Goal: Task Accomplishment & Management: Complete application form

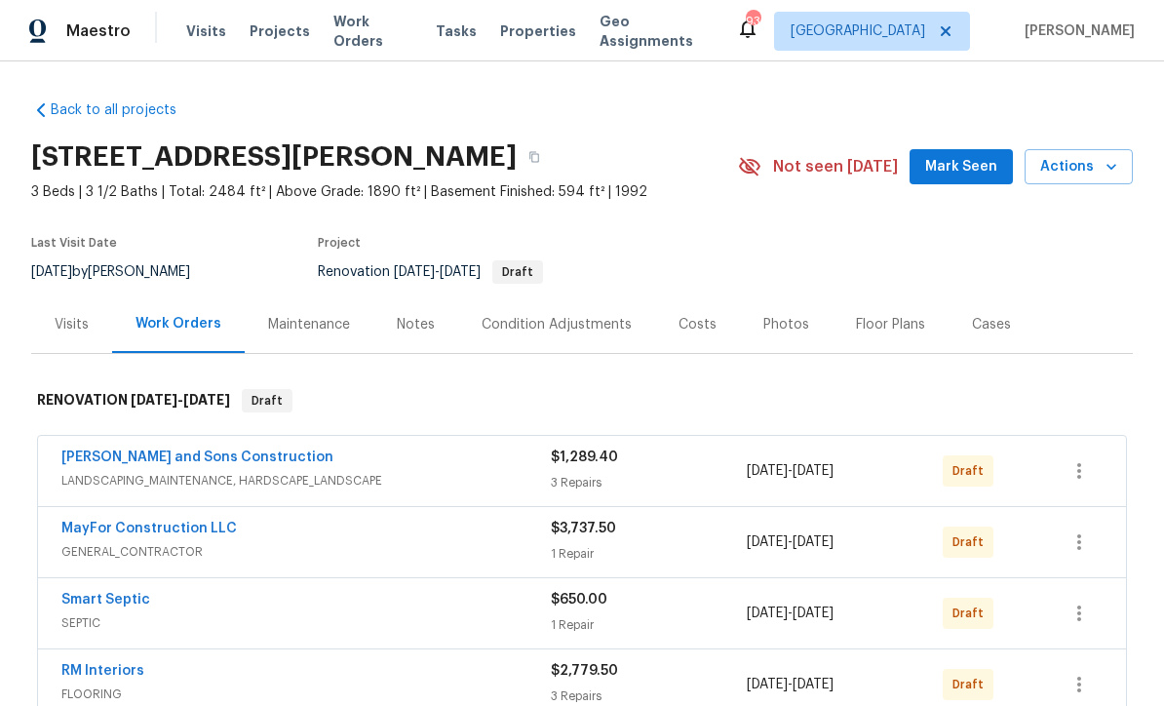
scroll to position [102, 0]
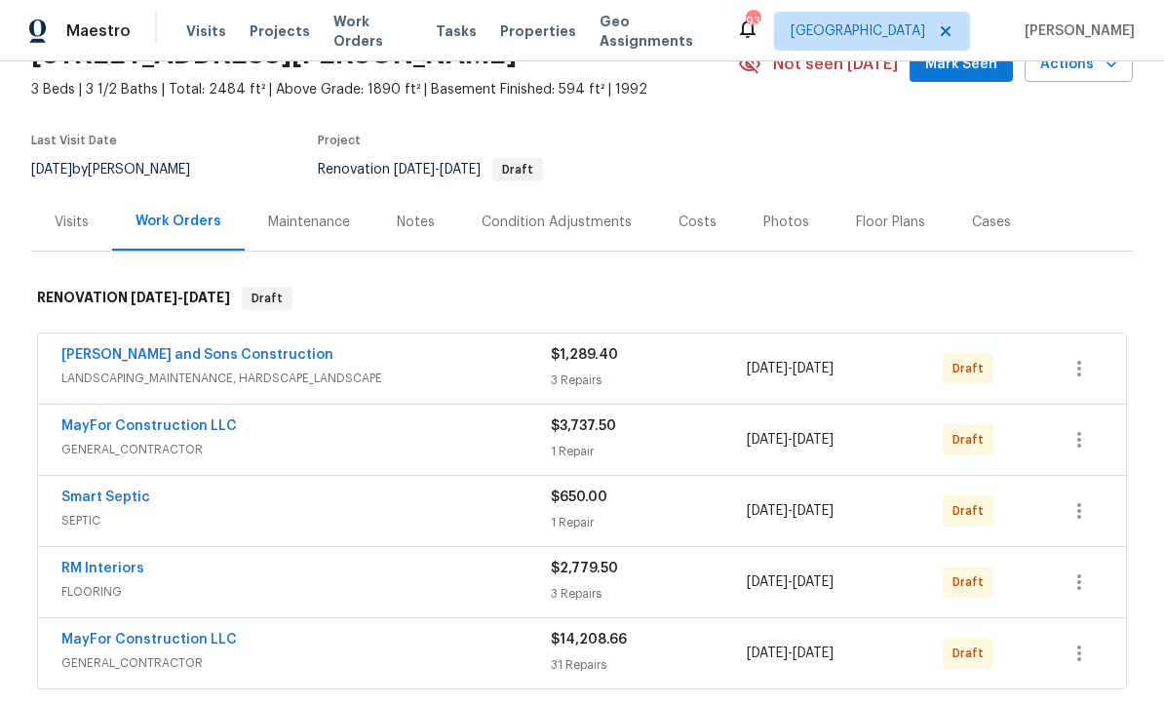
click at [133, 633] on link "MayFor Construction LLC" at bounding box center [149, 640] width 176 height 14
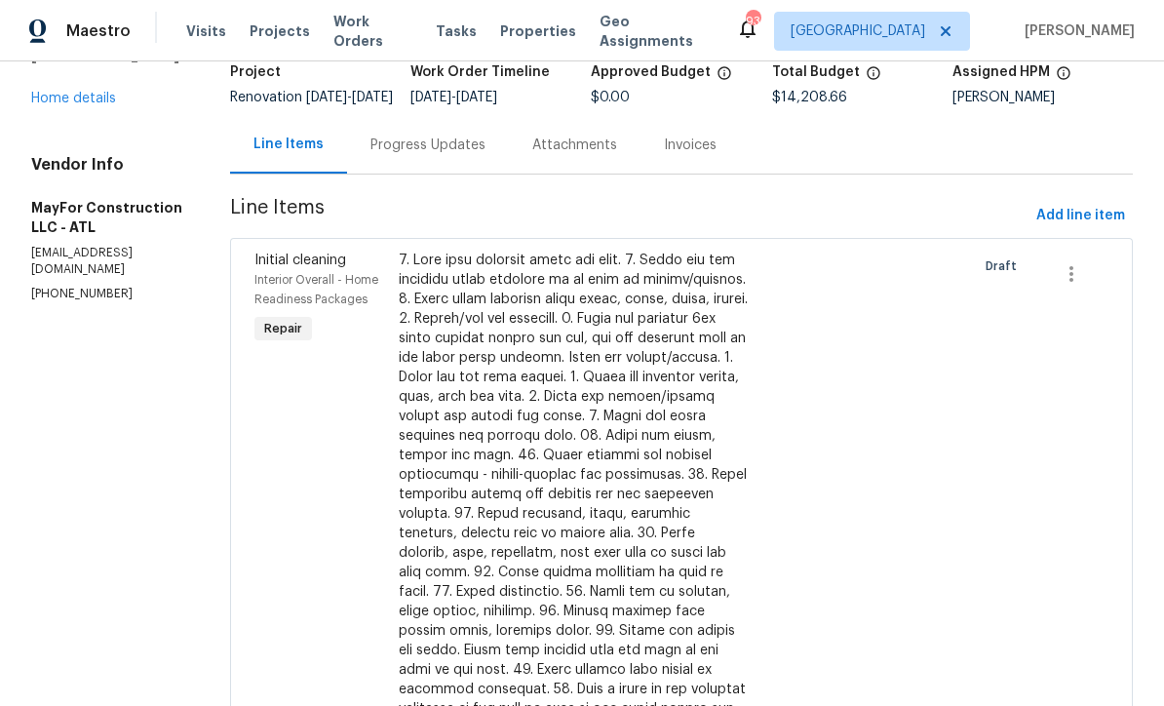
scroll to position [133, 0]
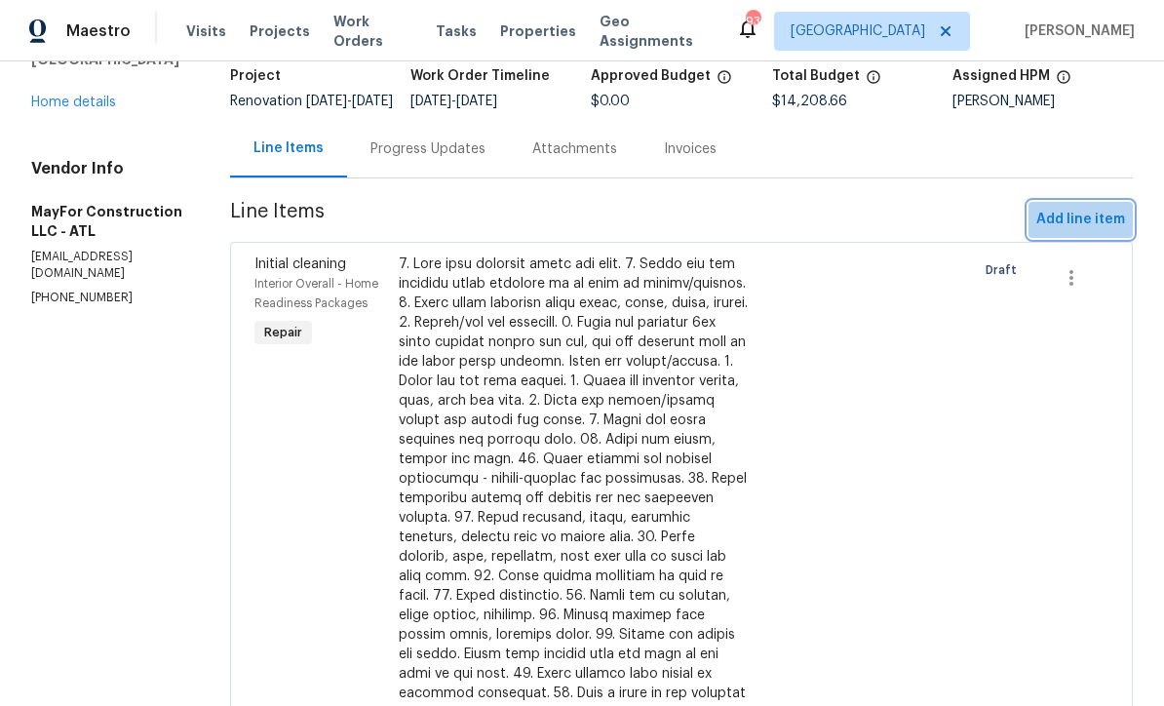
click at [1105, 232] on span "Add line item" at bounding box center [1081, 220] width 89 height 24
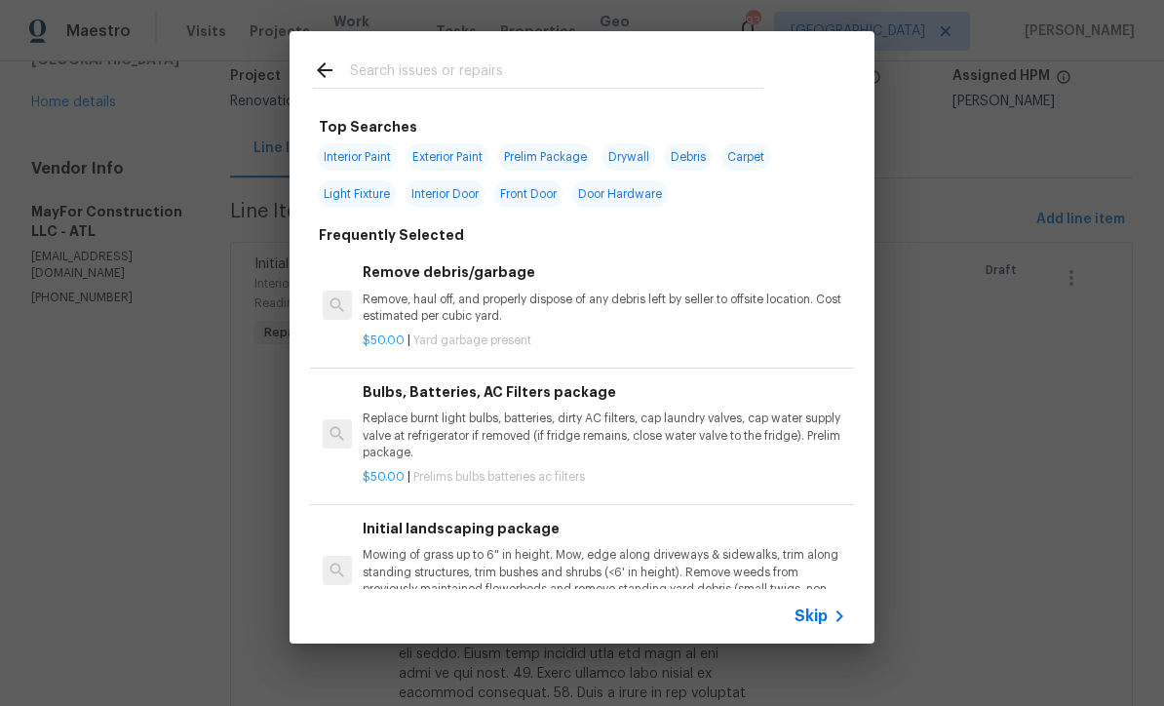
click at [362, 66] on input "text" at bounding box center [556, 73] width 413 height 29
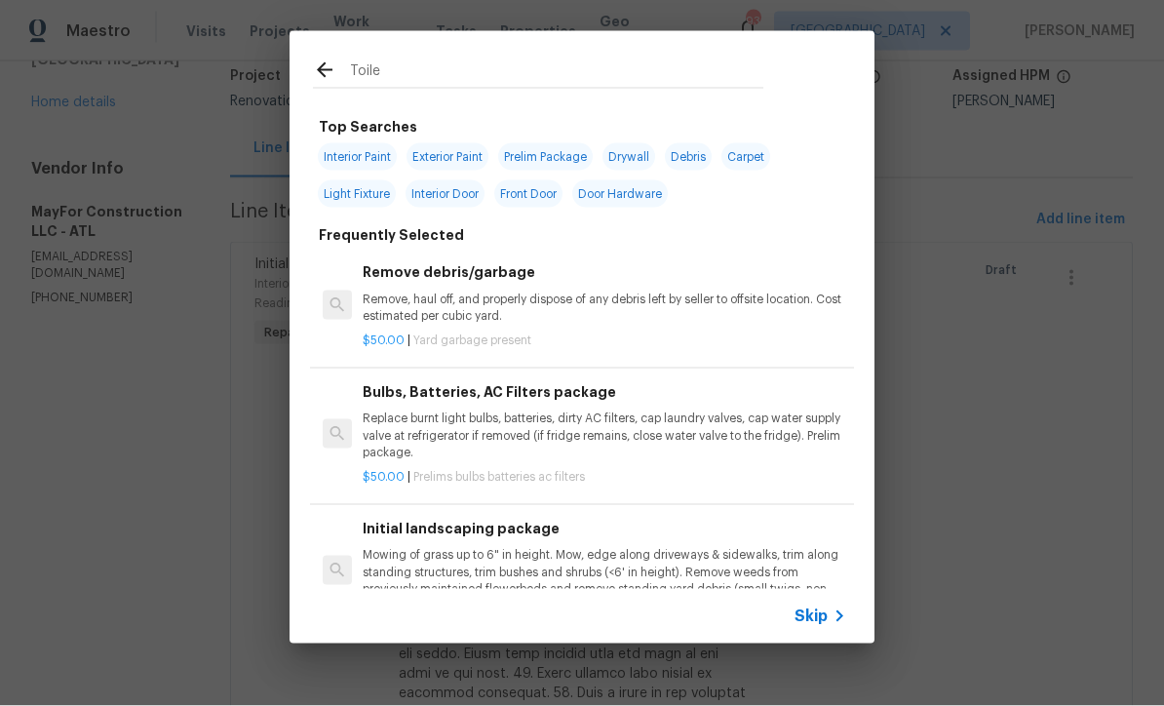
type input "Toilet"
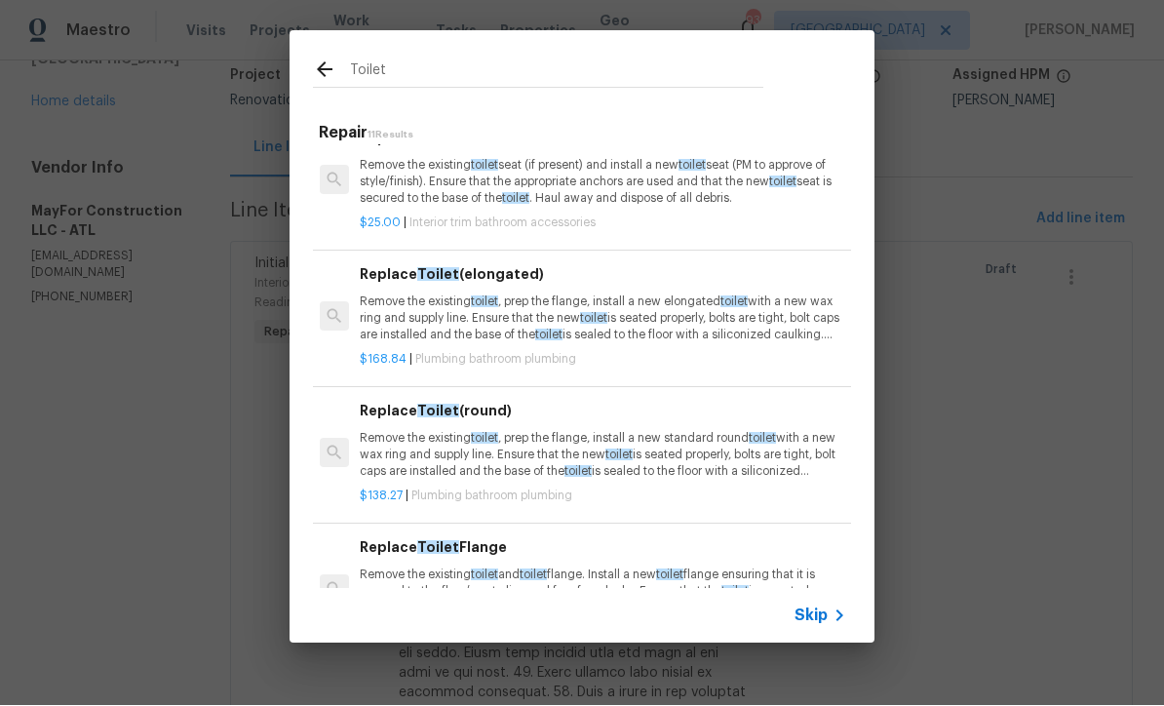
scroll to position [376, 3]
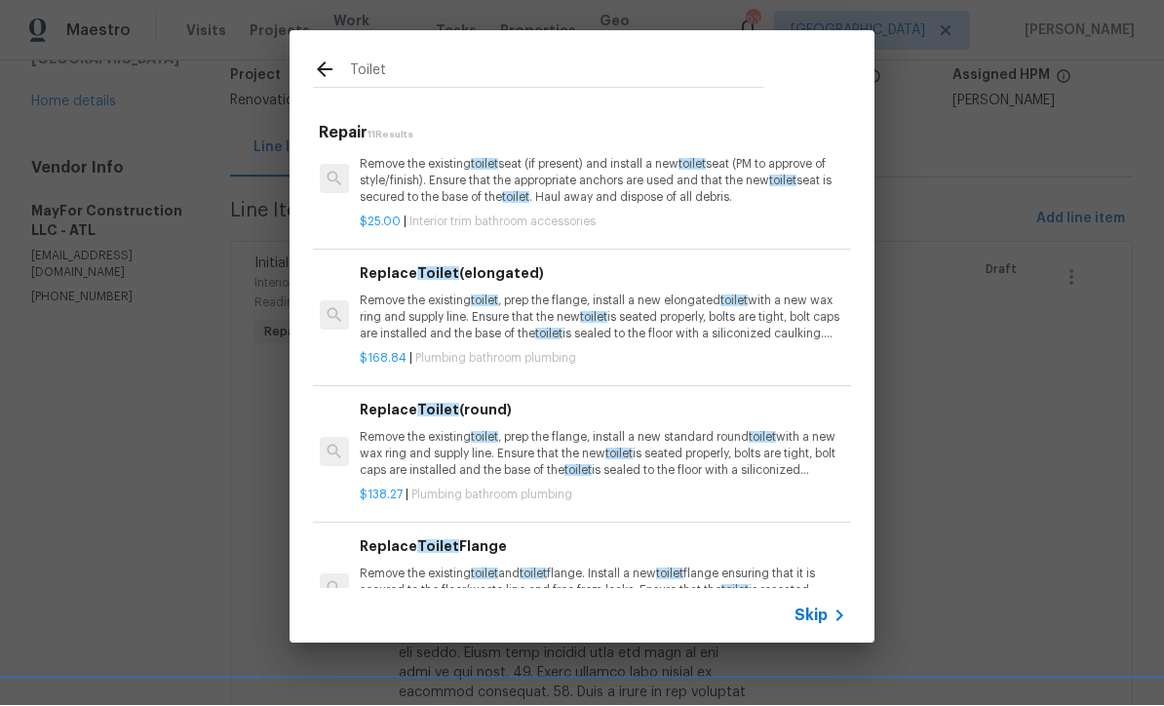
click at [479, 302] on span "toilet" at bounding box center [484, 301] width 27 height 12
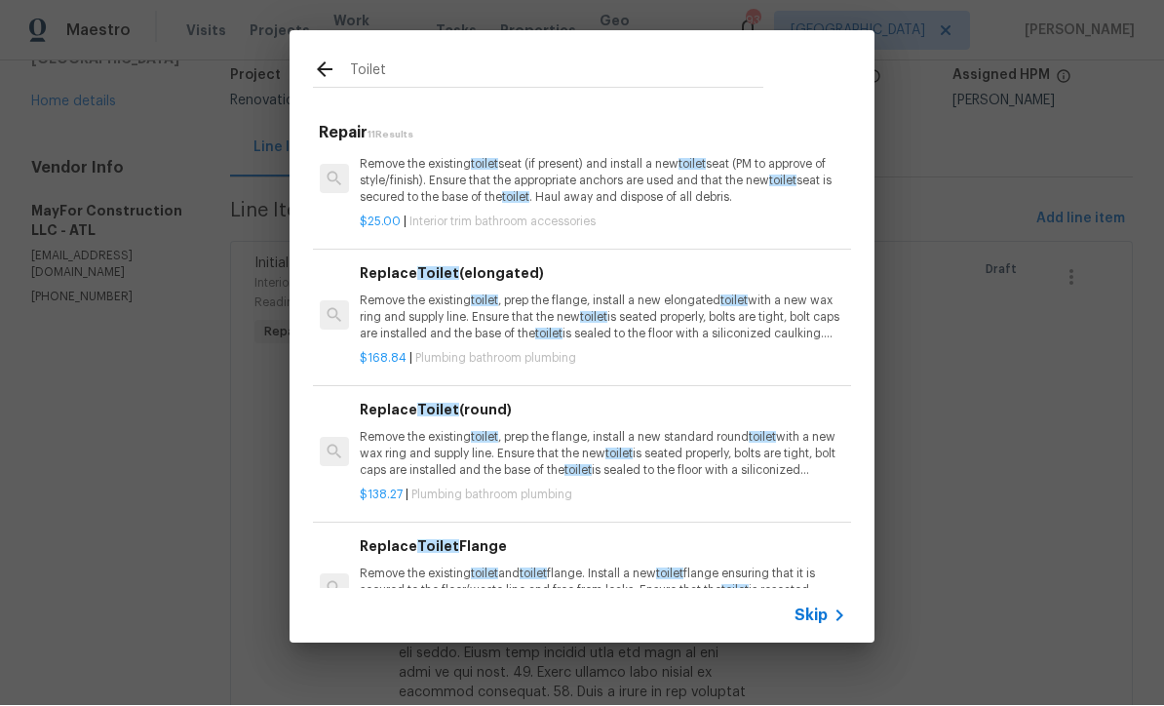
scroll to position [1, 0]
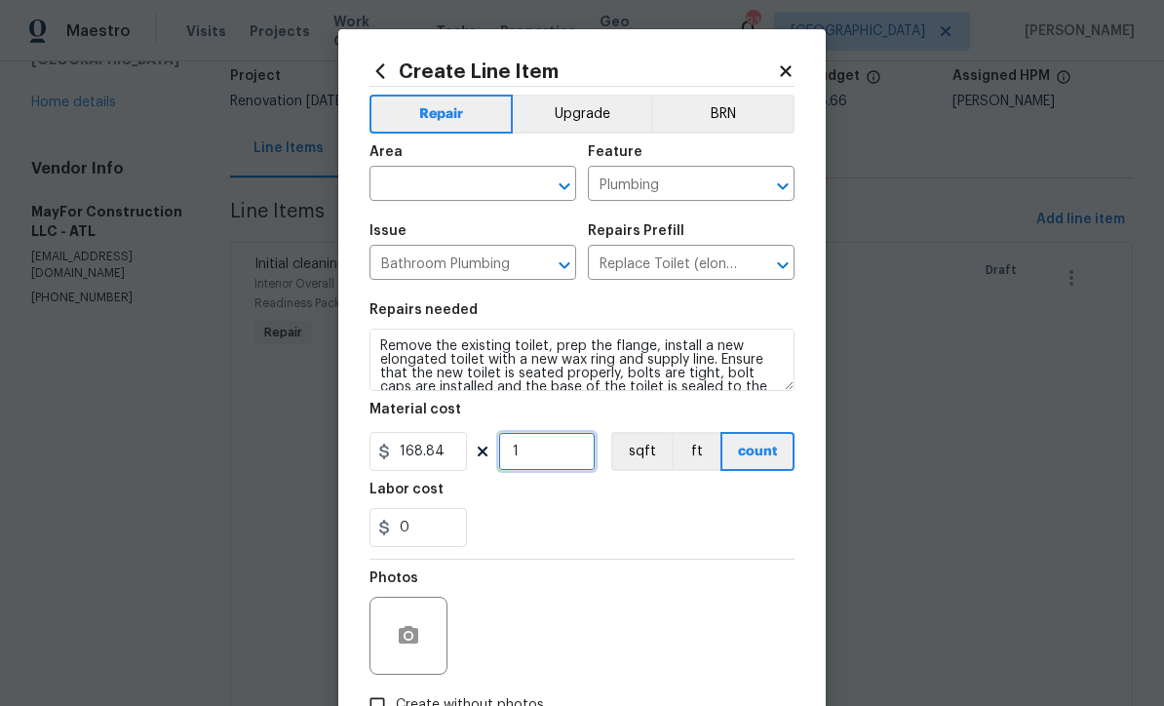
click at [523, 454] on input "1" at bounding box center [547, 451] width 98 height 39
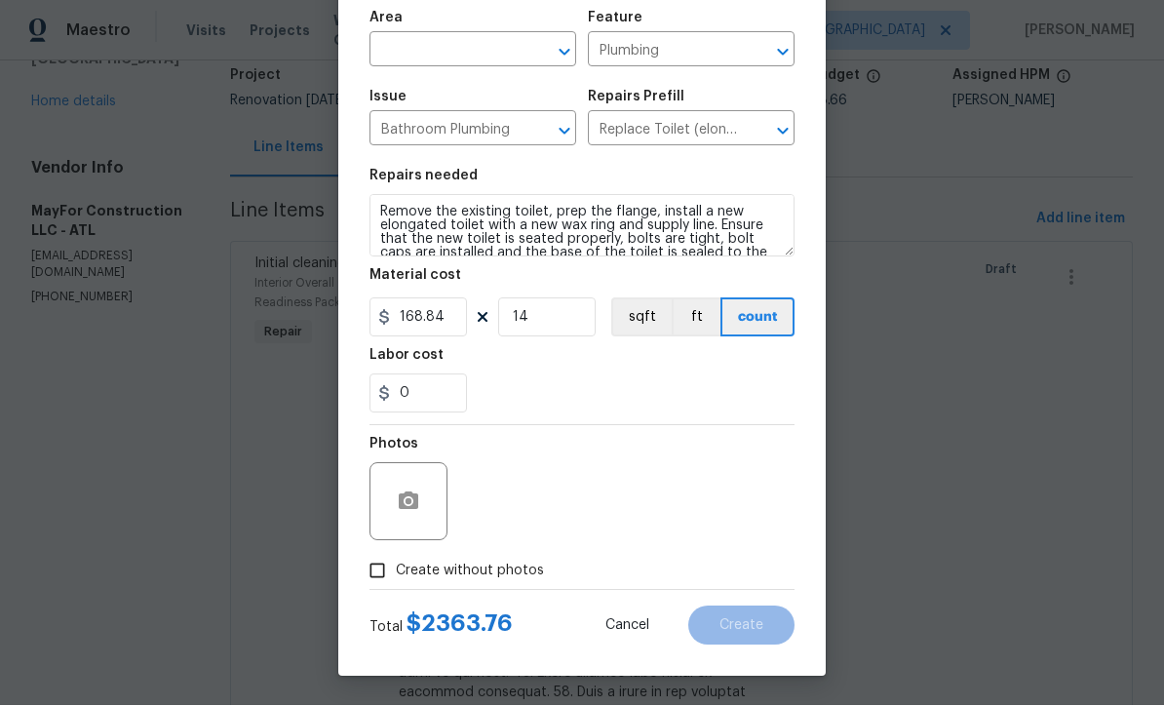
scroll to position [134, 0]
click at [541, 323] on input "14" at bounding box center [547, 317] width 98 height 39
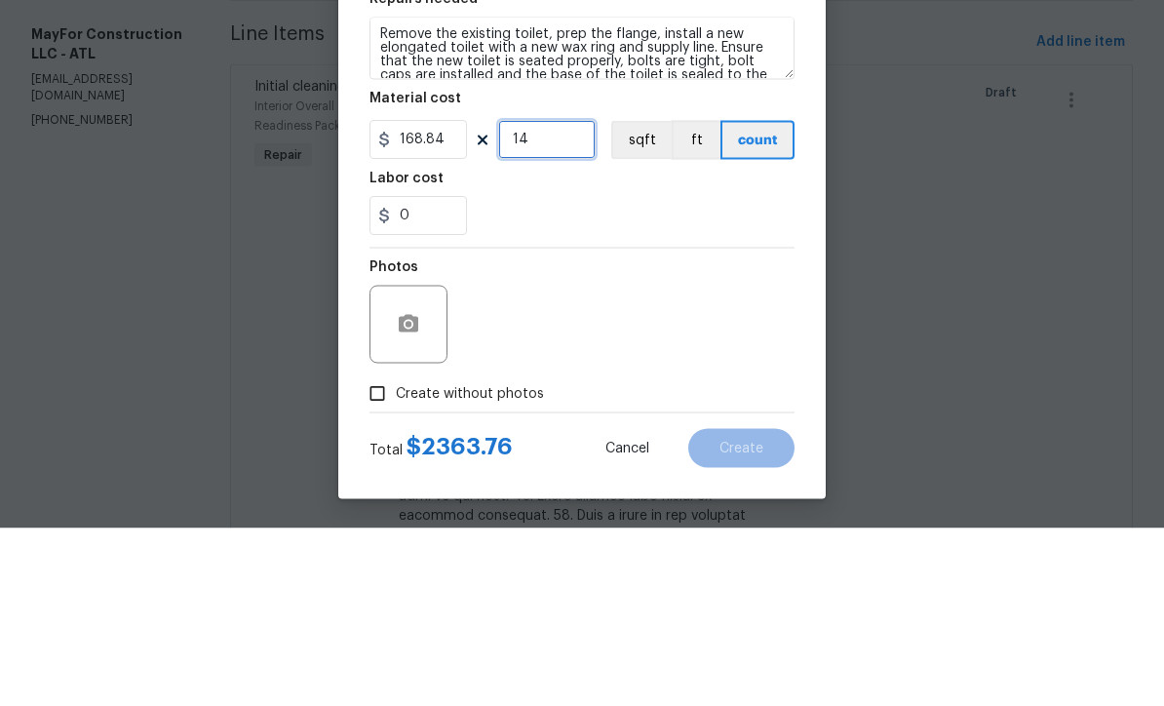
type input "1"
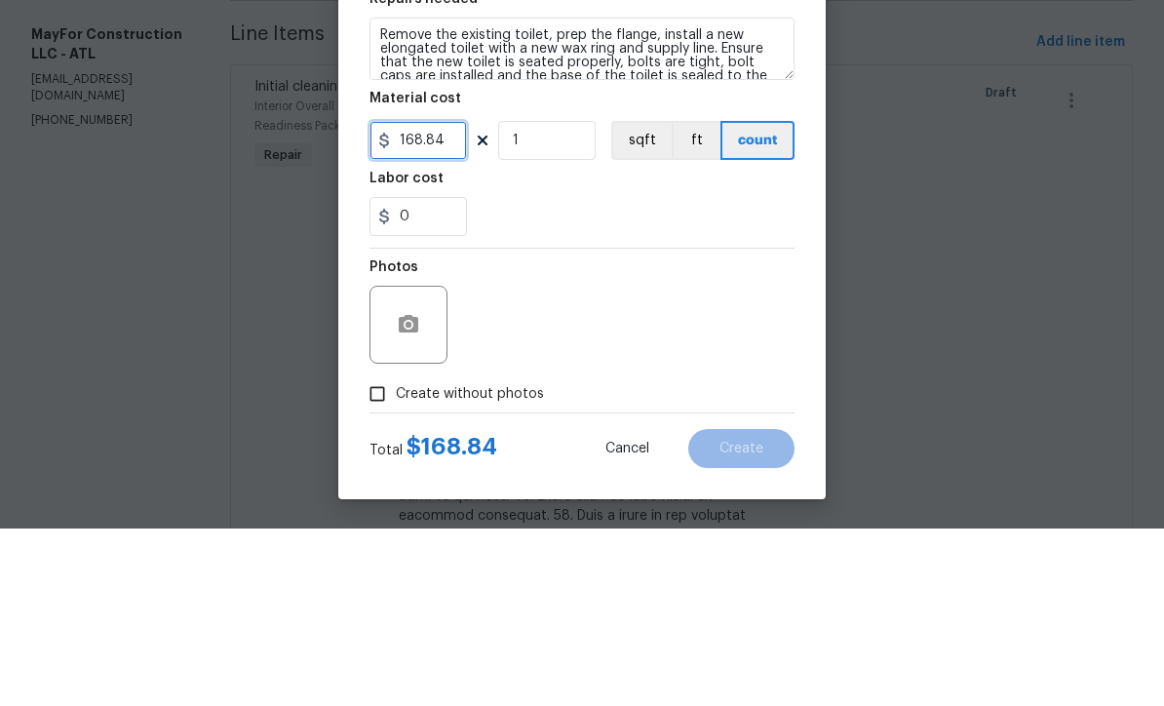
click at [454, 298] on input "168.84" at bounding box center [419, 317] width 98 height 39
type input "225"
click at [546, 349] on div "Labor cost" at bounding box center [582, 361] width 425 height 25
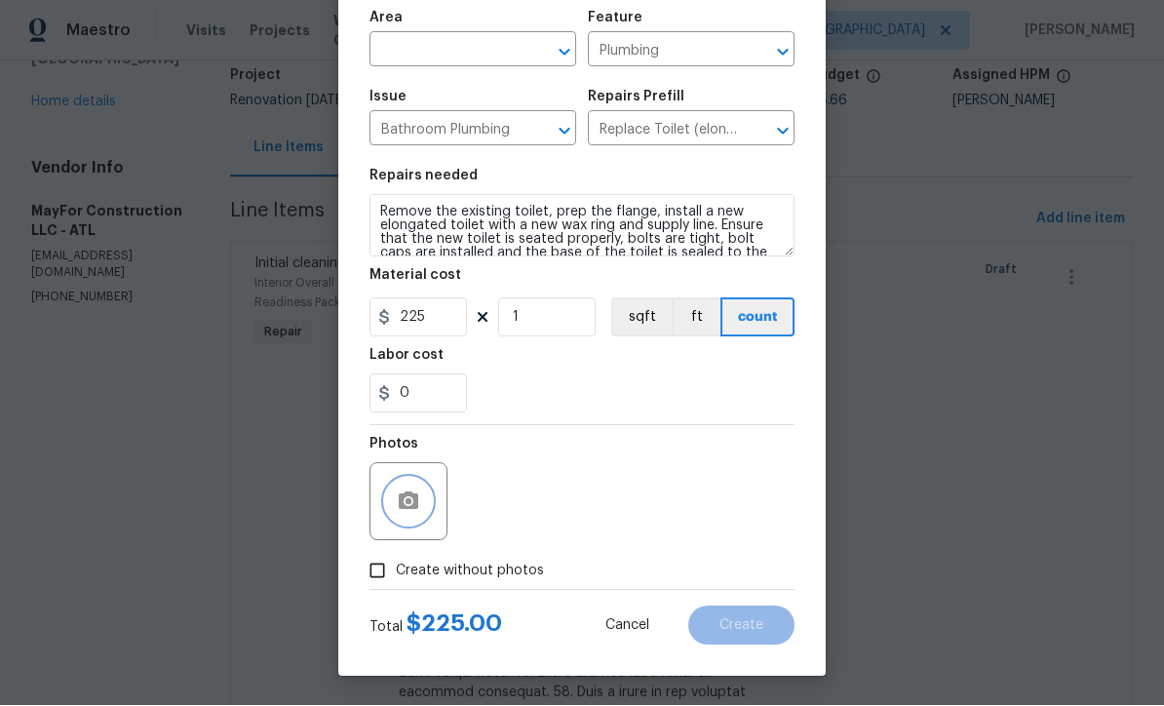
click at [400, 506] on icon "button" at bounding box center [409, 501] width 20 height 18
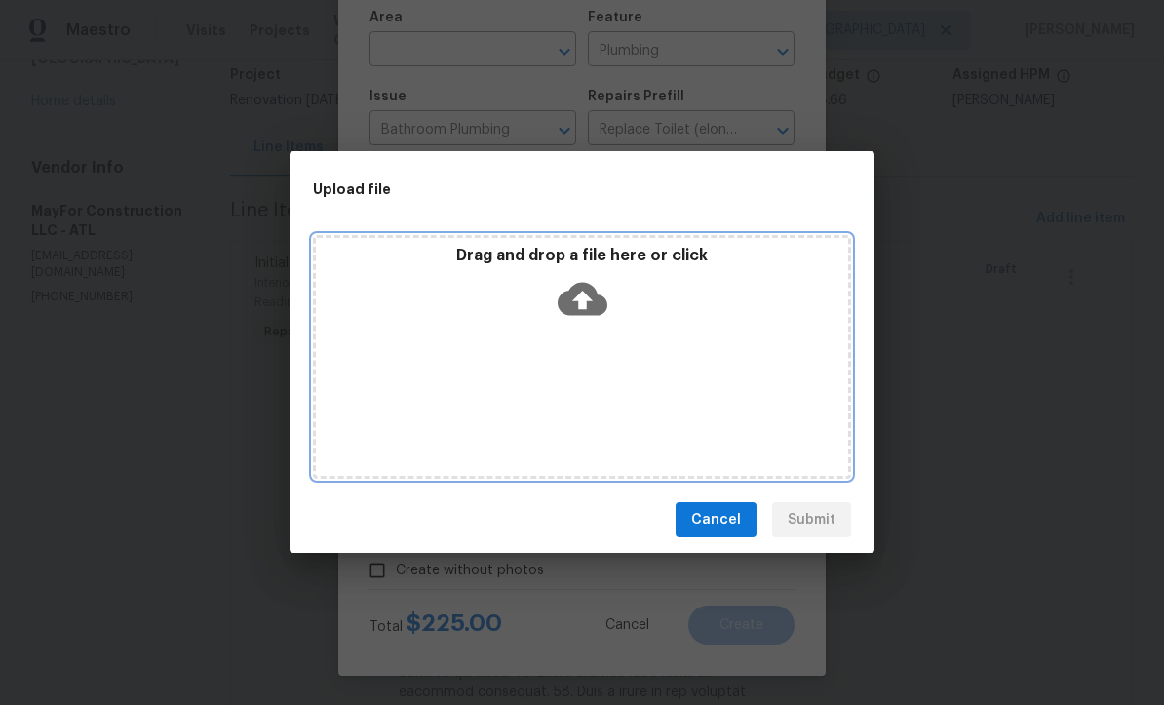
click at [585, 304] on icon at bounding box center [583, 300] width 50 height 50
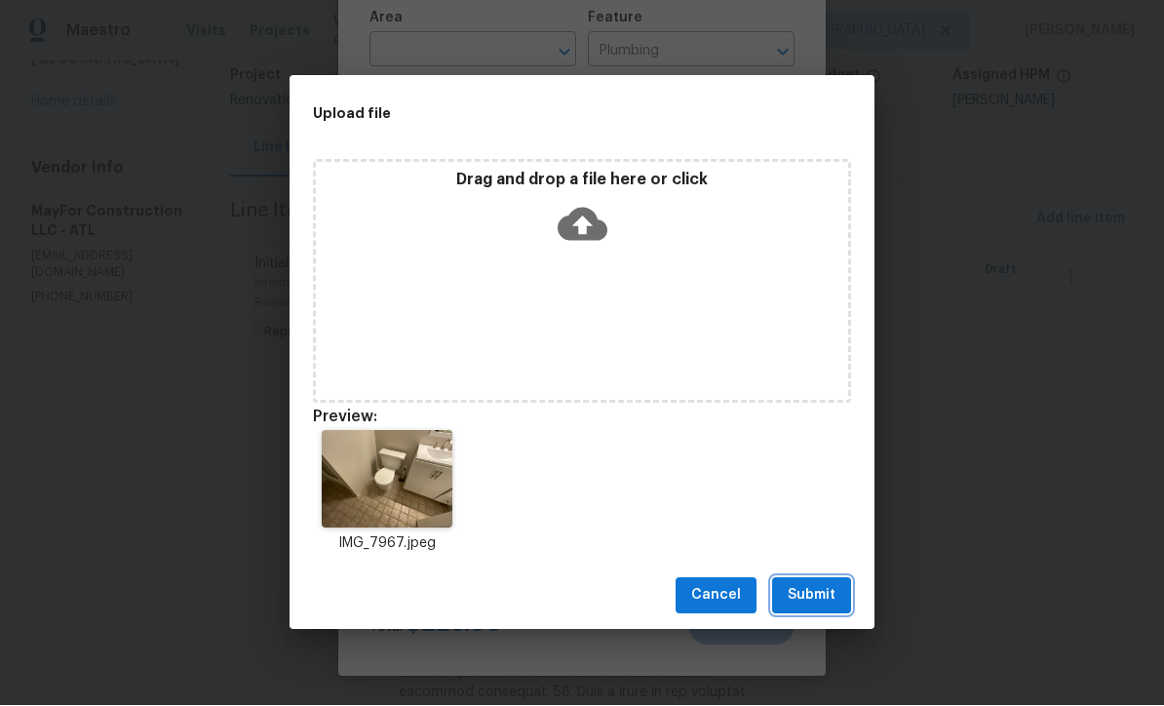
click at [825, 593] on span "Submit" at bounding box center [812, 596] width 48 height 24
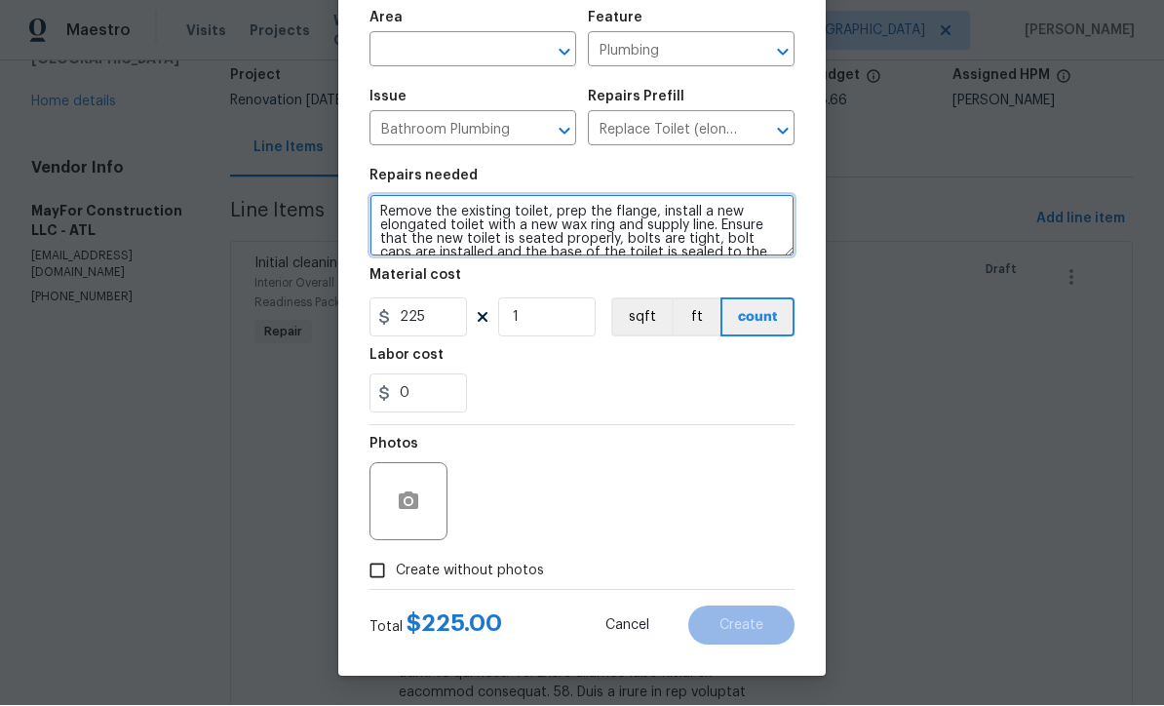
click at [376, 211] on textarea "Remove the existing toilet, prep the flange, install a new elongated toilet wit…" at bounding box center [582, 226] width 425 height 62
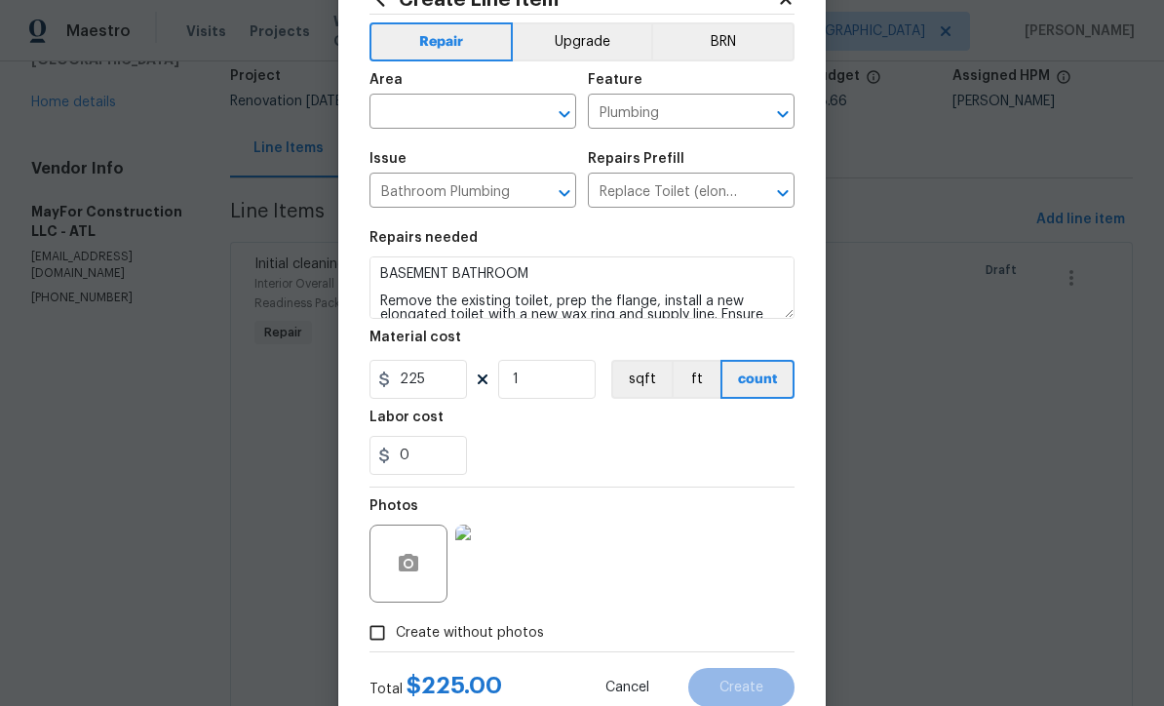
scroll to position [71, 0]
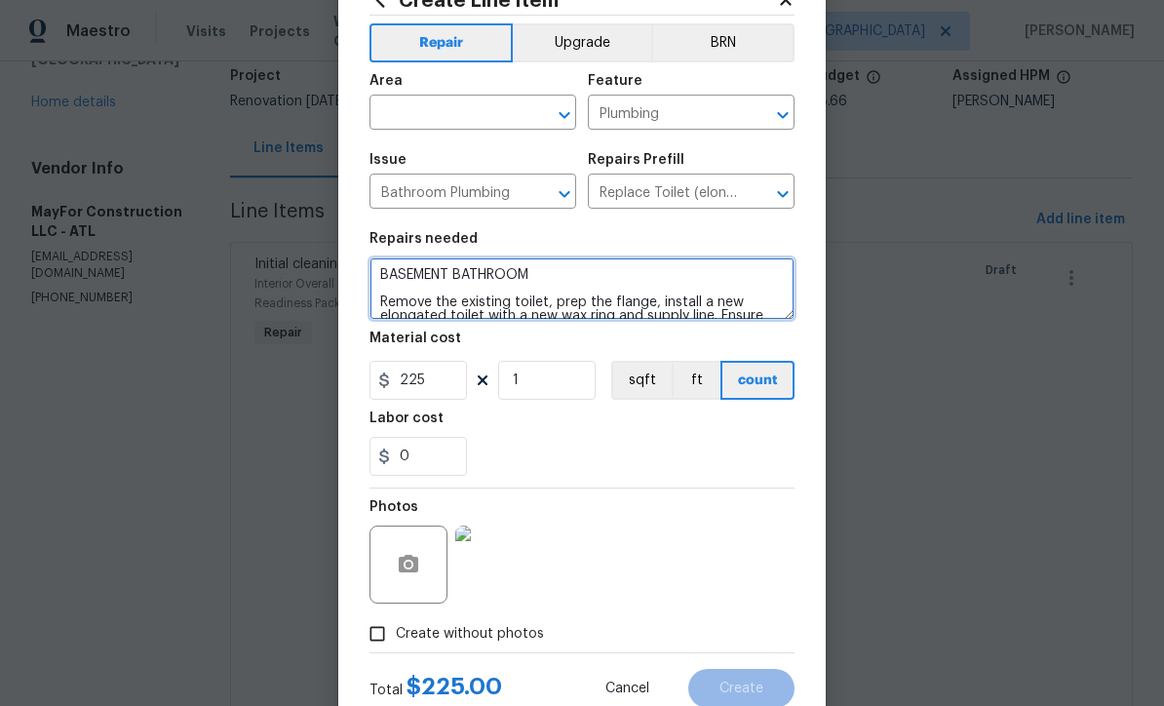
type textarea "BASEMENT BATHROOM Remove the existing toilet, prep the flange, install a new el…"
click at [422, 103] on input "text" at bounding box center [446, 114] width 152 height 30
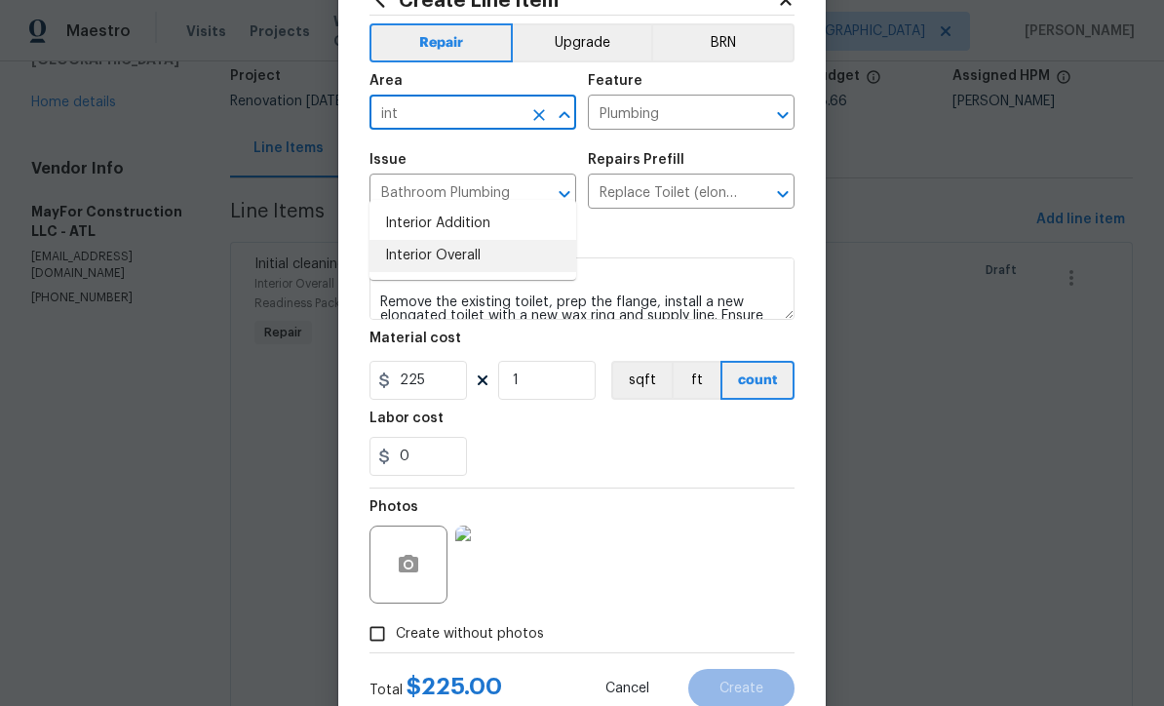
click at [421, 240] on li "Interior Overall" at bounding box center [473, 256] width 207 height 32
type input "Interior Overall"
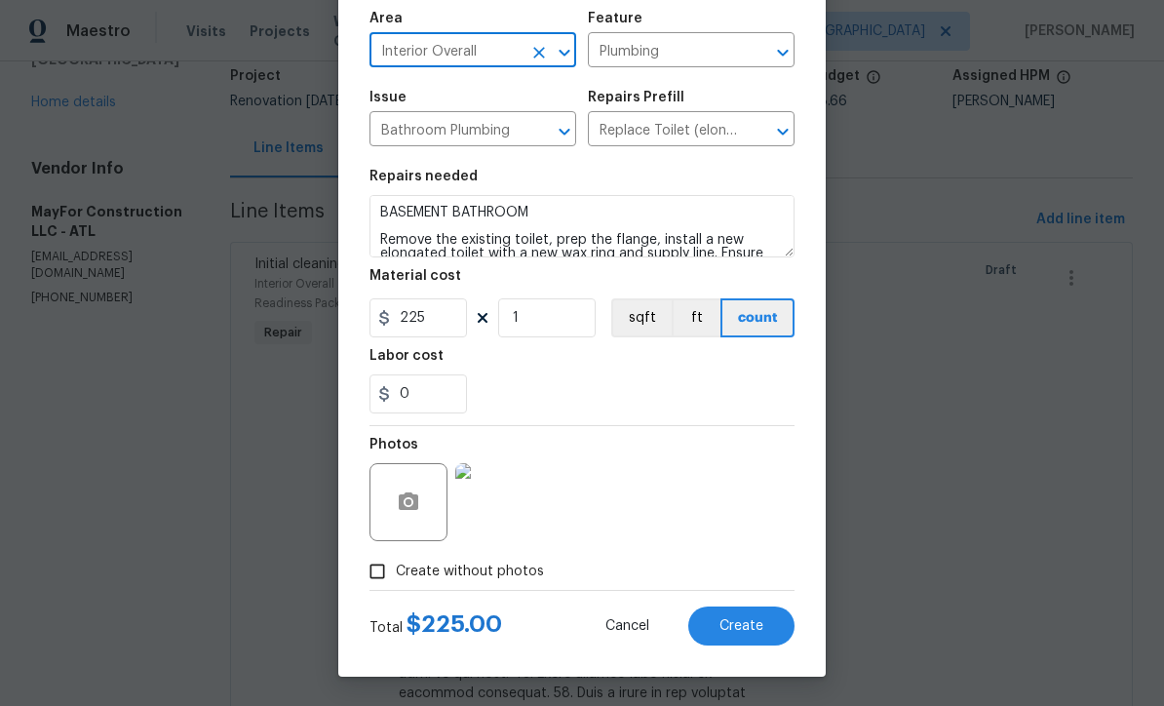
scroll to position [138, 0]
click at [748, 624] on span "Create" at bounding box center [742, 626] width 44 height 15
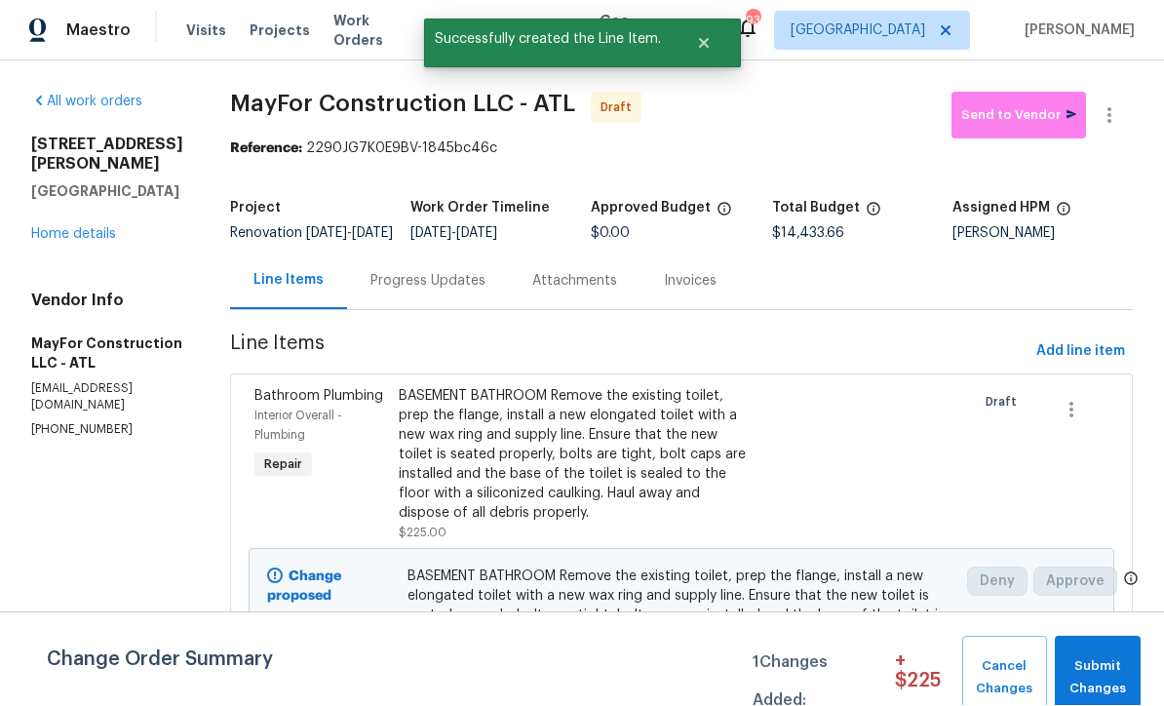
scroll to position [1, 0]
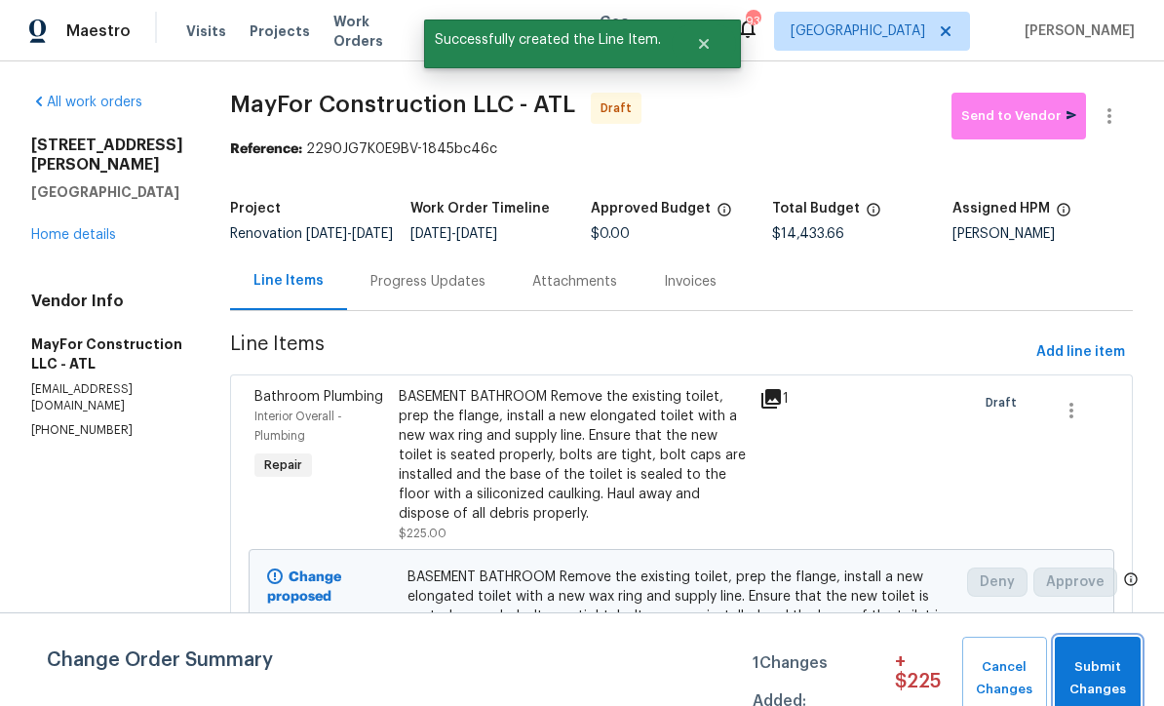
click at [1112, 672] on span "Submit Changes" at bounding box center [1098, 678] width 66 height 45
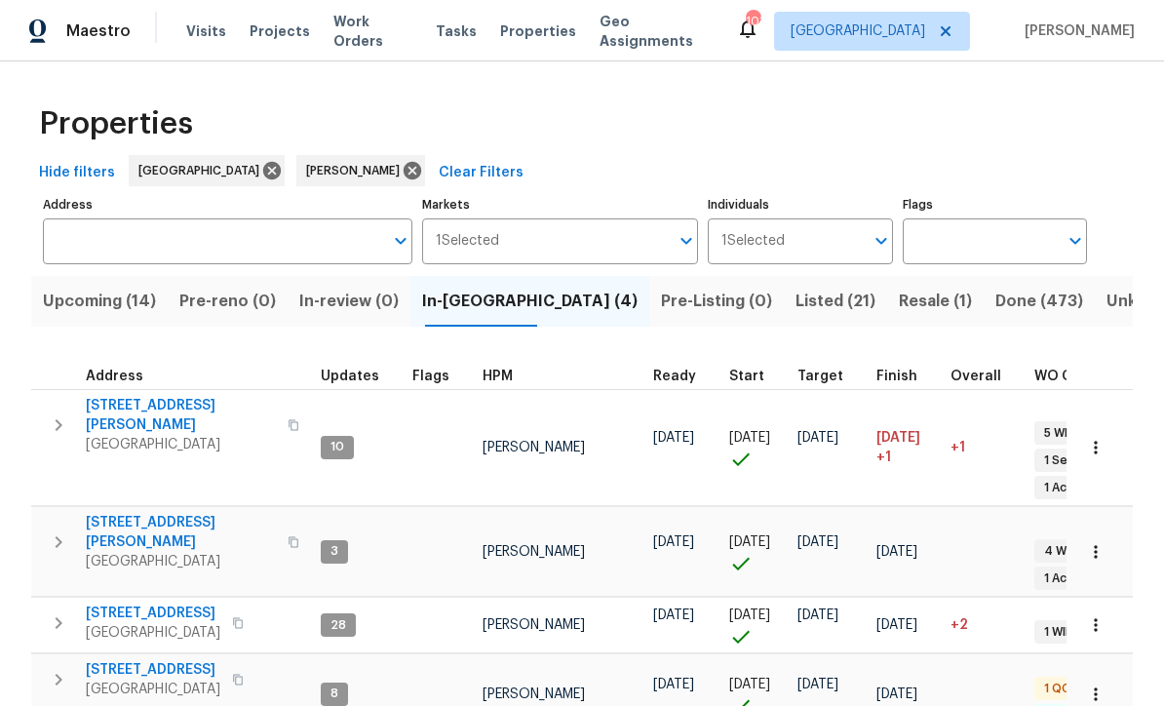
click at [141, 604] on span "210 Woodbridge Dr" at bounding box center [153, 614] width 135 height 20
click at [132, 604] on span "210 Woodbridge Dr" at bounding box center [153, 614] width 135 height 20
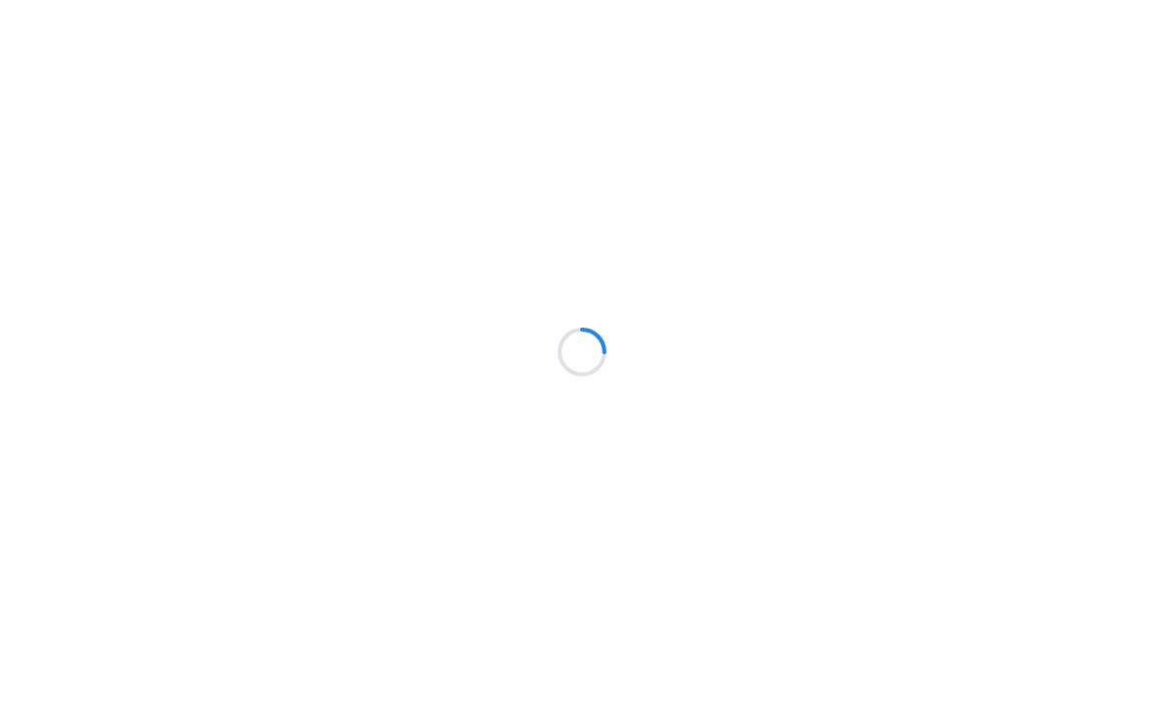
scroll to position [1, 0]
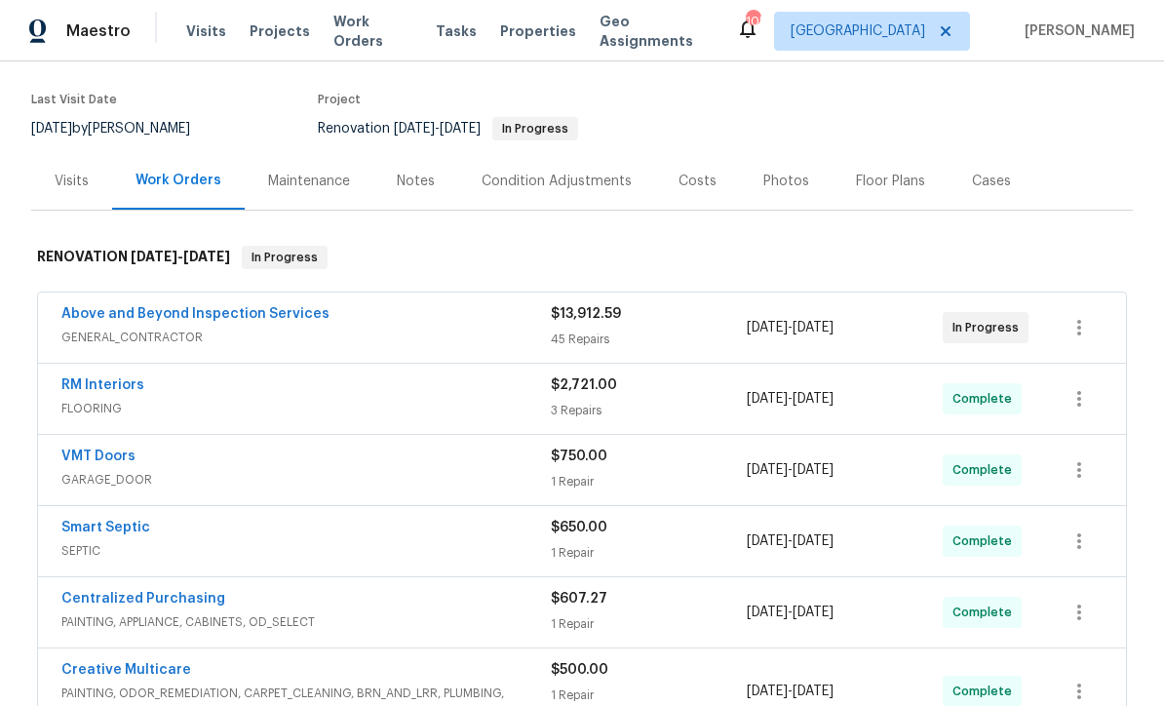
scroll to position [144, 0]
click at [154, 313] on link "Above and Beyond Inspection Services" at bounding box center [195, 313] width 268 height 14
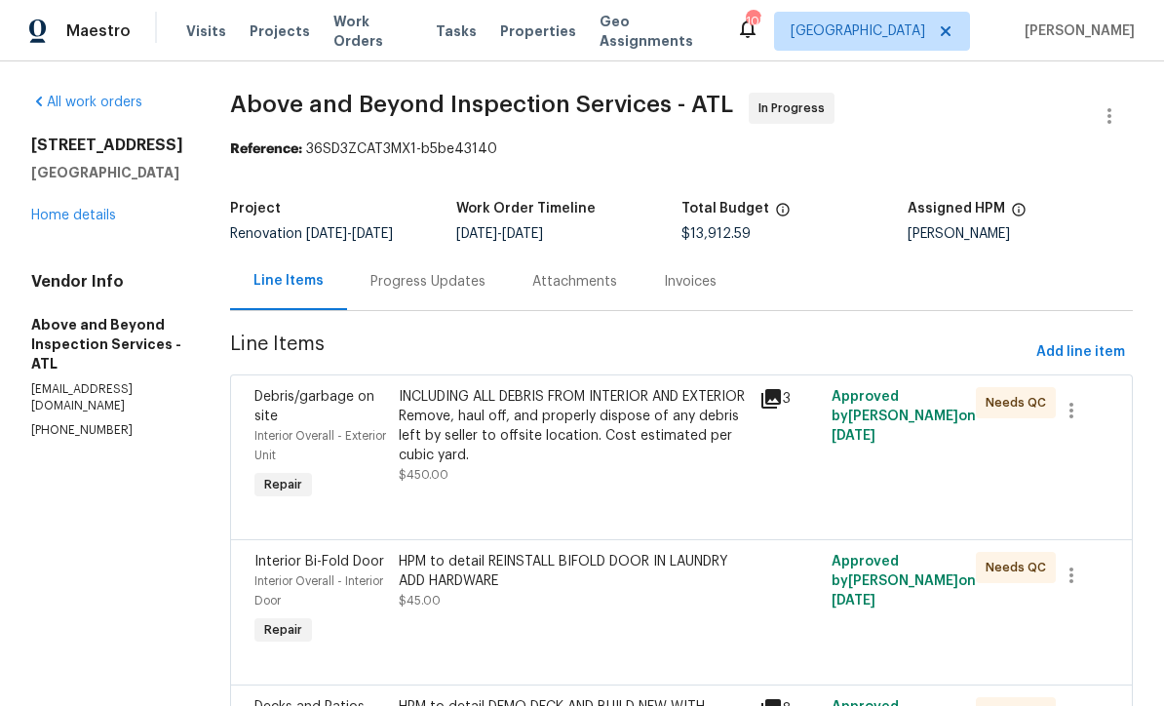
click at [485, 291] on div "Progress Updates" at bounding box center [428, 282] width 115 height 20
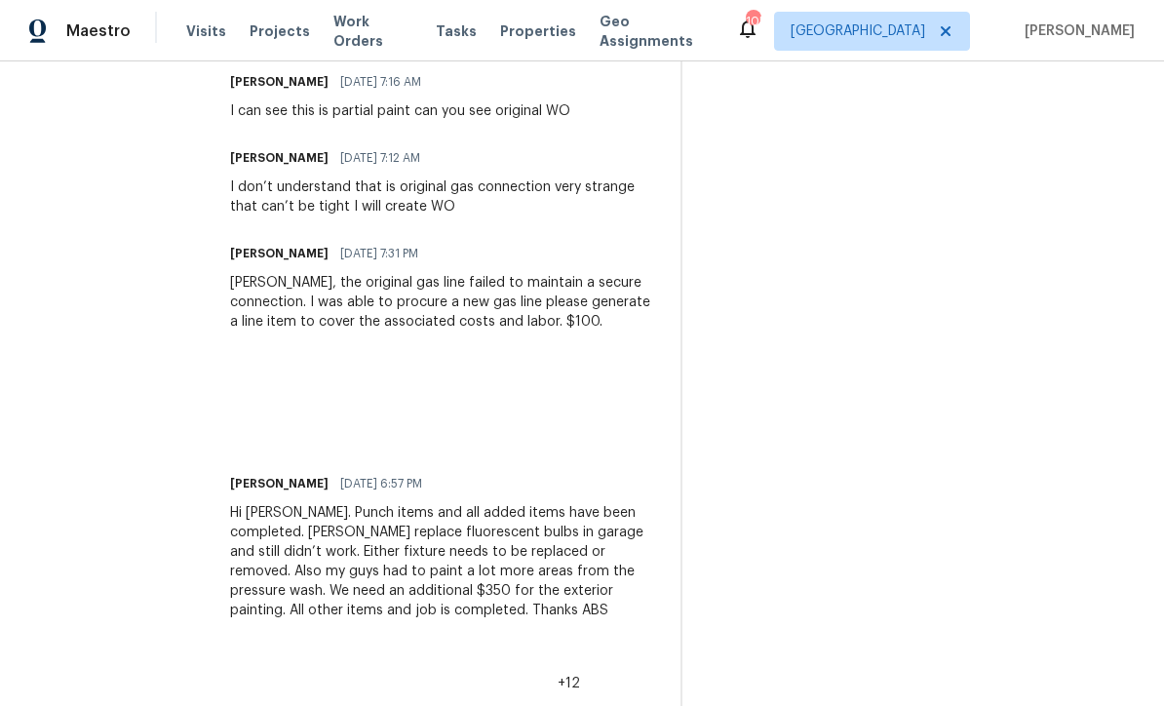
scroll to position [624, 0]
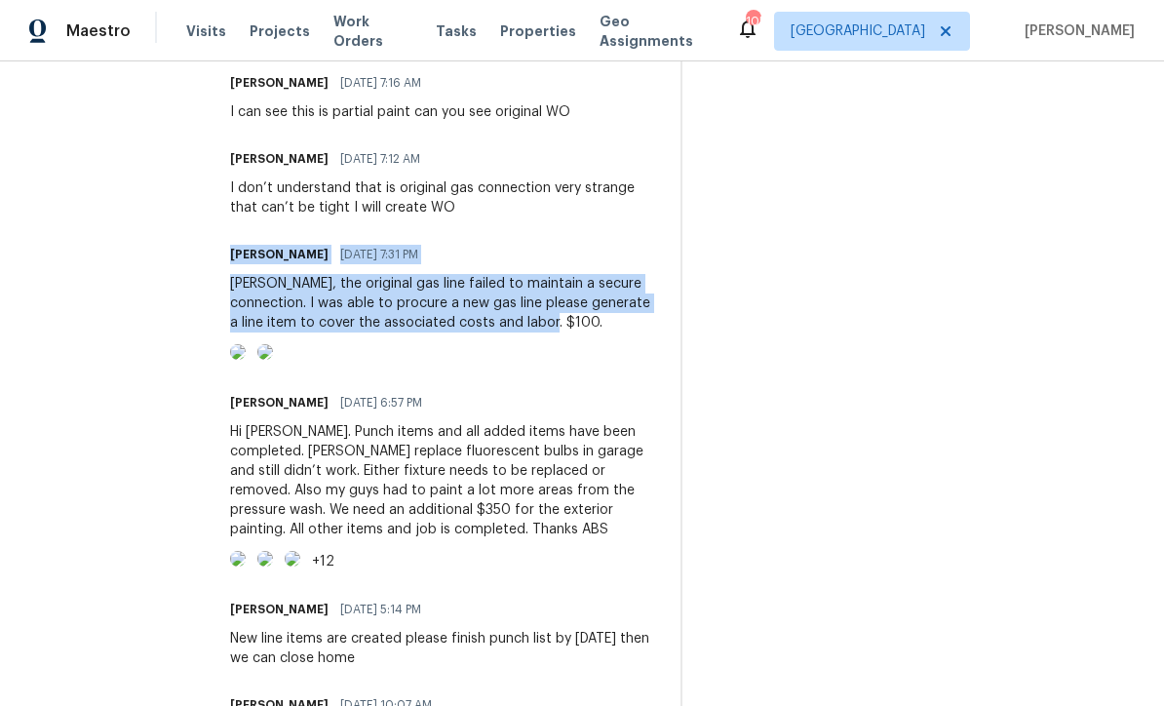
copy div "Jason Leonard 09/20/2025 7:31 PM Mirsad, the original gas line failed to mainta…"
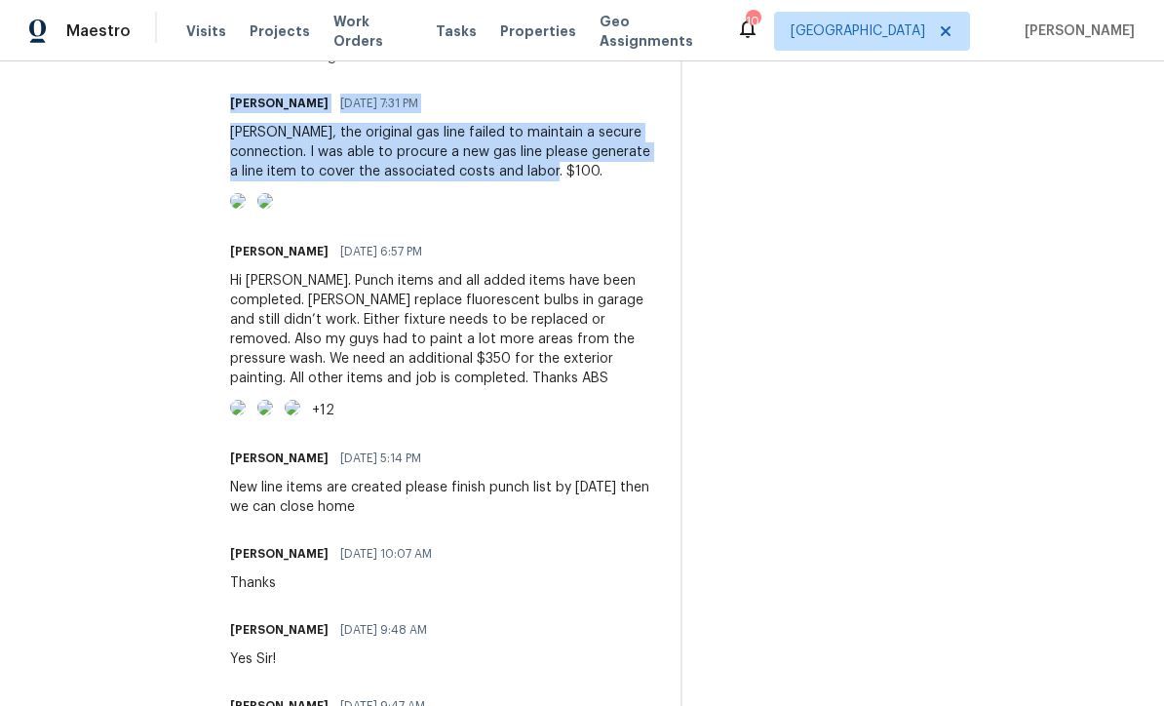
scroll to position [781, 0]
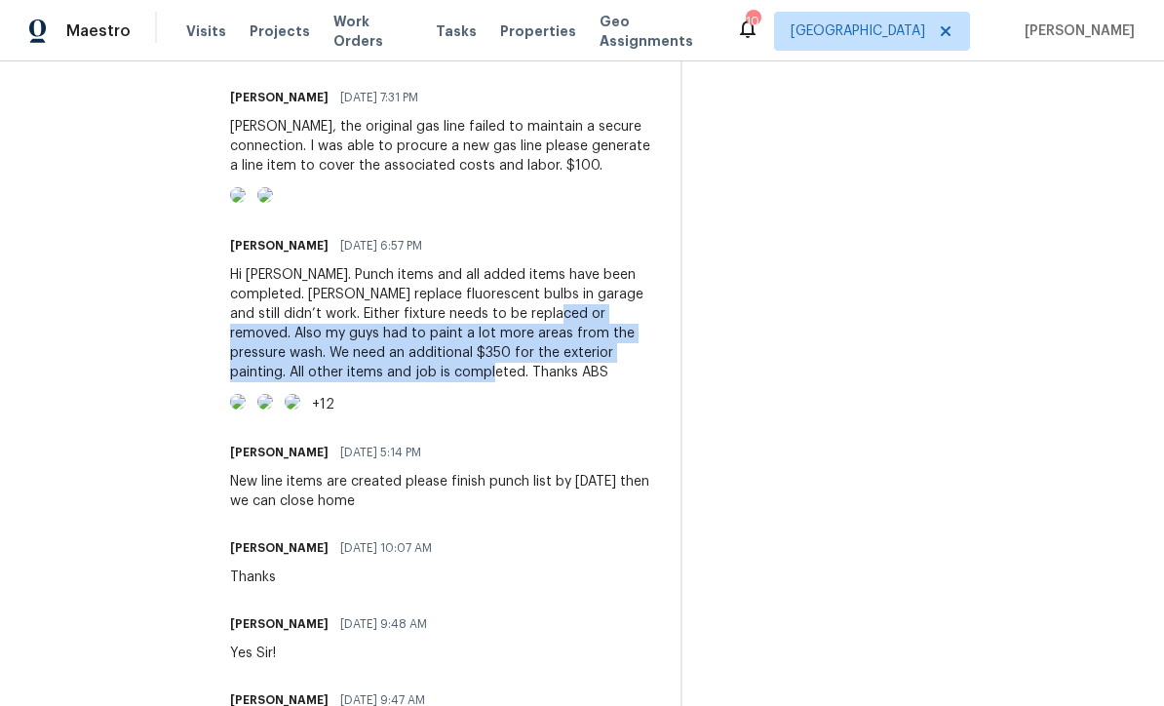
copy div "Also my guys had to paint a lot more areas from the pressure wash. We need an a…"
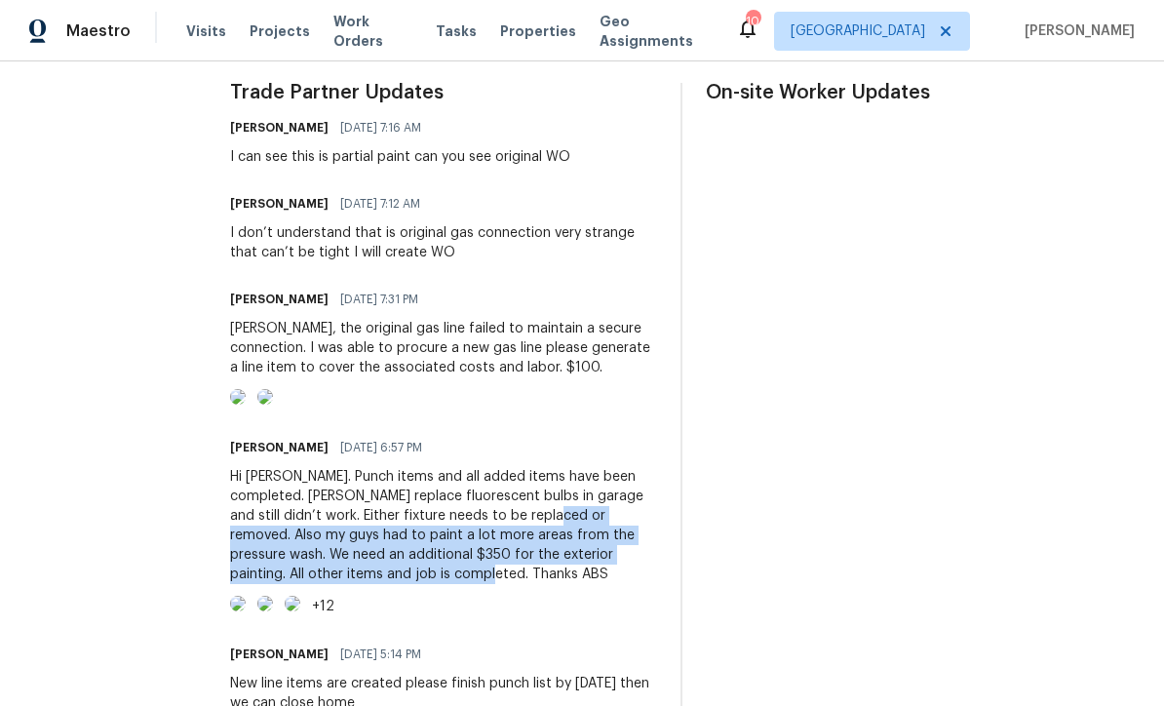
scroll to position [398, 0]
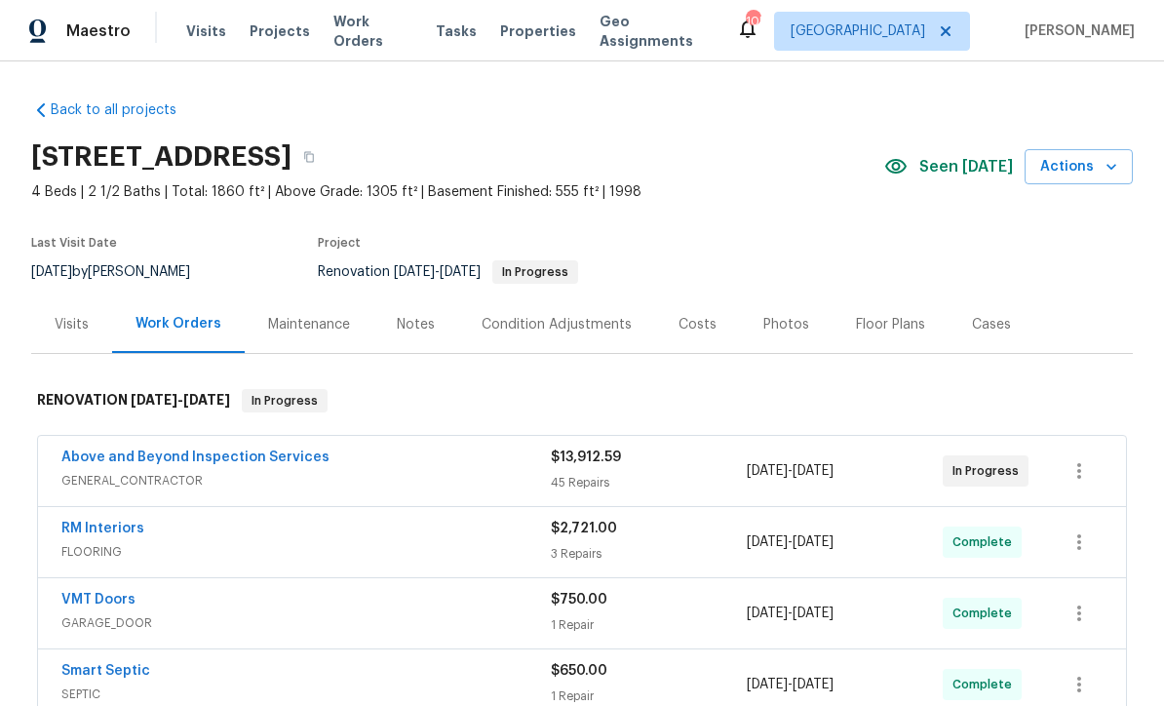
click at [137, 460] on link "Above and Beyond Inspection Services" at bounding box center [195, 458] width 268 height 14
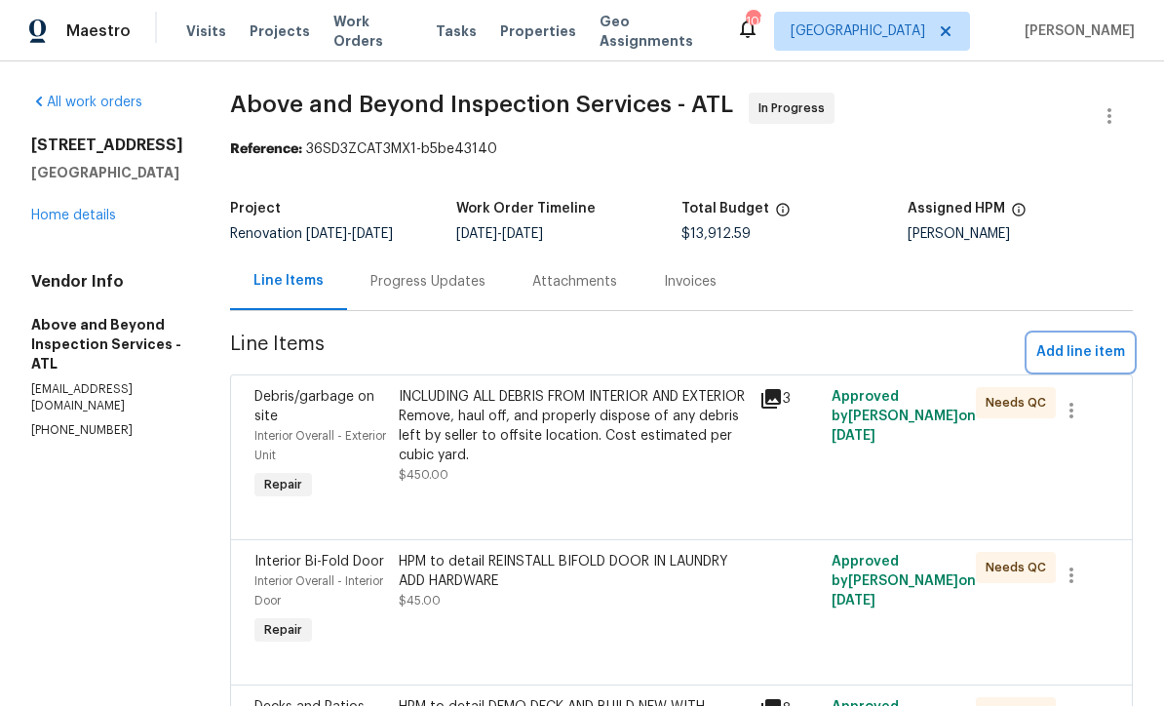
click at [1088, 361] on span "Add line item" at bounding box center [1081, 352] width 89 height 24
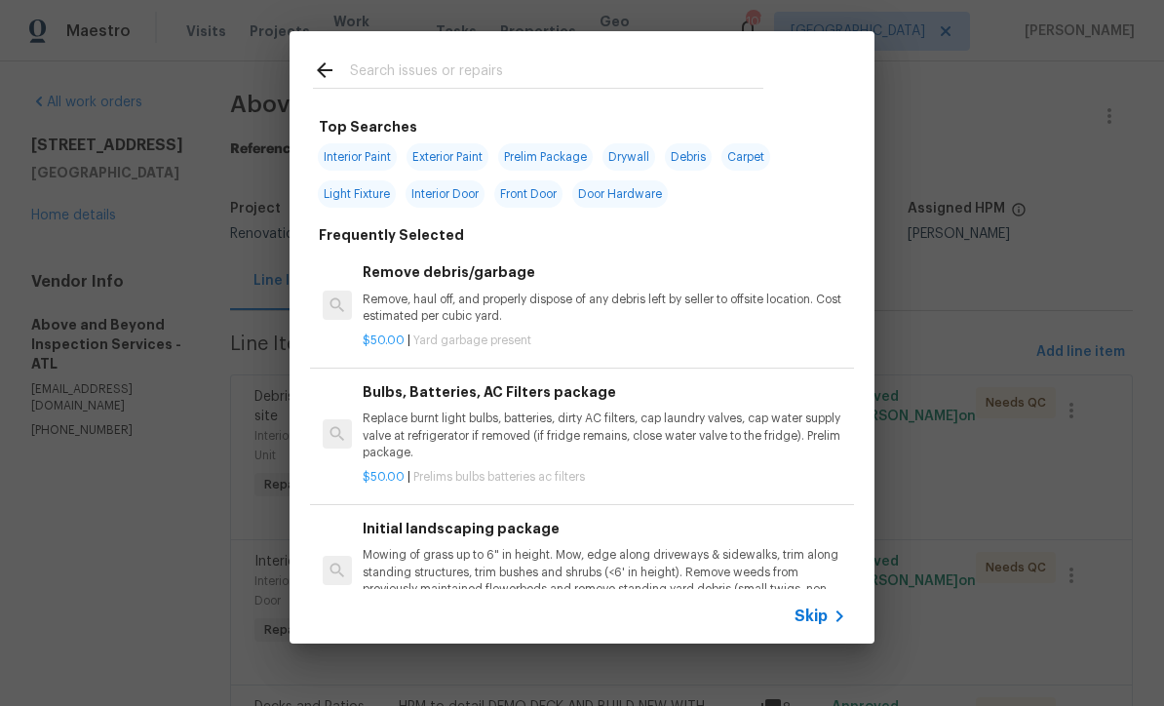
click at [365, 67] on input "text" at bounding box center [556, 73] width 413 height 29
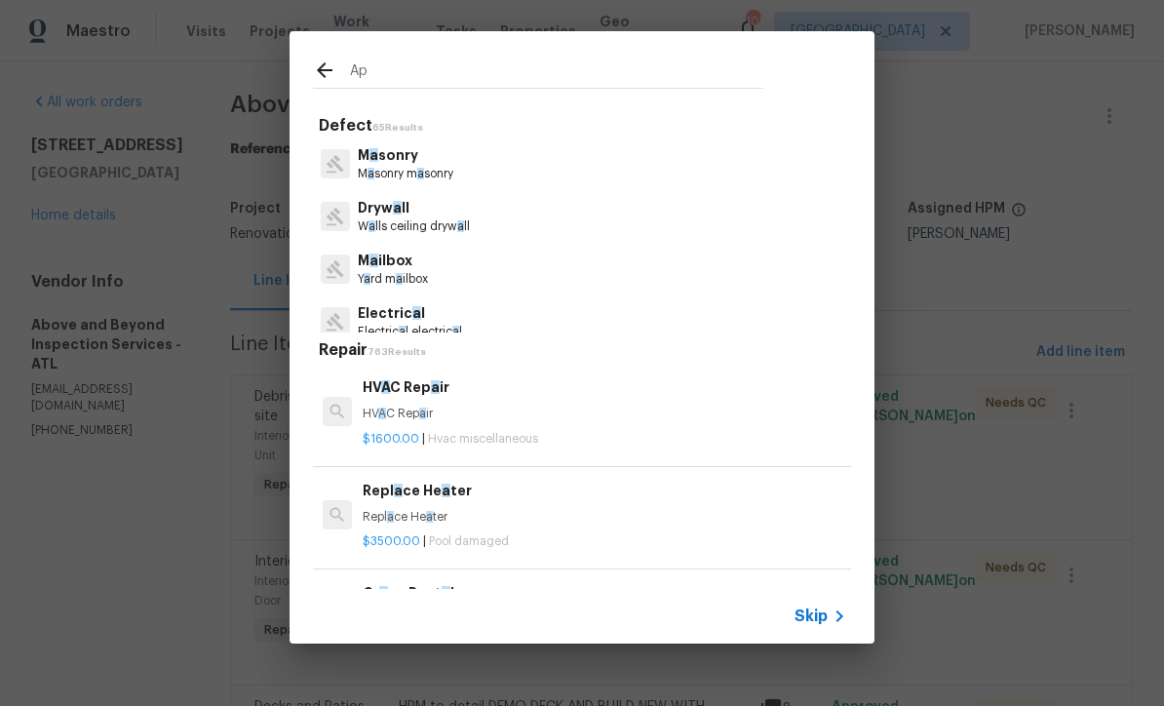
type input "App"
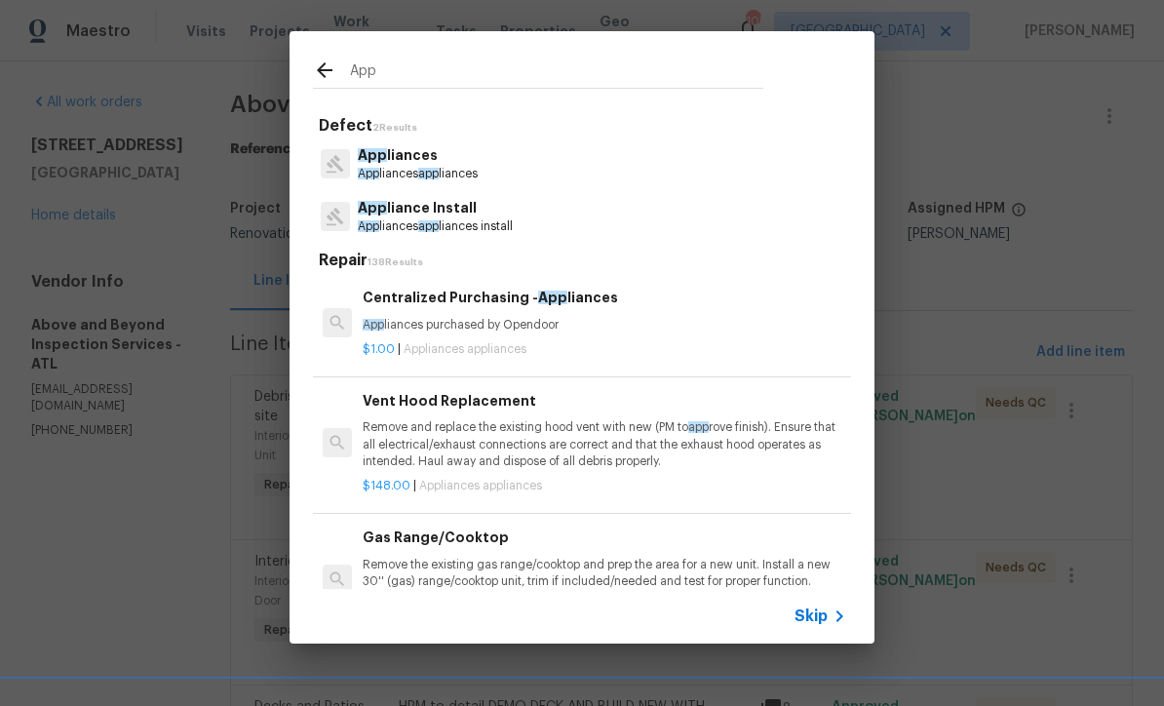
click at [393, 159] on p "App liances" at bounding box center [418, 155] width 120 height 20
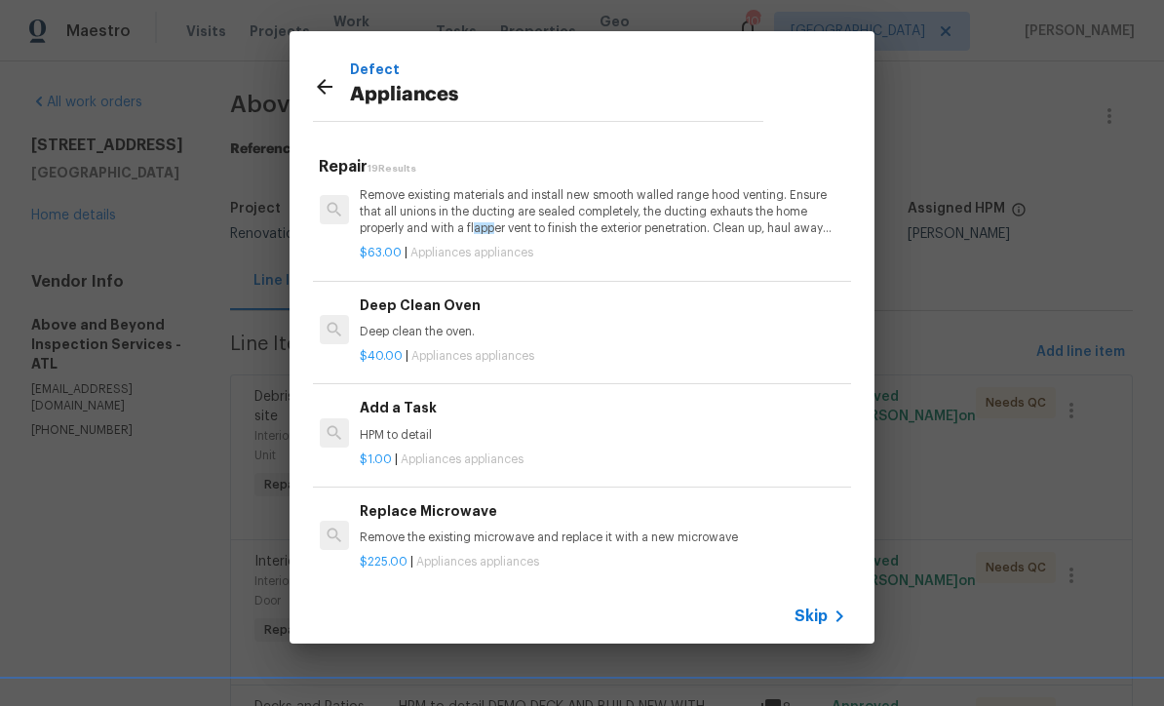
scroll to position [853, 3]
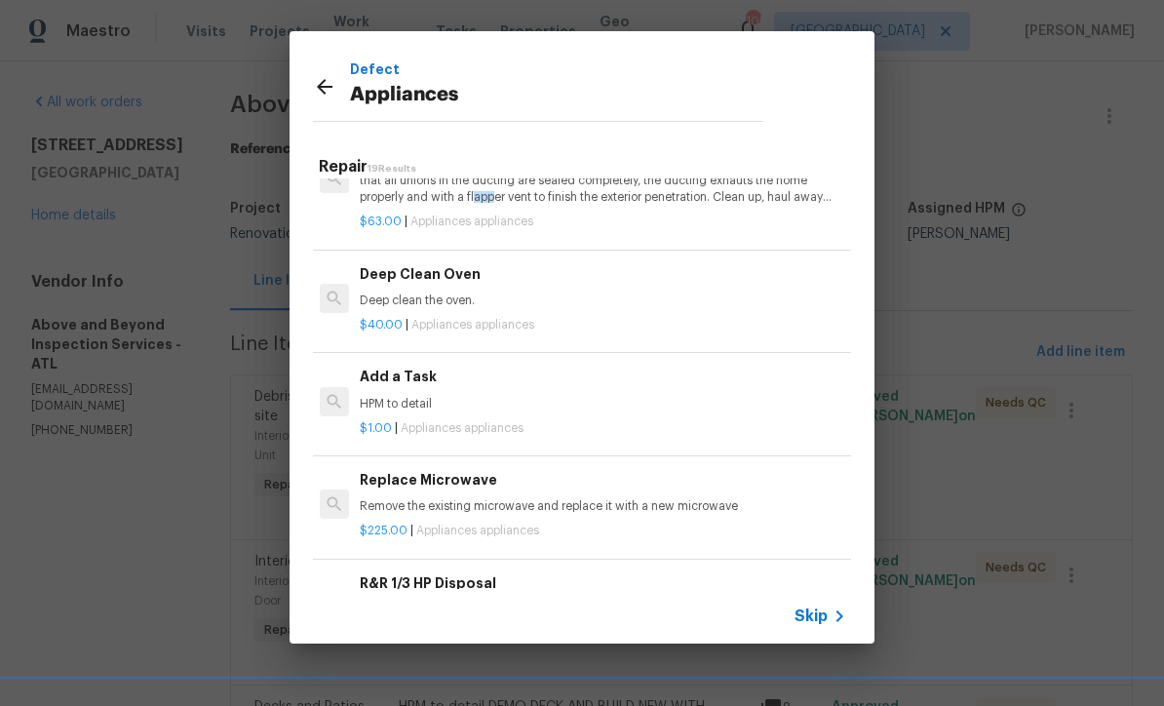
click at [385, 396] on p "HPM to detail" at bounding box center [602, 404] width 484 height 17
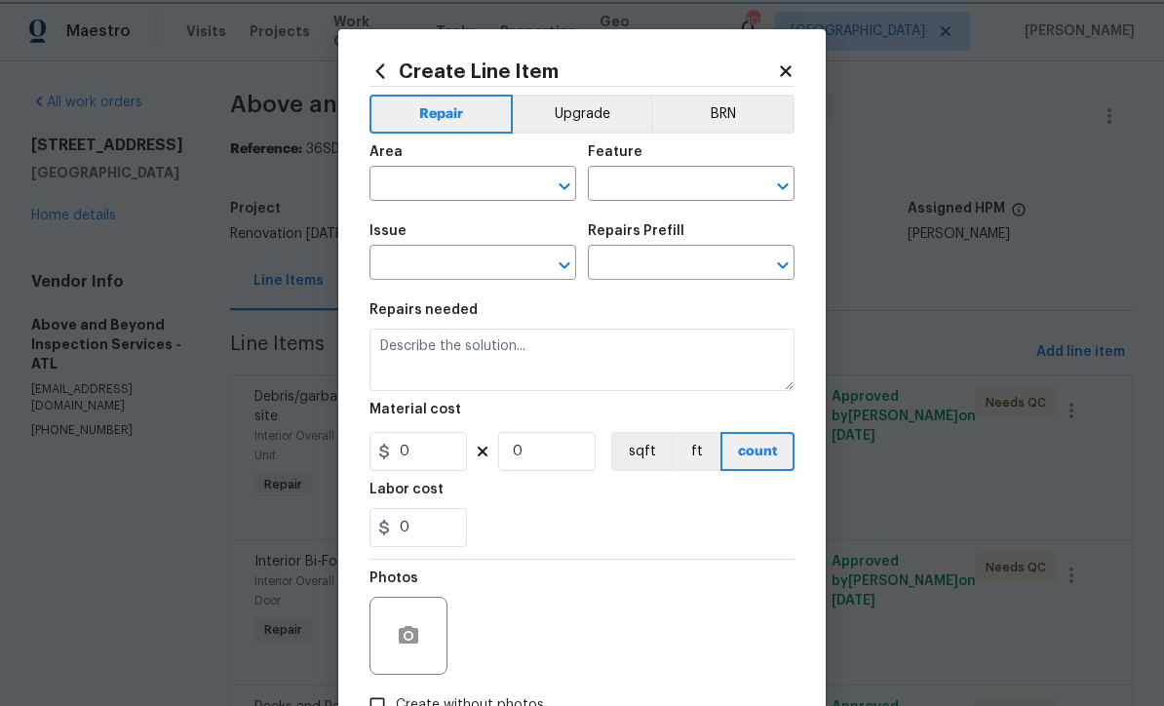
type input "Appliances"
type input "Add a Task $1.00"
type textarea "HPM to detail"
type input "1"
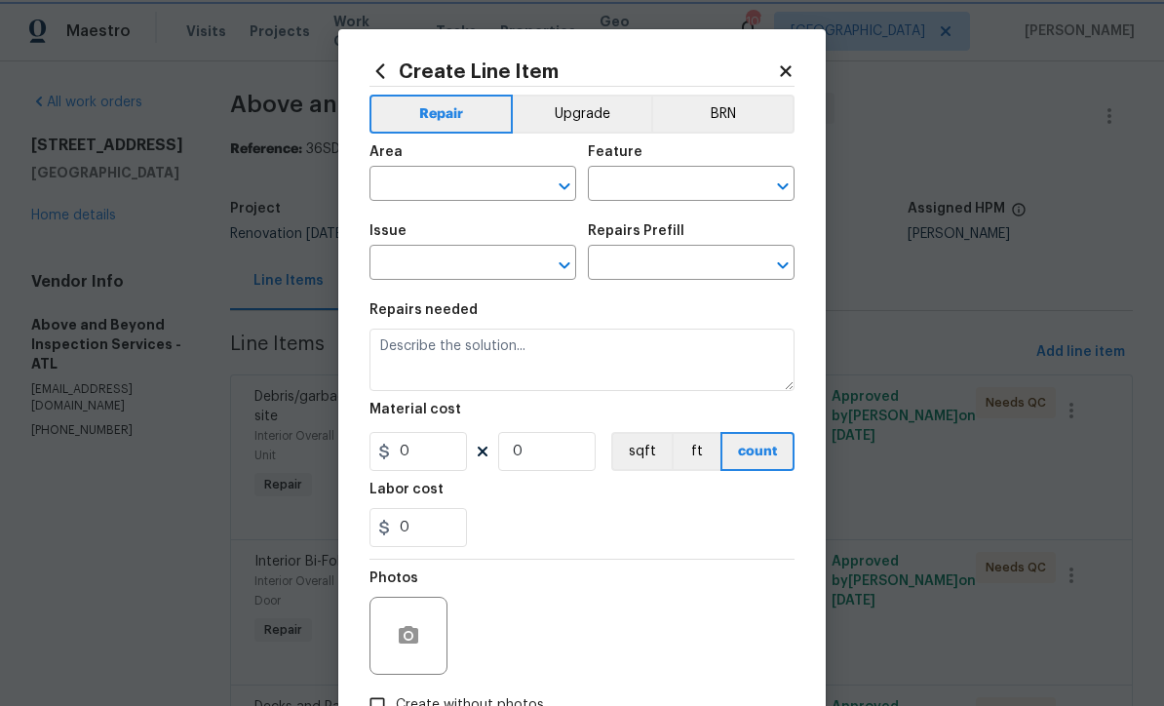
type input "1"
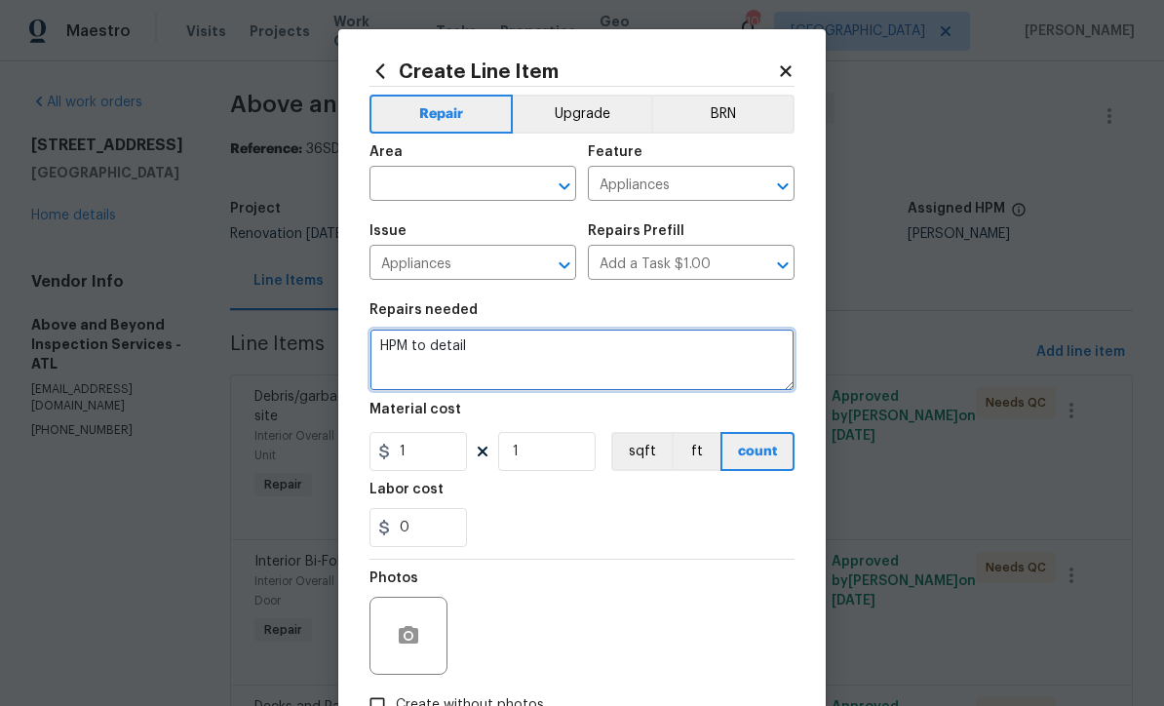
click at [501, 362] on textarea "HPM to detail" at bounding box center [582, 360] width 425 height 62
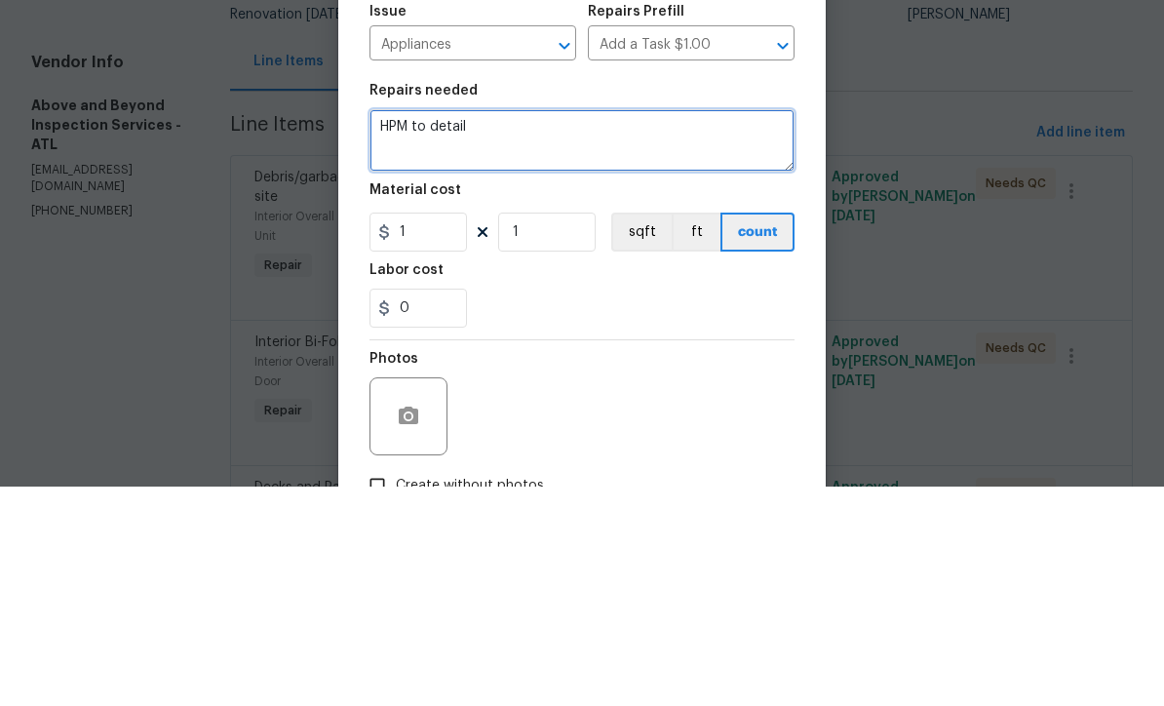
paste textarea "[PERSON_NAME] [DATE] 7:31 PM [PERSON_NAME], the original gas line failed to mai…"
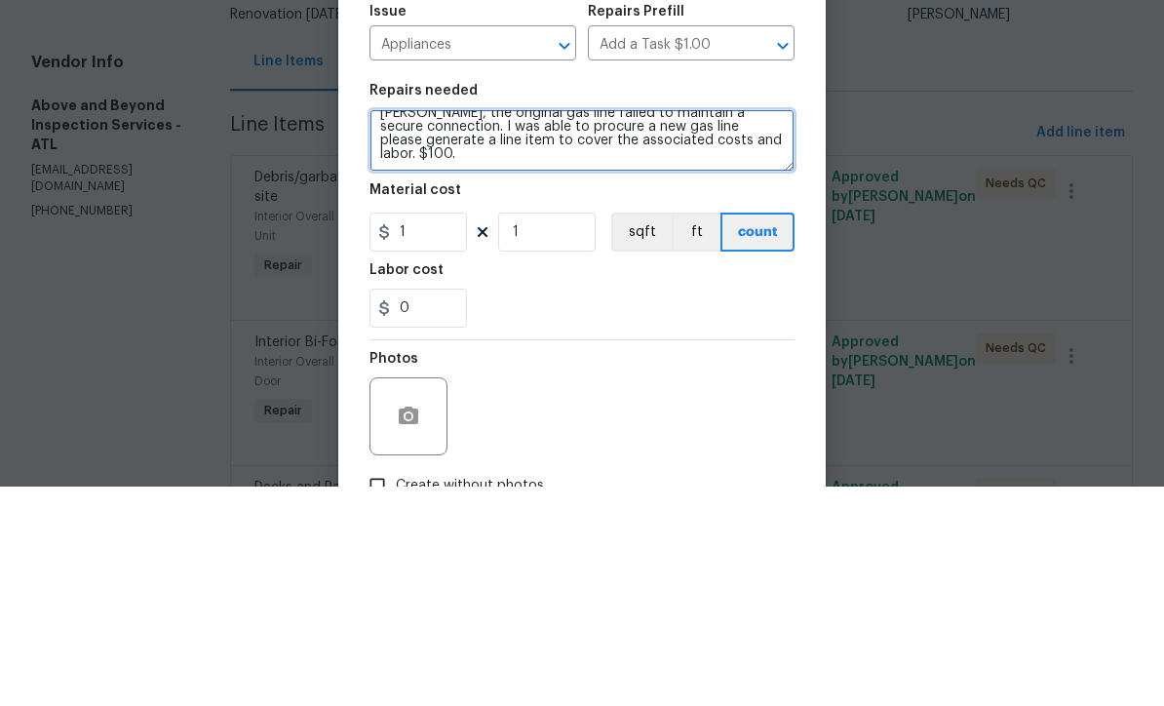
type textarea "HPM to detail [PERSON_NAME] [DATE] 7:31 PM [PERSON_NAME], the original gas line…"
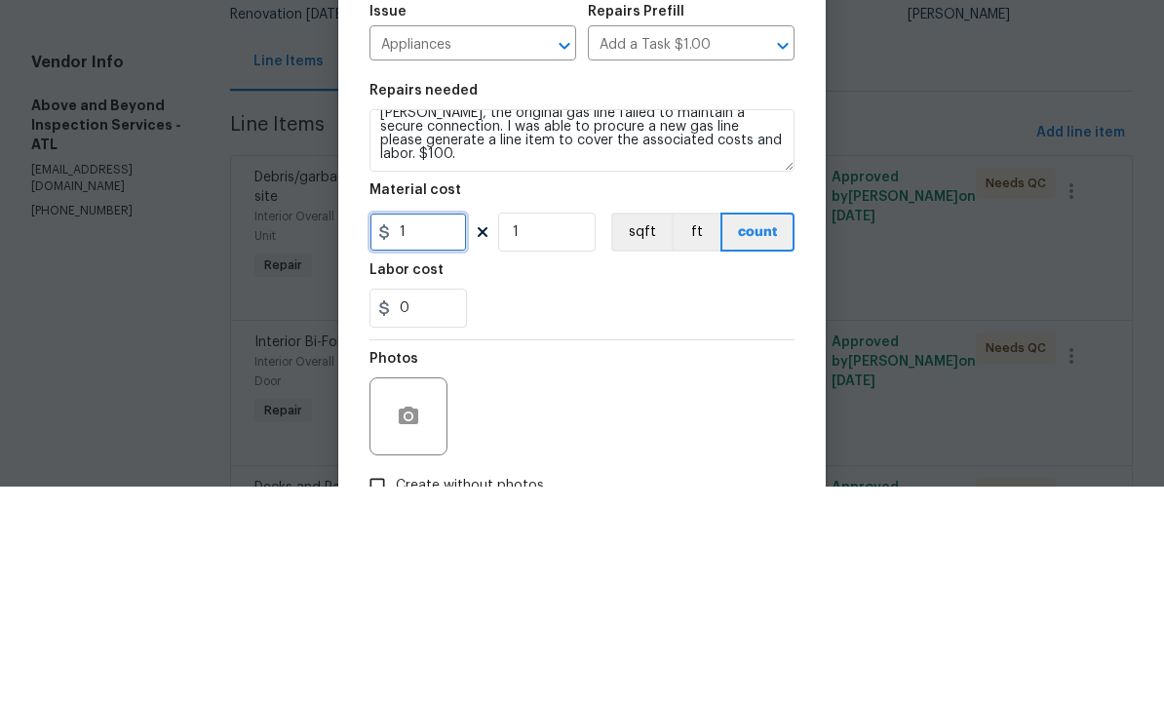
click at [414, 432] on input "1" at bounding box center [419, 451] width 98 height 39
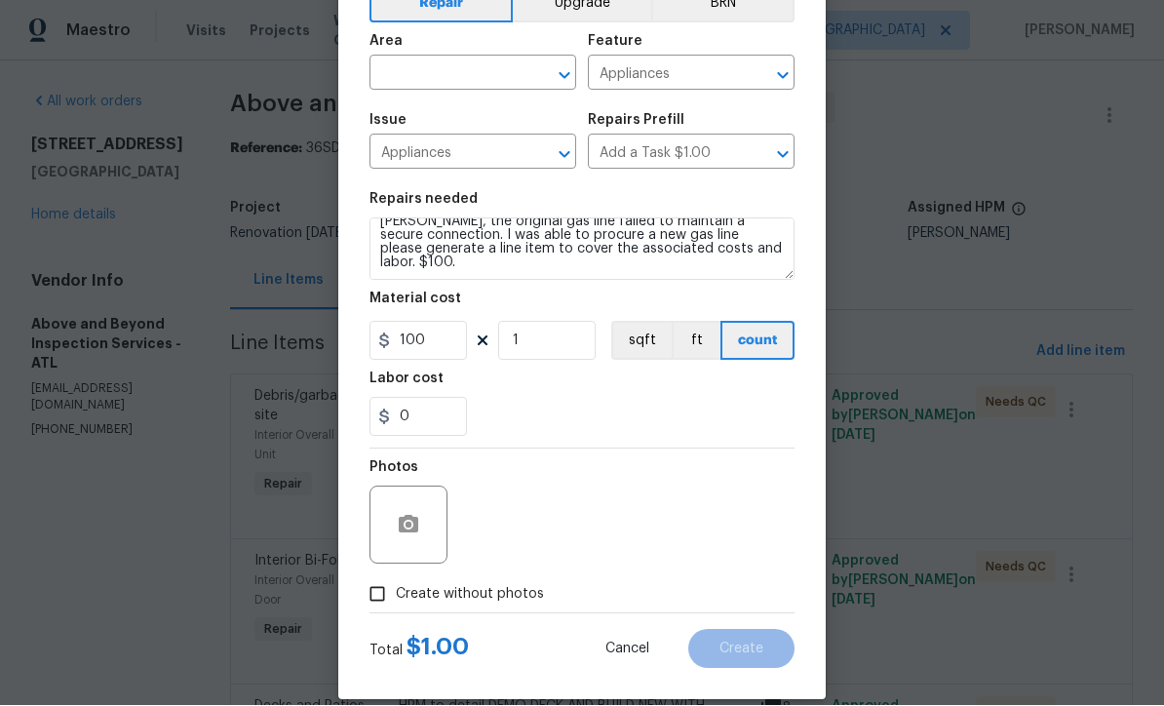
scroll to position [115, 0]
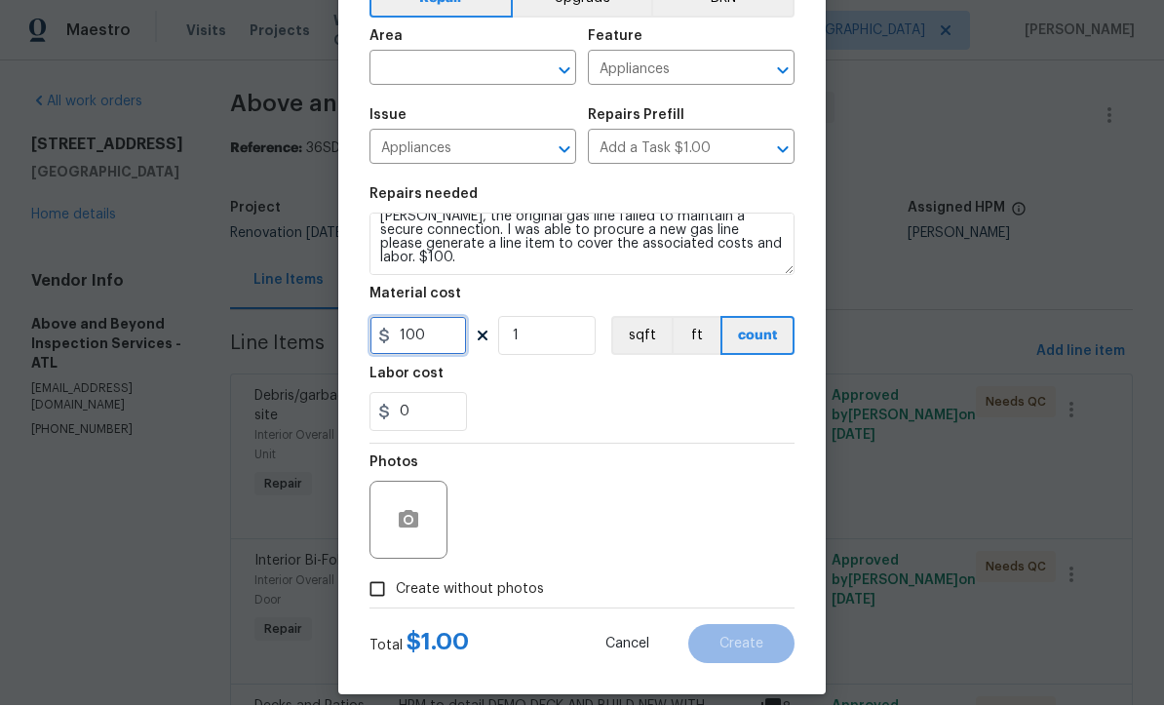
type input "100"
click at [374, 593] on input "Create without photos" at bounding box center [377, 589] width 37 height 37
checkbox input "true"
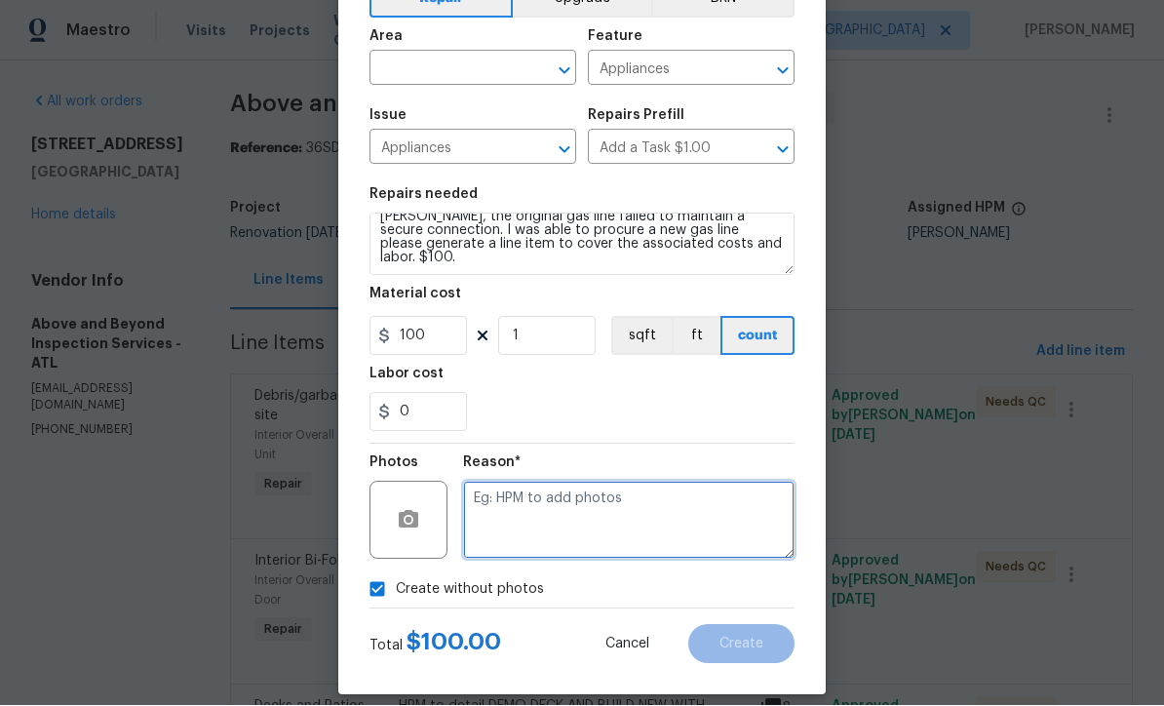
click at [487, 506] on textarea at bounding box center [629, 521] width 332 height 78
type textarea "No pictures"
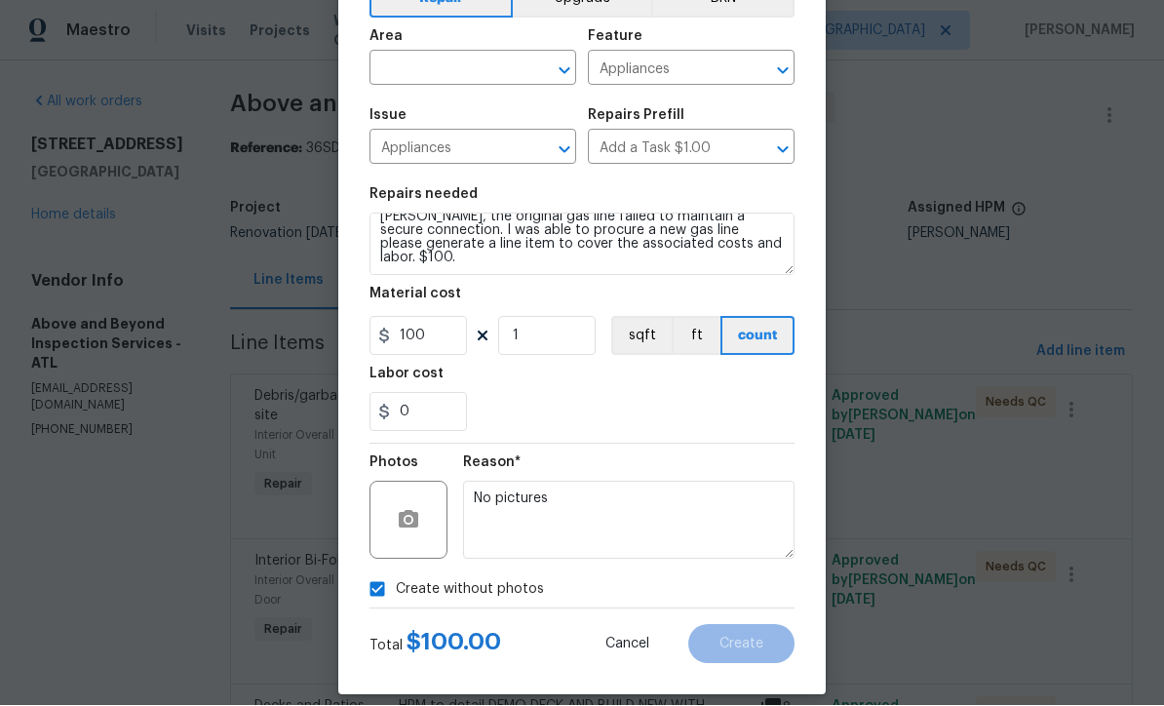
click at [400, 72] on input "text" at bounding box center [446, 71] width 152 height 30
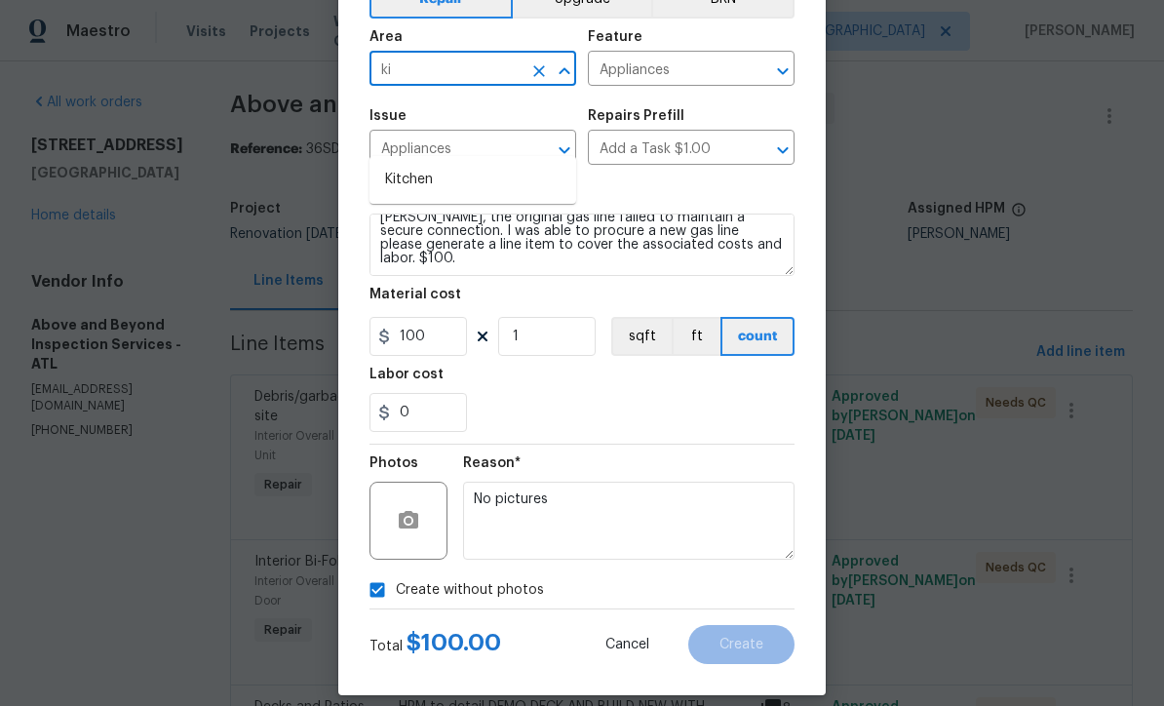
click at [403, 164] on li "Kitchen" at bounding box center [473, 180] width 207 height 32
type input "Kitchen"
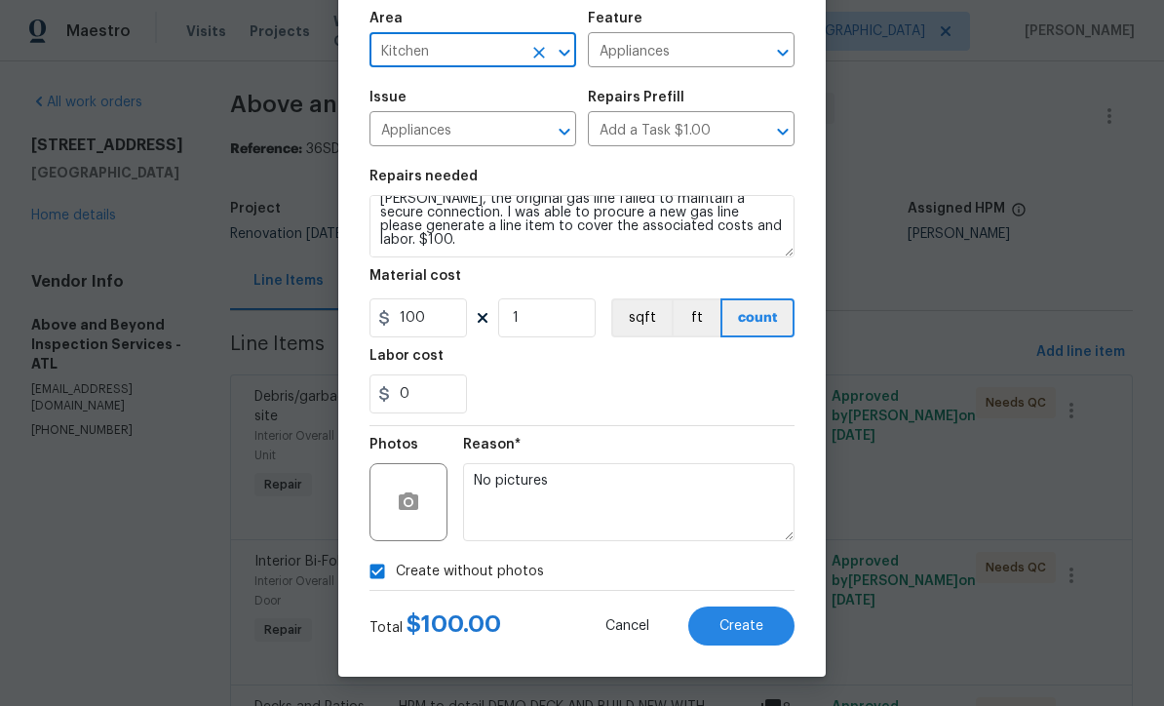
scroll to position [138, 0]
click at [735, 619] on span "Create" at bounding box center [742, 626] width 44 height 15
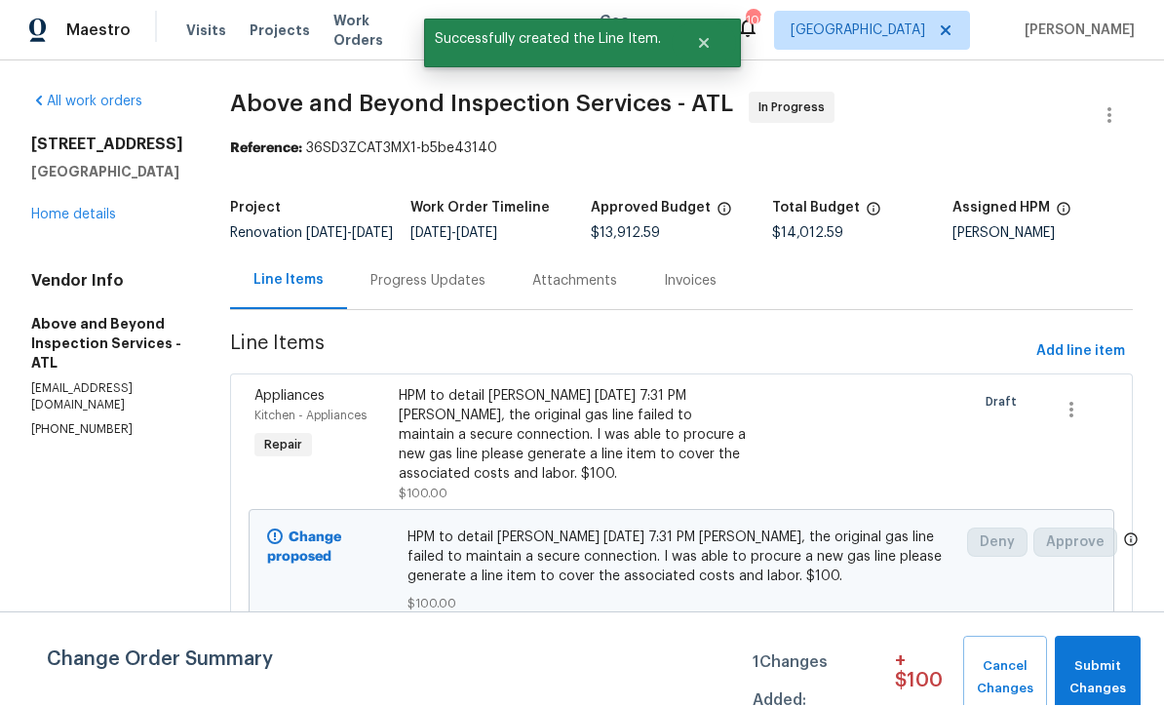
scroll to position [1, 0]
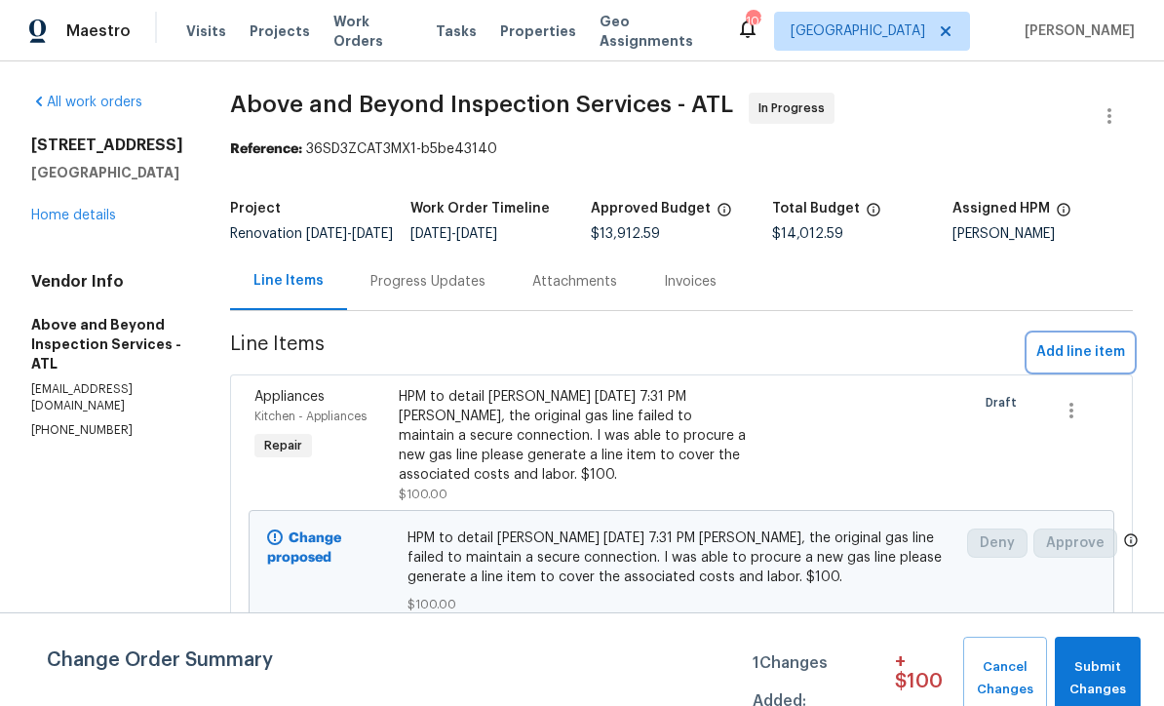
click at [1090, 363] on span "Add line item" at bounding box center [1081, 352] width 89 height 24
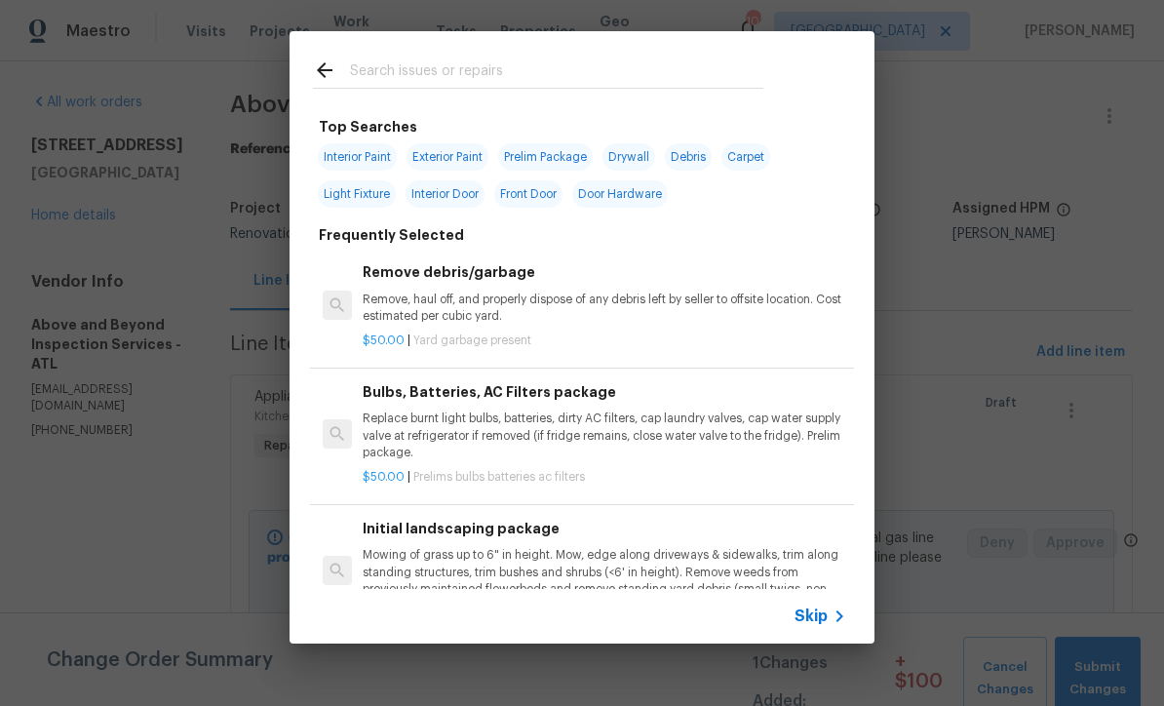
click at [359, 68] on input "text" at bounding box center [556, 73] width 413 height 29
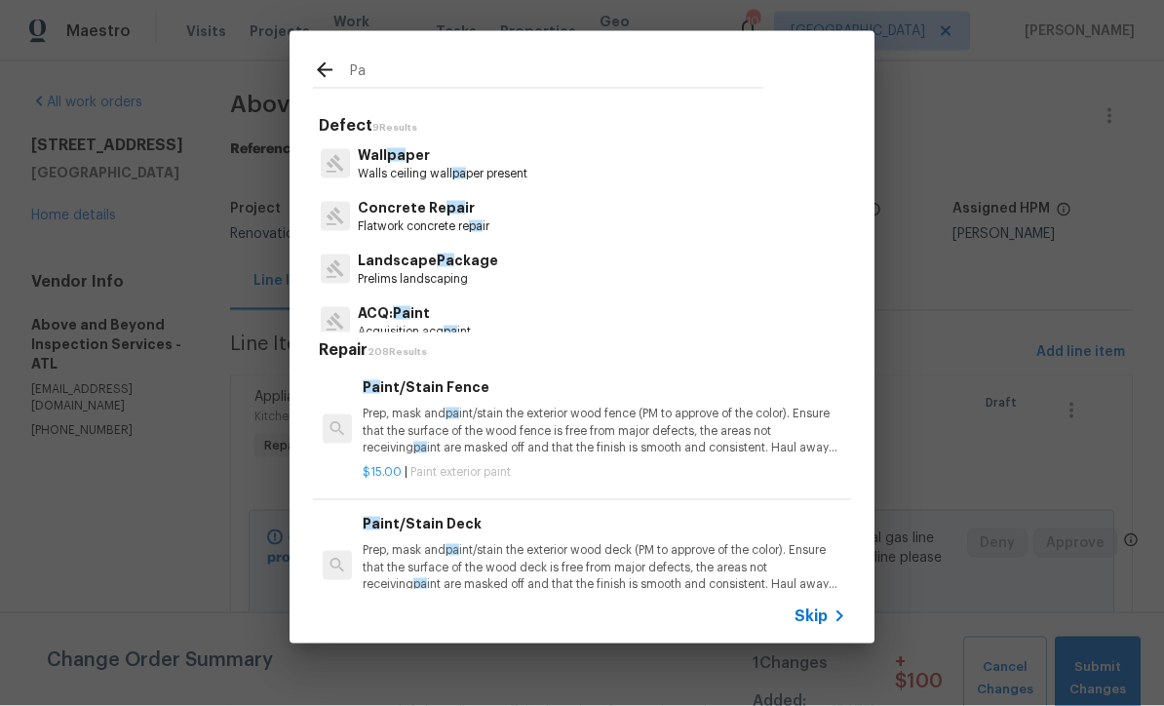
type input "P"
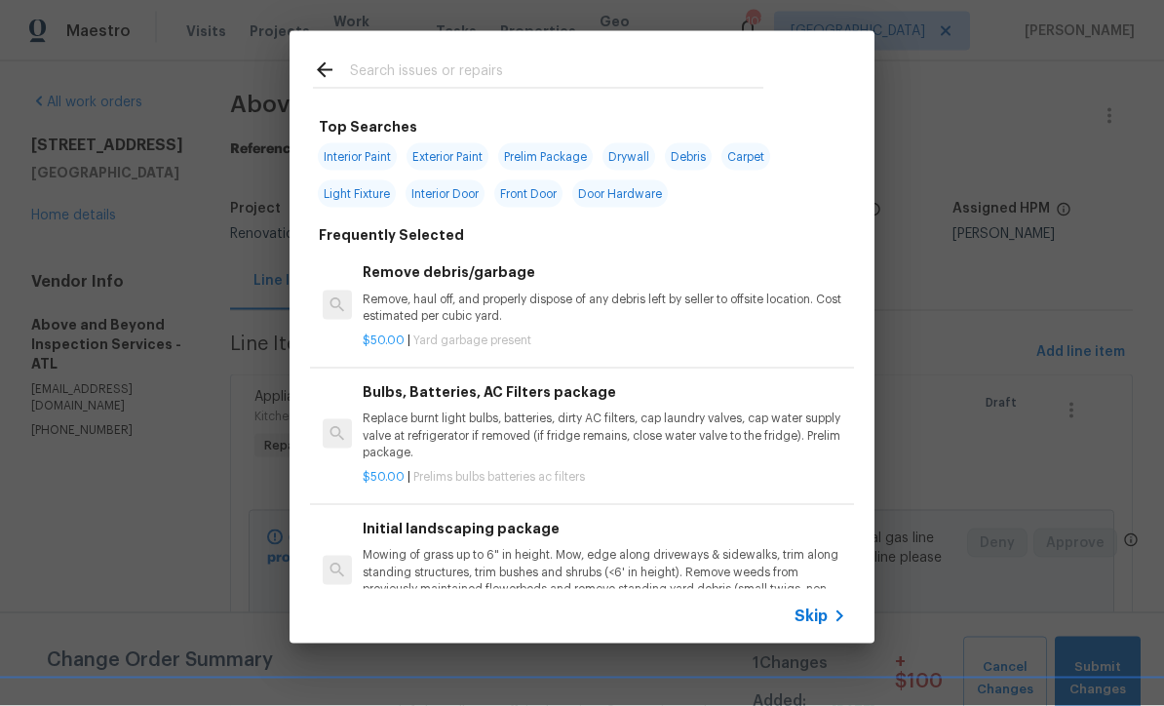
click at [443, 155] on span "Exterior Paint" at bounding box center [448, 156] width 82 height 27
type input "Exterior Paint"
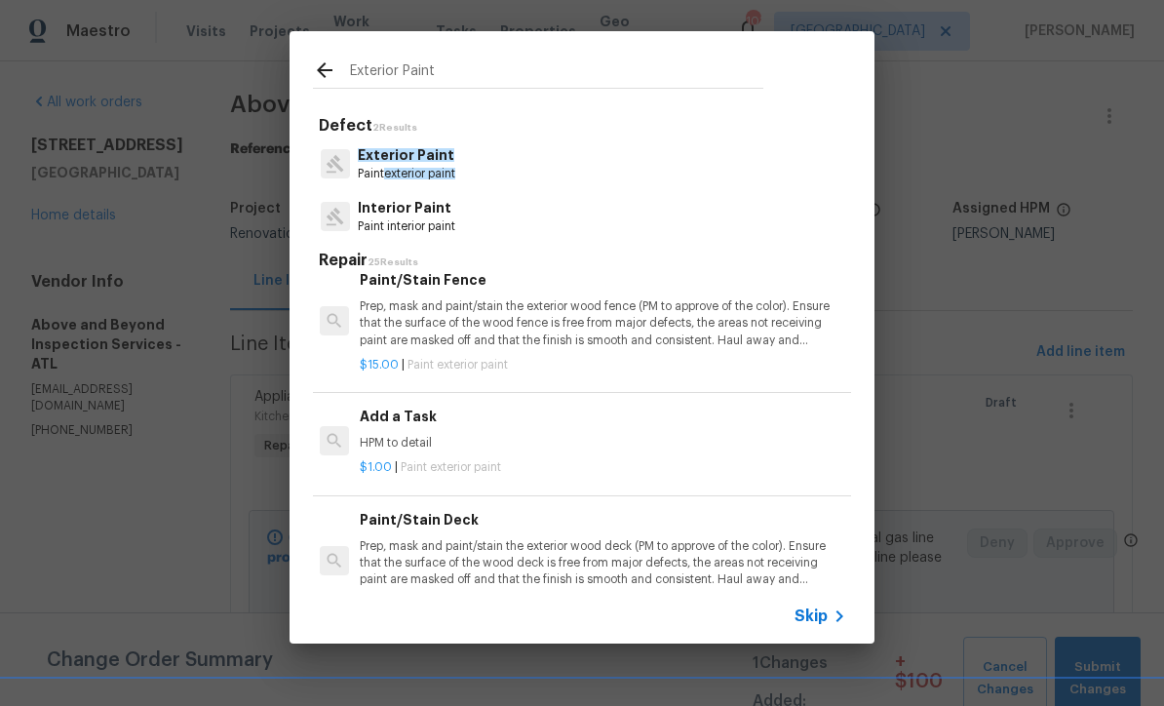
scroll to position [497, 3]
click at [376, 435] on p "HPM to detail" at bounding box center [602, 443] width 484 height 17
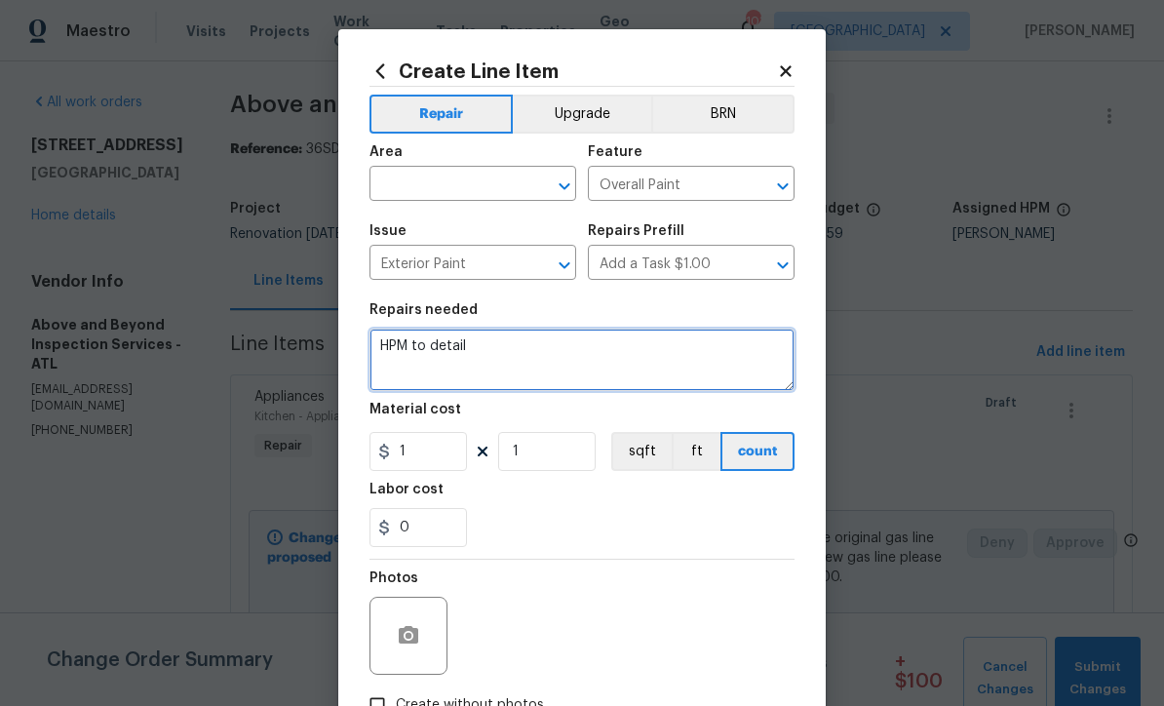
click at [500, 361] on textarea "HPM to detail" at bounding box center [582, 360] width 425 height 62
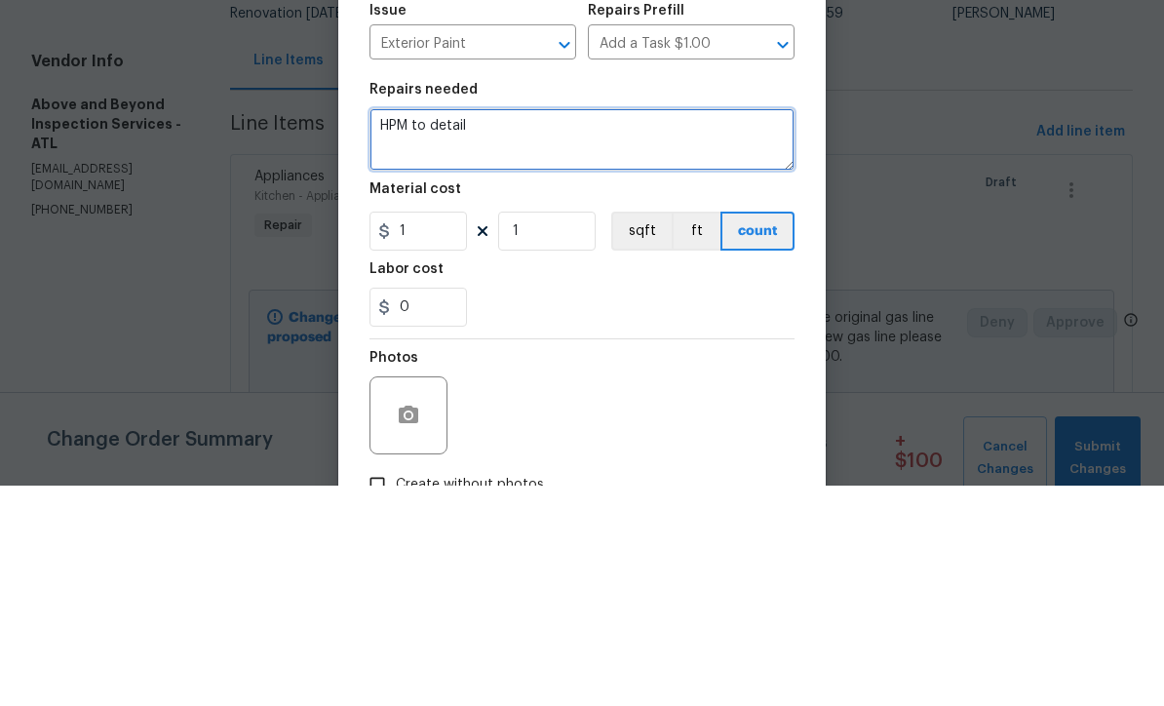
click at [402, 329] on textarea "HPM to detail" at bounding box center [582, 360] width 425 height 62
paste textarea "Also my guys had to paint a lot more areas from the pressure wash. We need an a…"
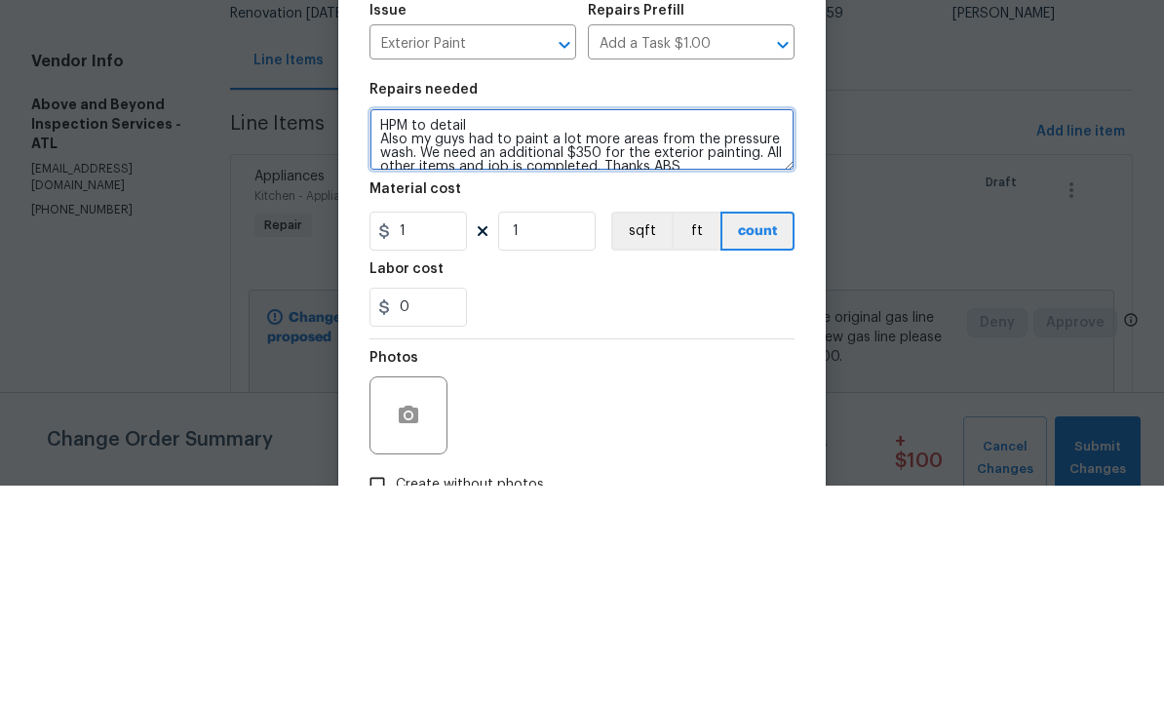
scroll to position [4, 0]
type textarea "HPM to detail Also my guys had to paint a lot more areas from the pressure wash…"
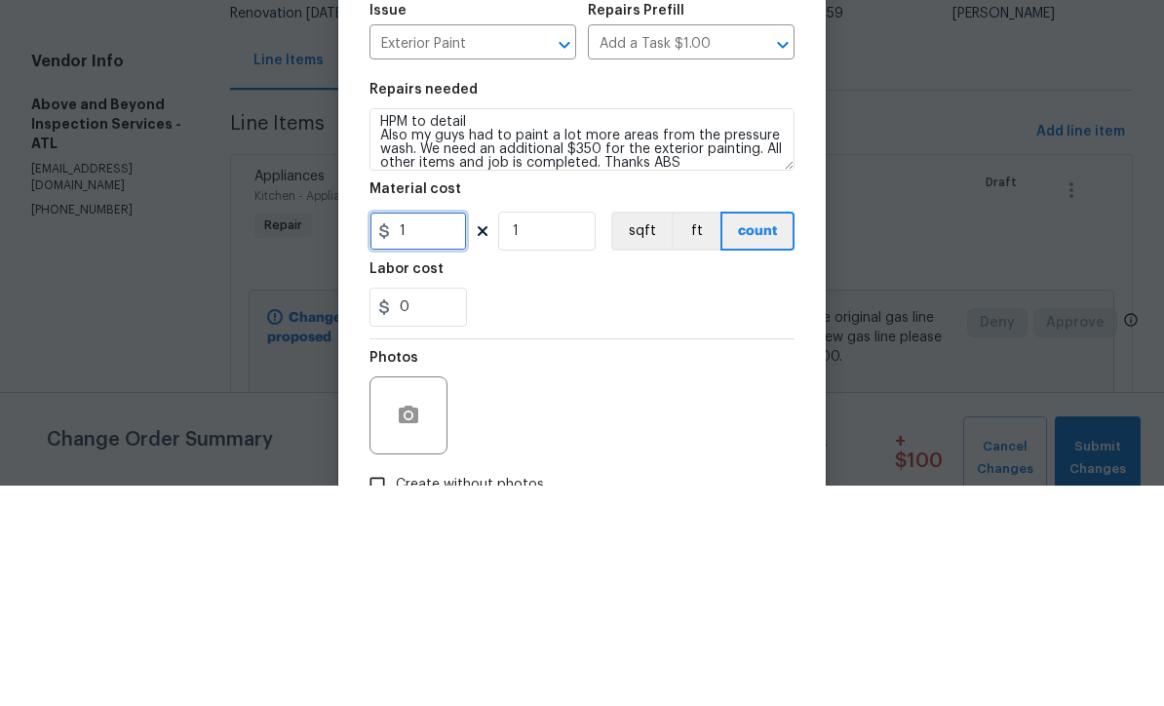
click at [425, 432] on input "1" at bounding box center [419, 451] width 98 height 39
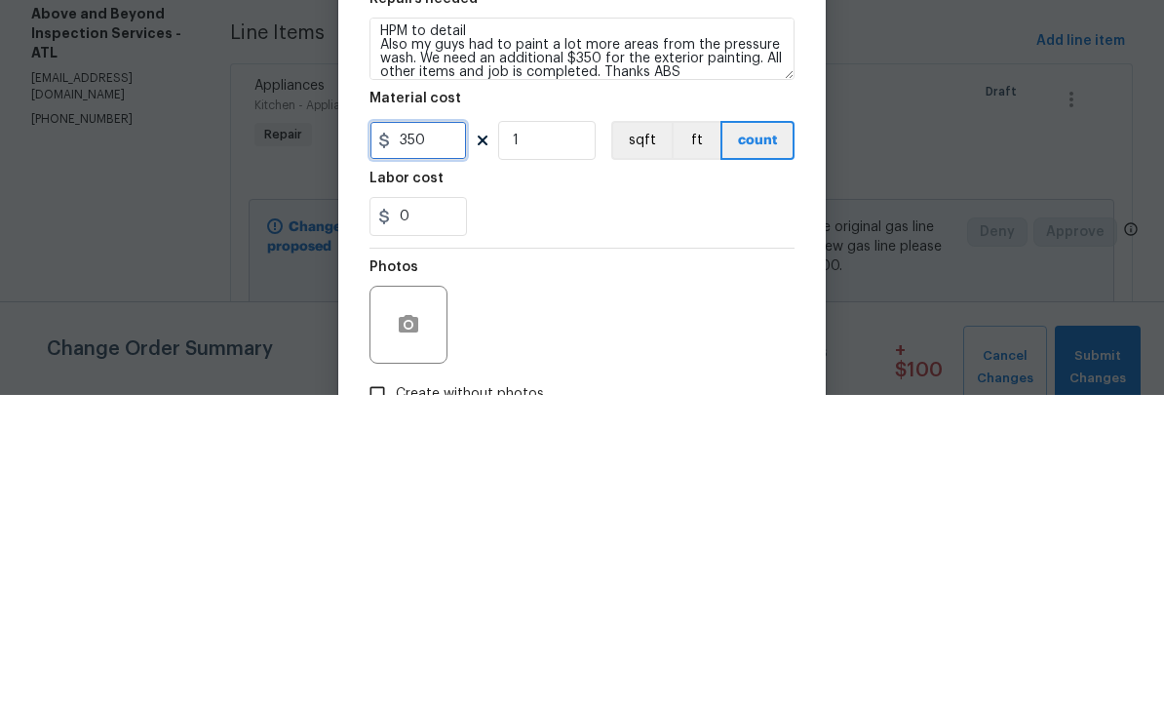
type input "350"
click at [517, 508] on div "0" at bounding box center [582, 527] width 425 height 39
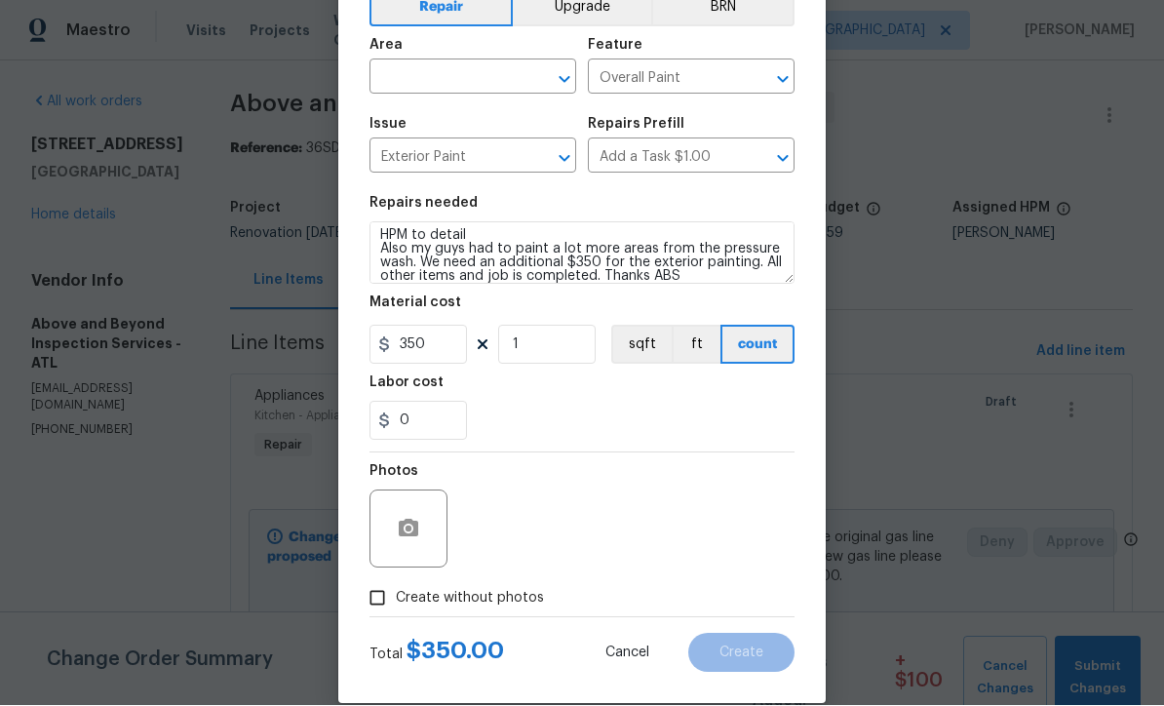
scroll to position [109, 0]
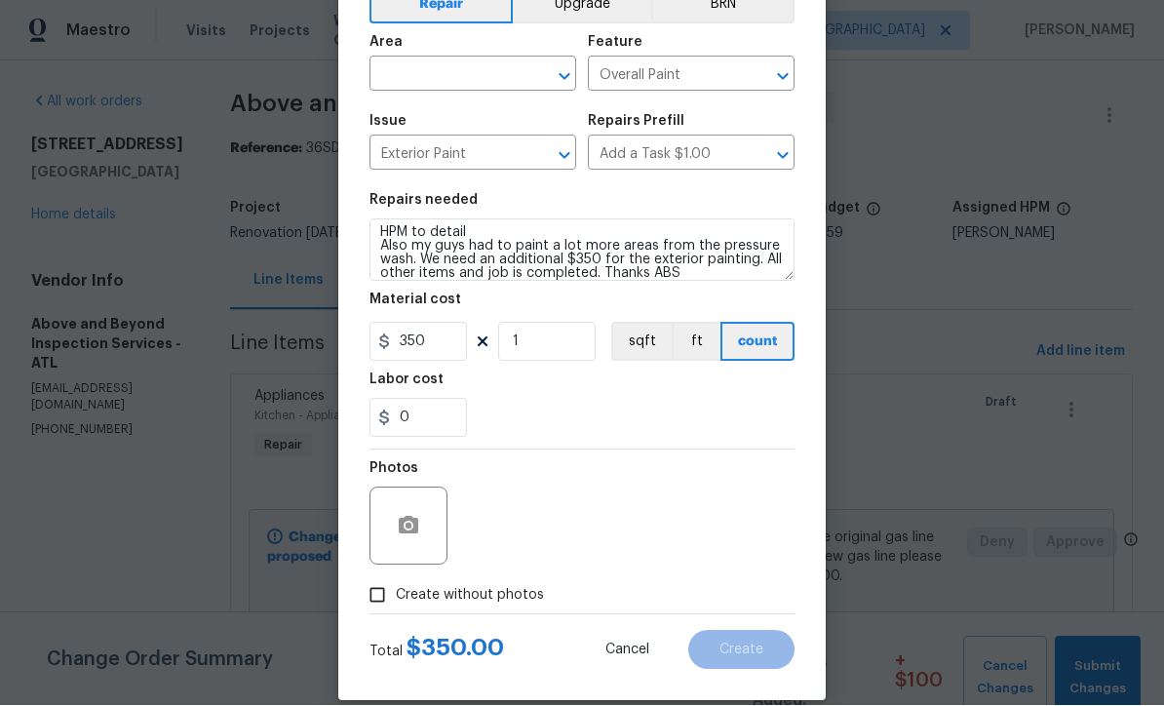
click at [371, 603] on input "Create without photos" at bounding box center [377, 595] width 37 height 37
checkbox input "true"
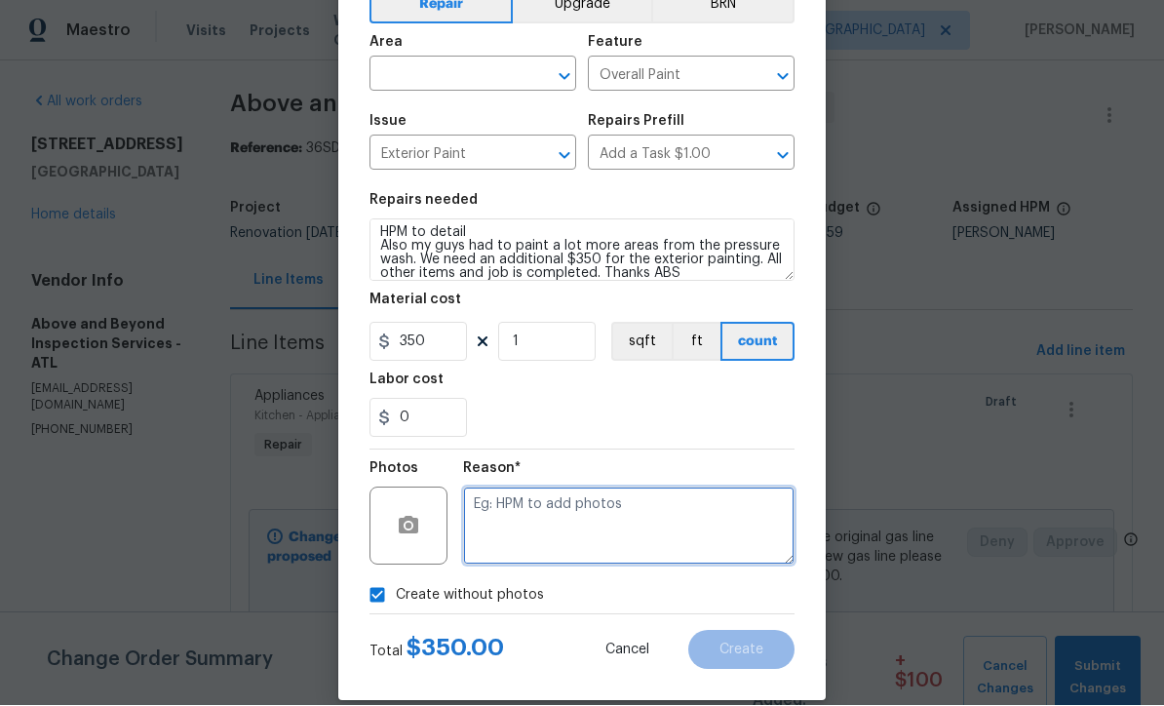
click at [479, 516] on textarea at bounding box center [629, 527] width 332 height 78
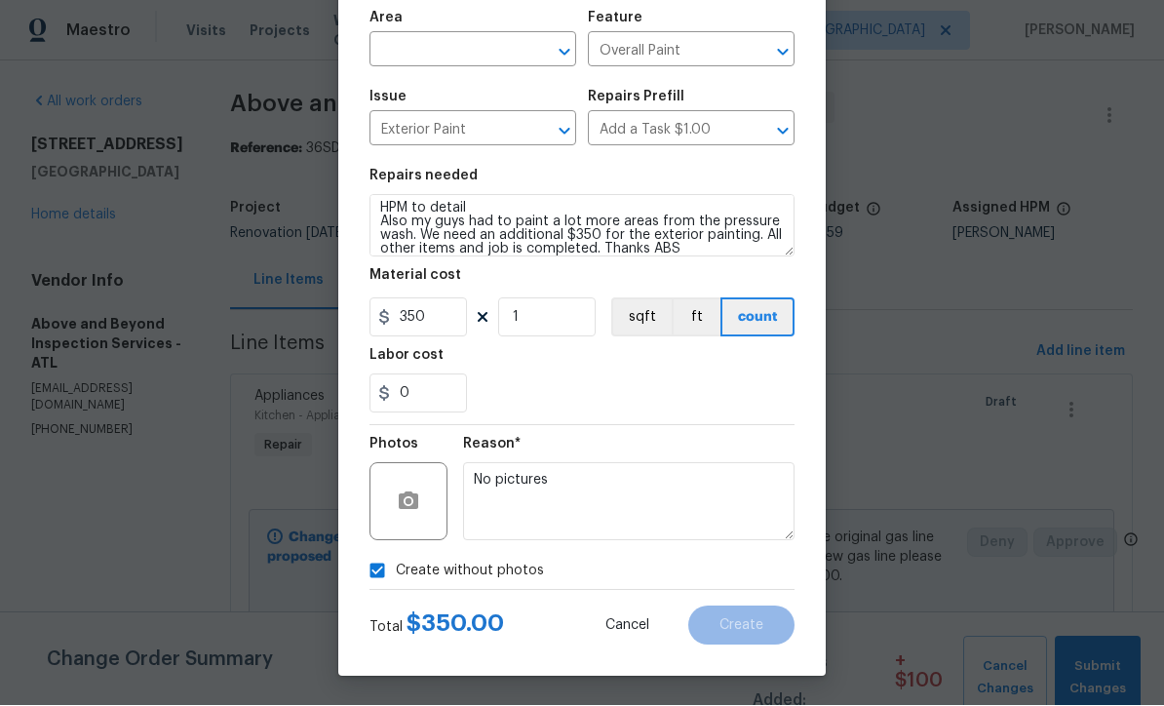
scroll to position [138, 0]
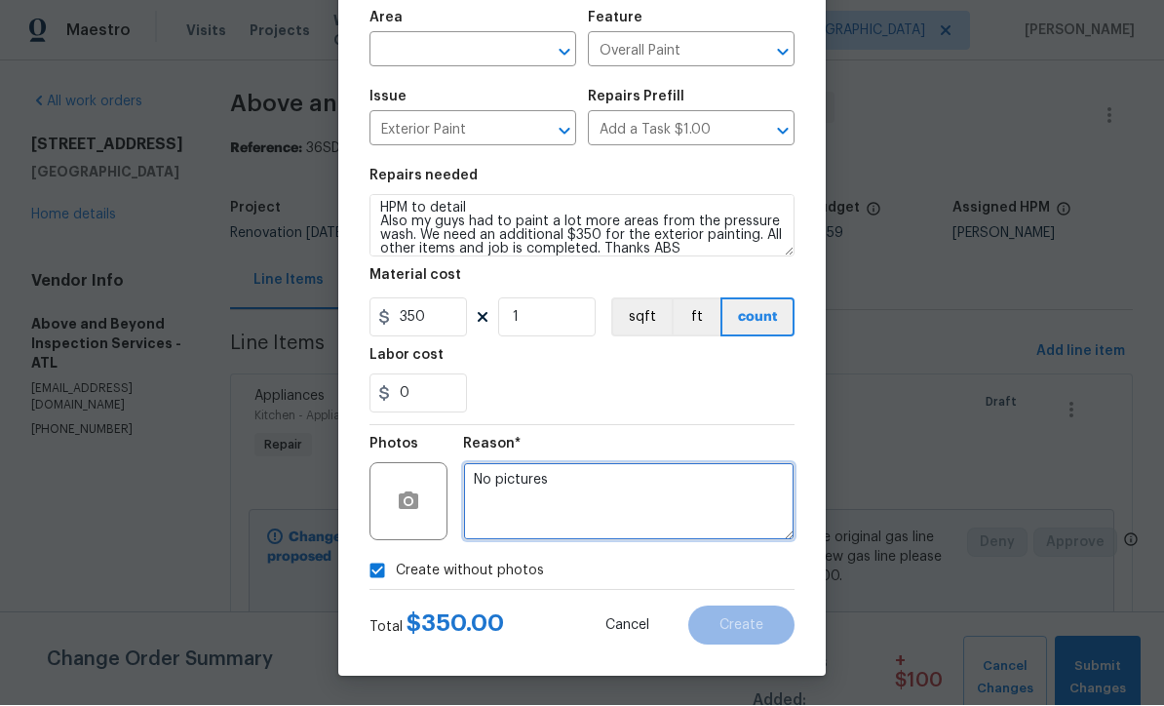
type textarea "No pictures"
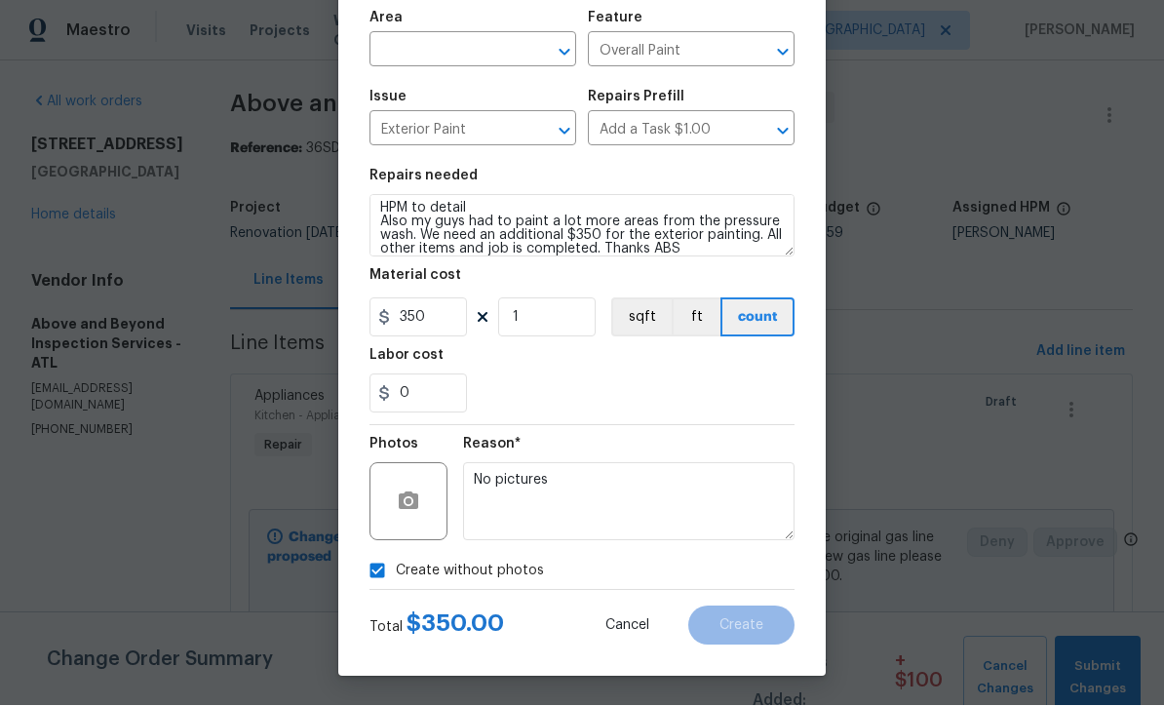
click at [403, 48] on input "text" at bounding box center [446, 52] width 152 height 30
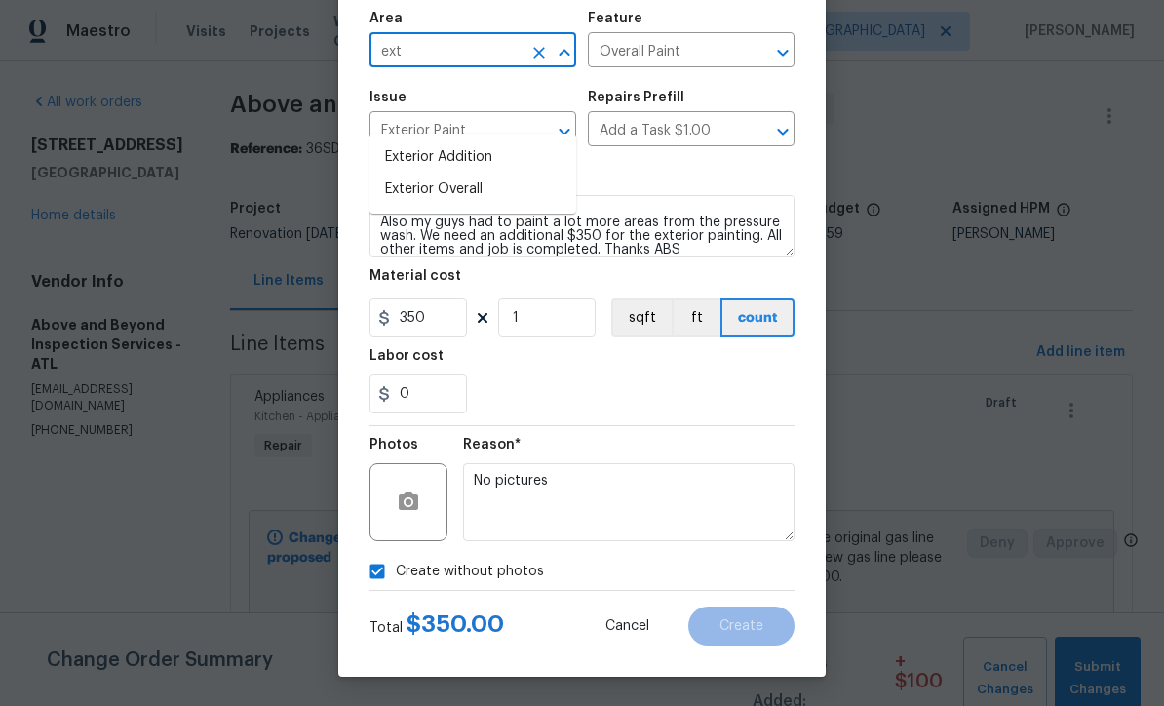
click at [412, 174] on li "Exterior Overall" at bounding box center [473, 190] width 207 height 32
type input "Exterior Overall"
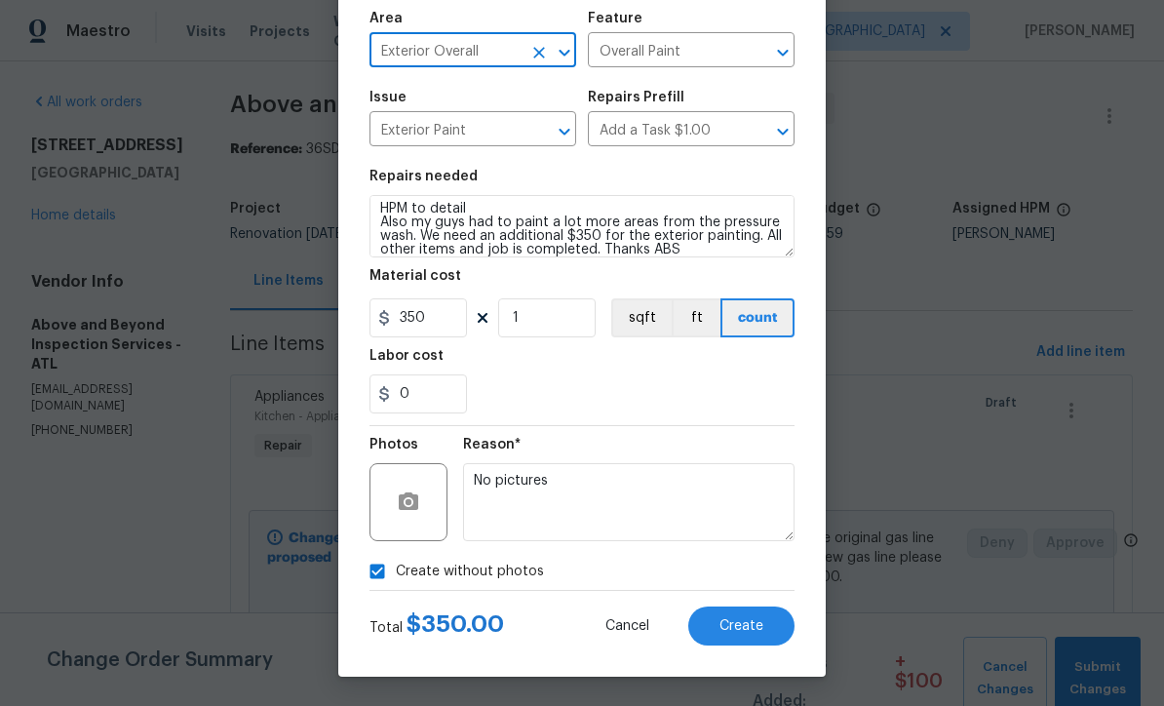
click at [737, 623] on span "Create" at bounding box center [742, 626] width 44 height 15
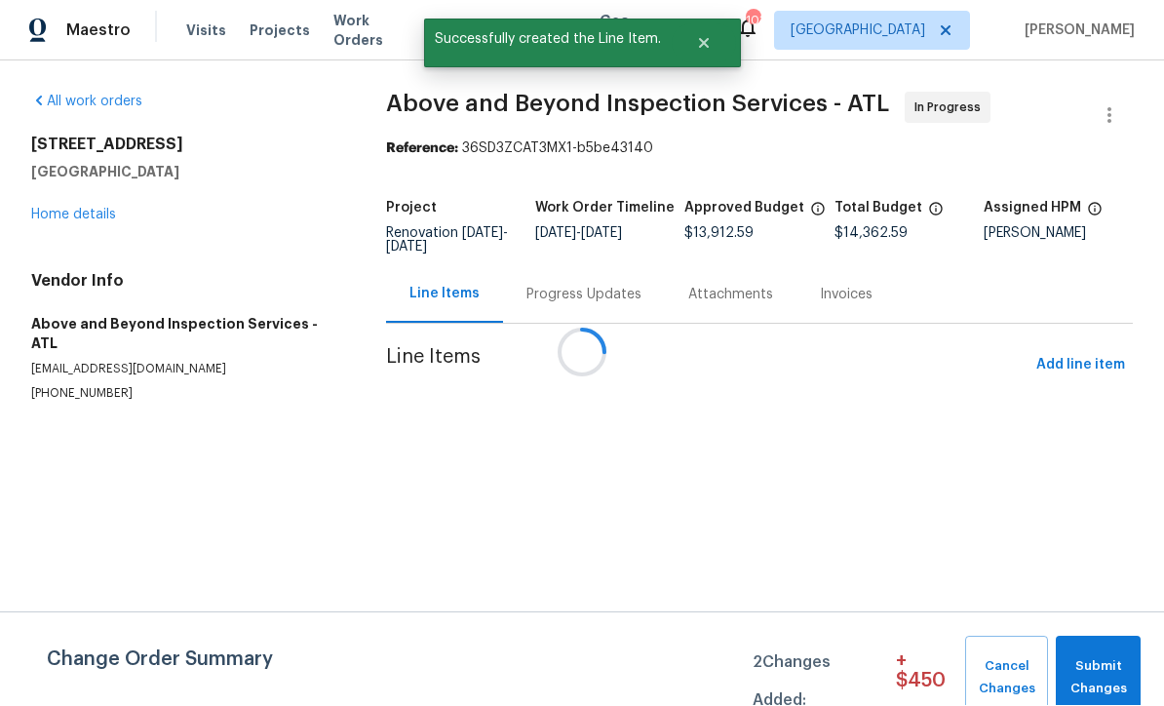
scroll to position [1, 0]
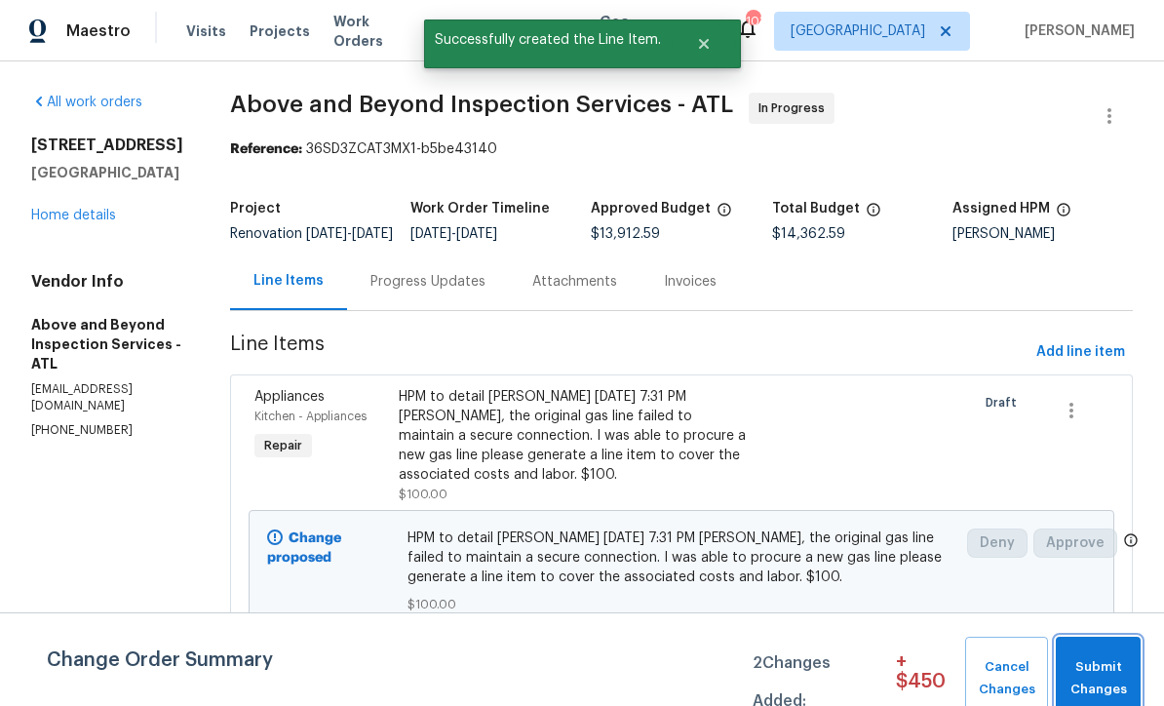
click at [1090, 668] on span "Submit Changes" at bounding box center [1098, 678] width 65 height 45
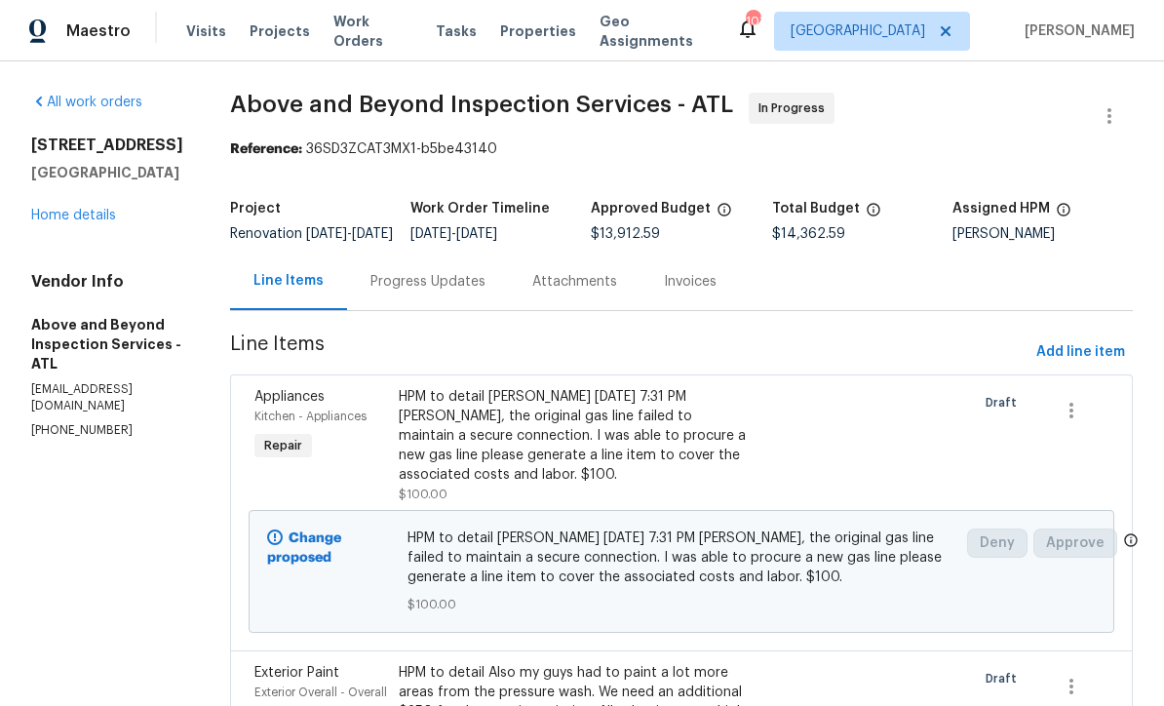
click at [477, 292] on div "Progress Updates" at bounding box center [428, 282] width 115 height 20
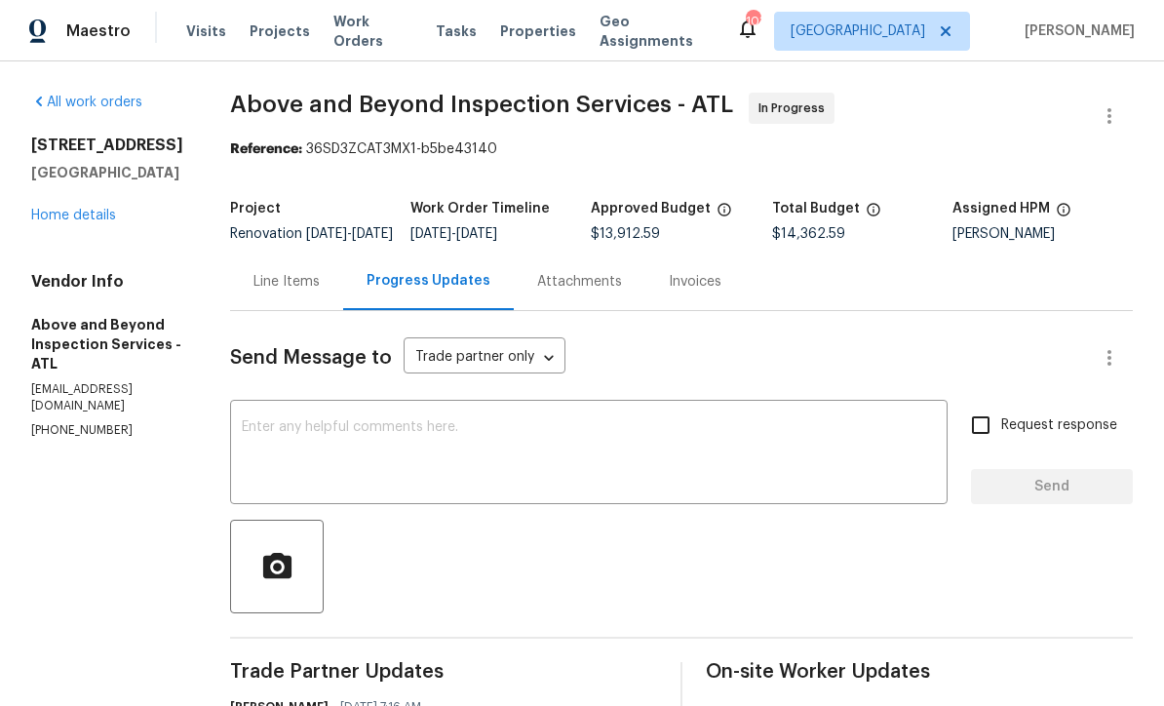
click at [401, 436] on textarea at bounding box center [589, 454] width 694 height 68
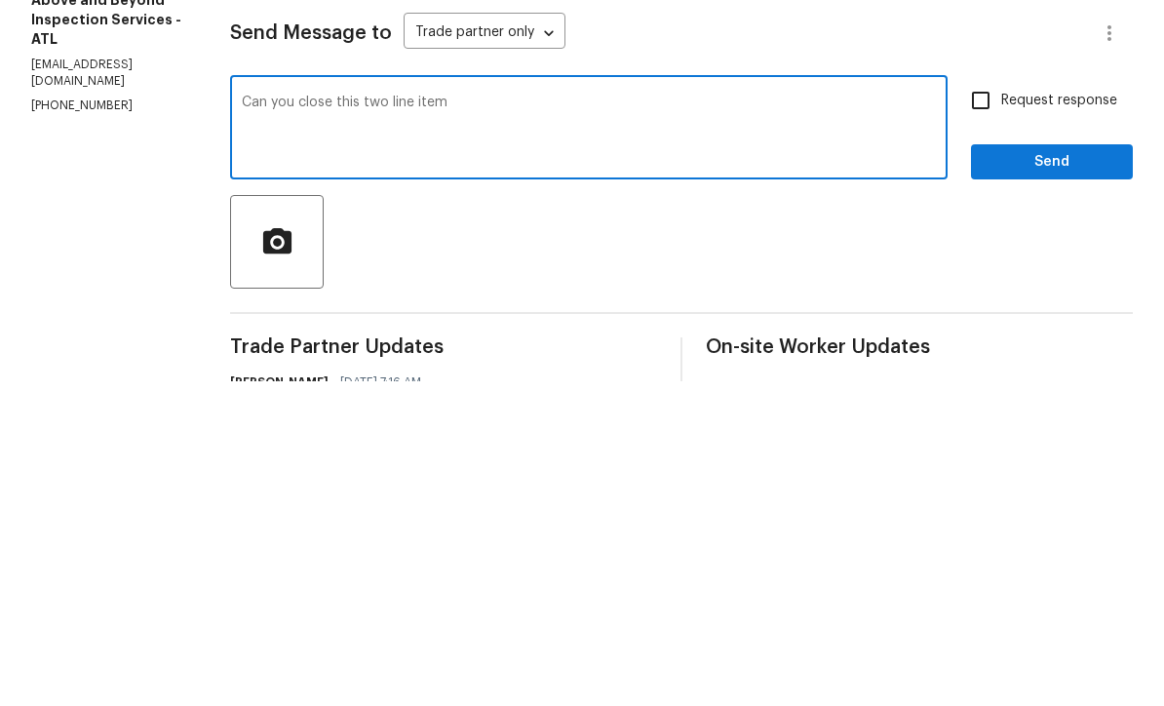
type textarea "Can you close this two line item"
click at [979, 405] on input "Request response" at bounding box center [981, 425] width 41 height 41
checkbox input "true"
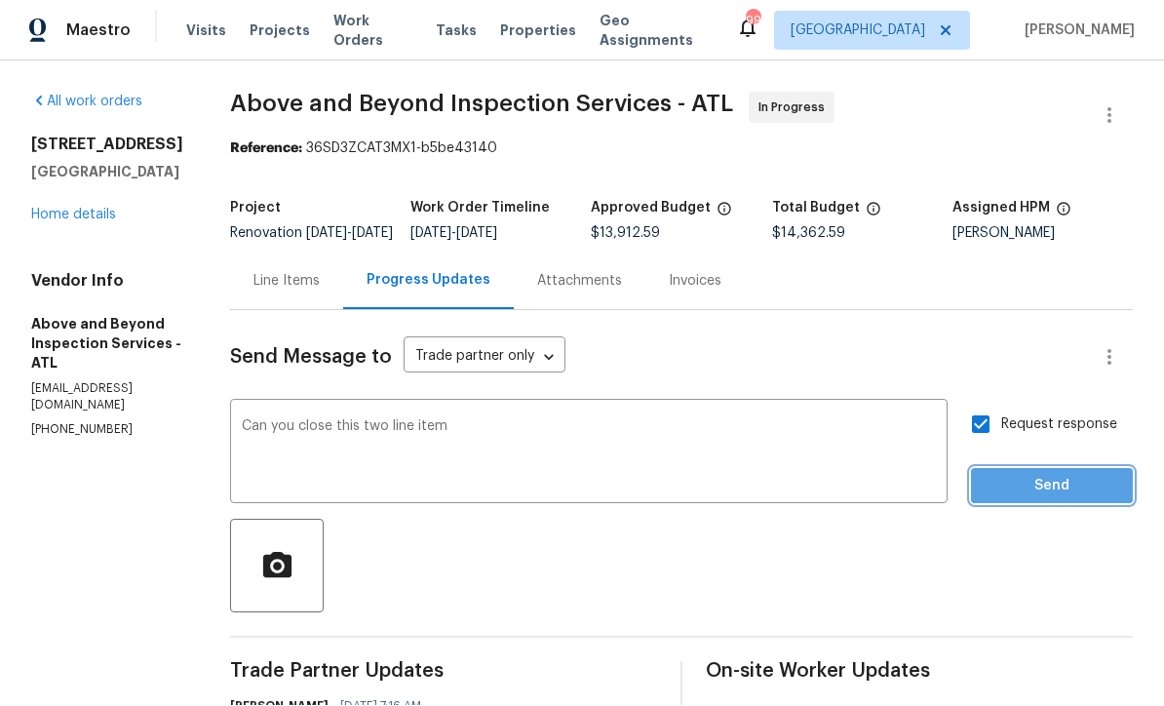
click at [1046, 475] on span "Send" at bounding box center [1052, 487] width 131 height 24
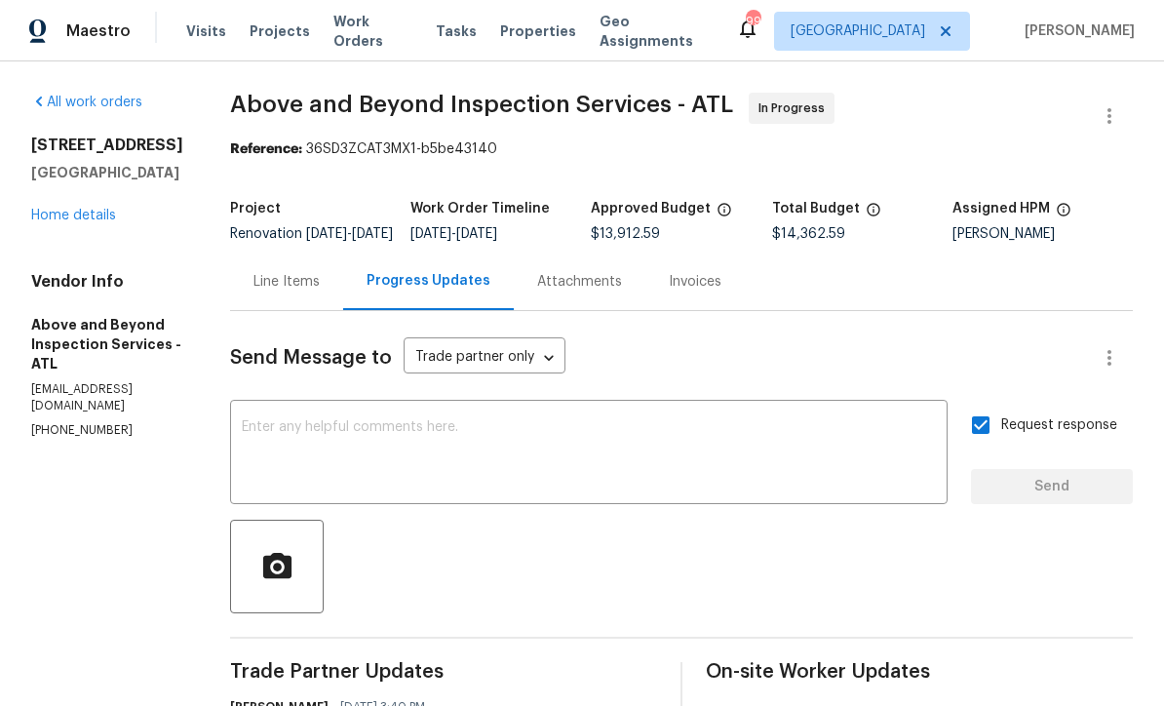
scroll to position [36, 0]
click at [320, 272] on div "Line Items" at bounding box center [287, 282] width 66 height 20
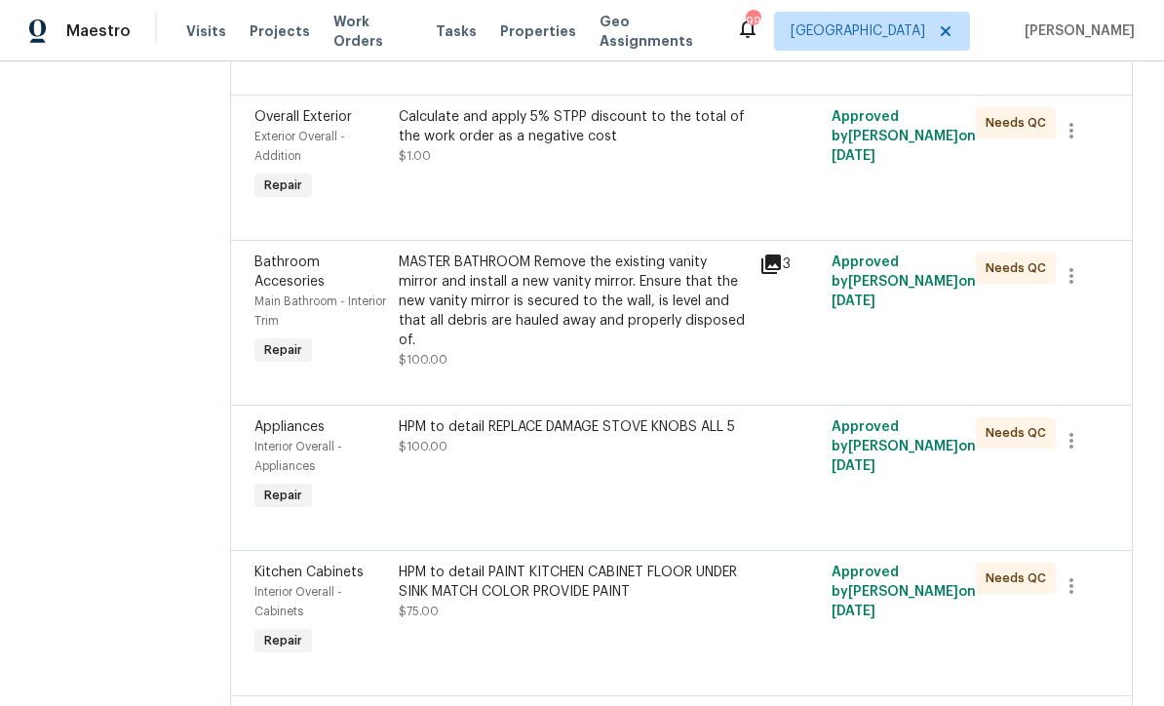
scroll to position [8029, 0]
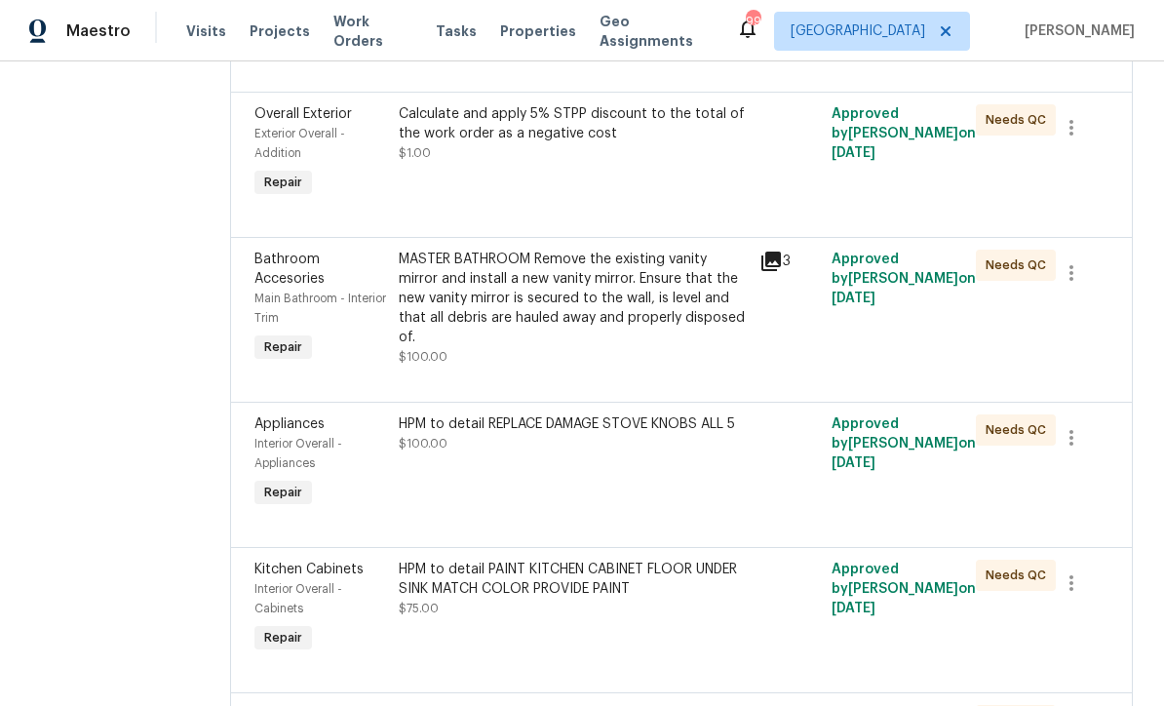
click at [516, 208] on div "Calculate and apply 5% STPP discount to the total of the work order as a negati…" at bounding box center [573, 152] width 361 height 109
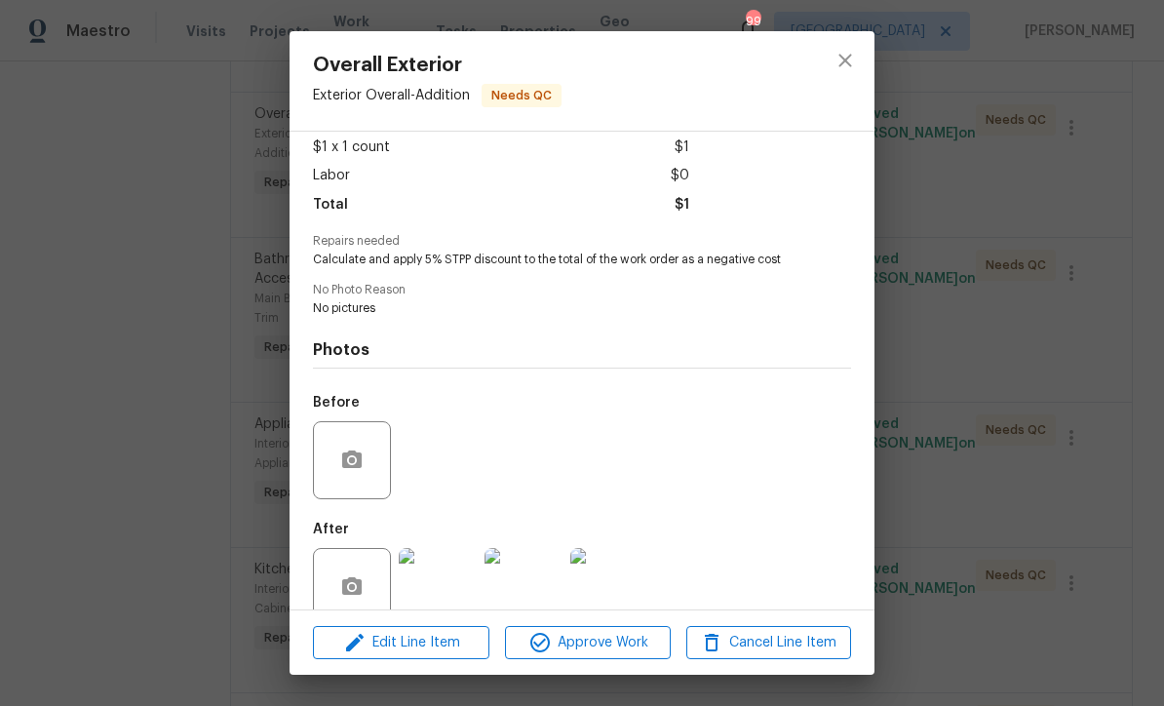
scroll to position [109, 0]
click at [401, 646] on span "Edit Line Item" at bounding box center [401, 643] width 165 height 24
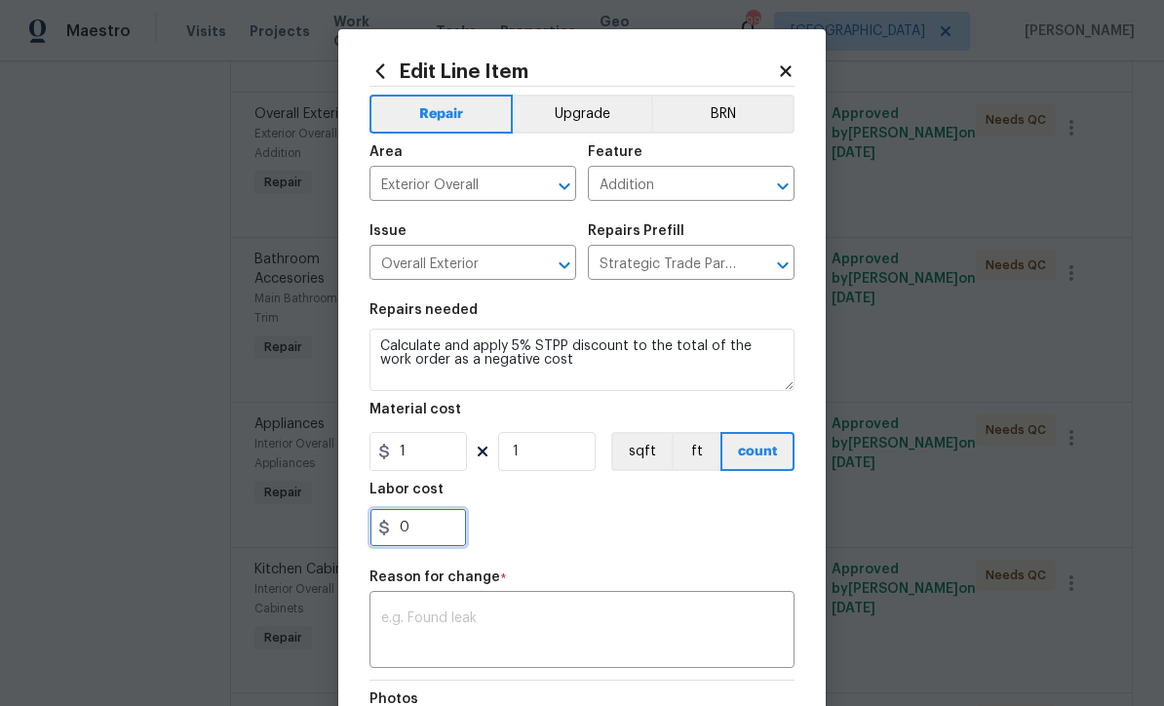
click at [420, 531] on input "0" at bounding box center [419, 527] width 98 height 39
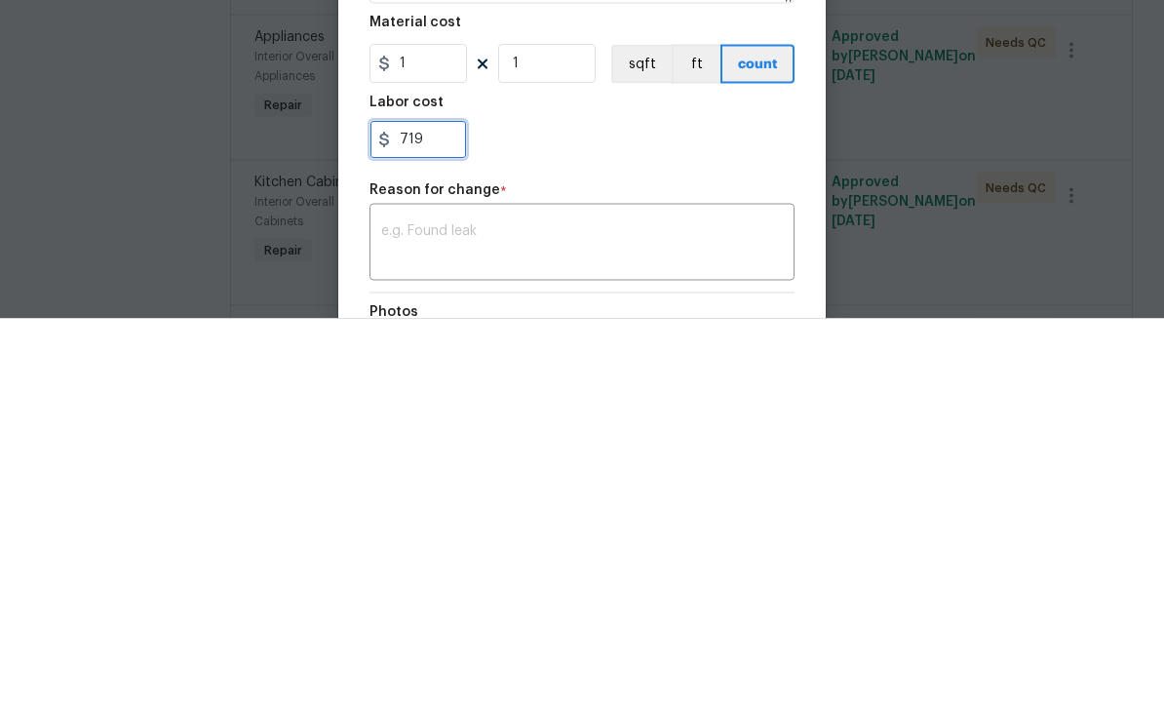
type input "719"
click at [397, 611] on textarea at bounding box center [582, 631] width 402 height 41
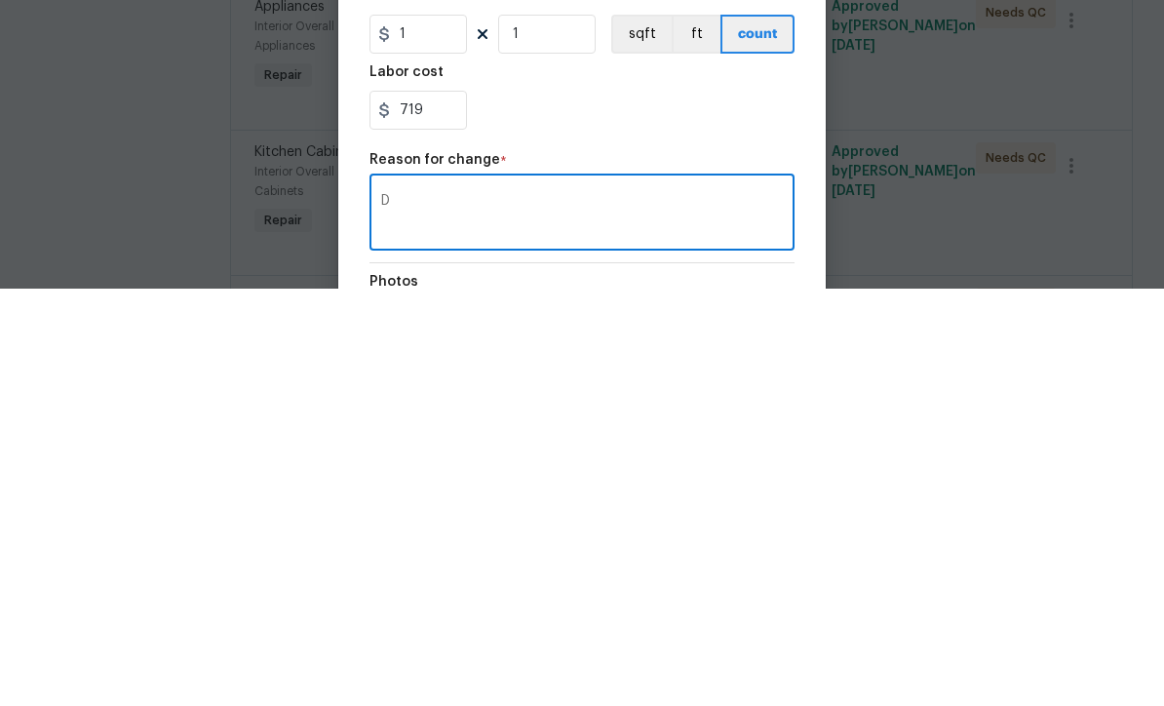
scroll to position [64, 0]
type textarea "Discount"
click at [399, 508] on input "719" at bounding box center [419, 527] width 98 height 39
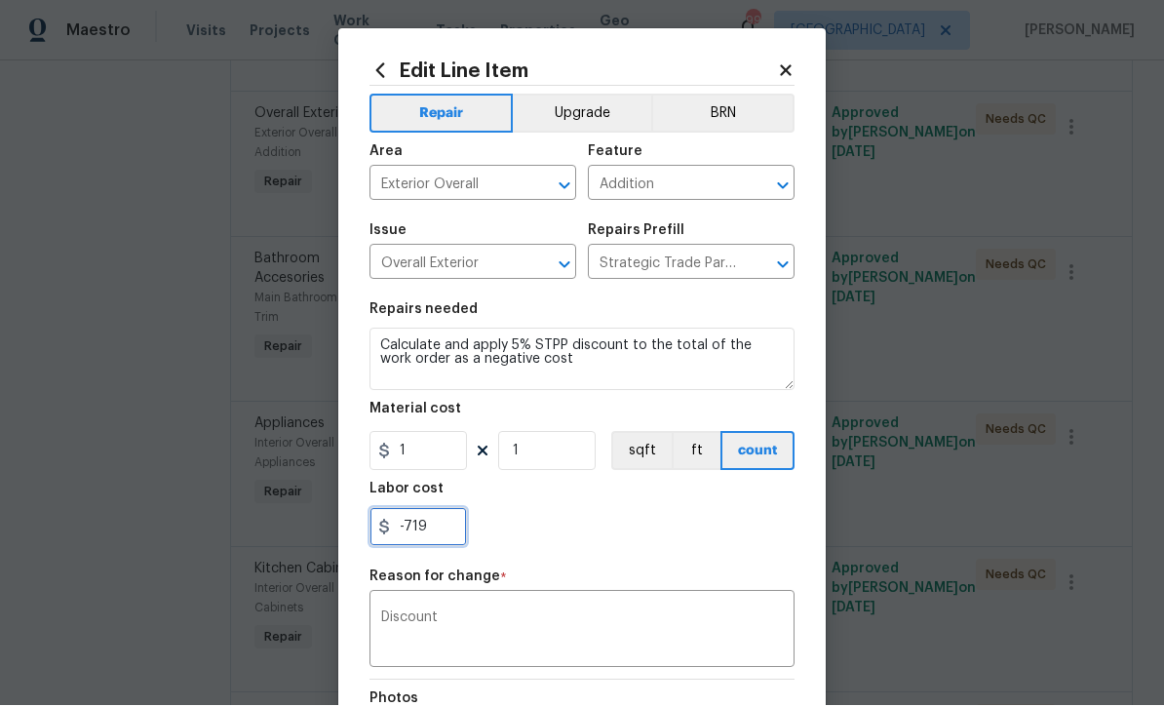
type input "-719"
click at [580, 537] on div "-719" at bounding box center [582, 527] width 425 height 39
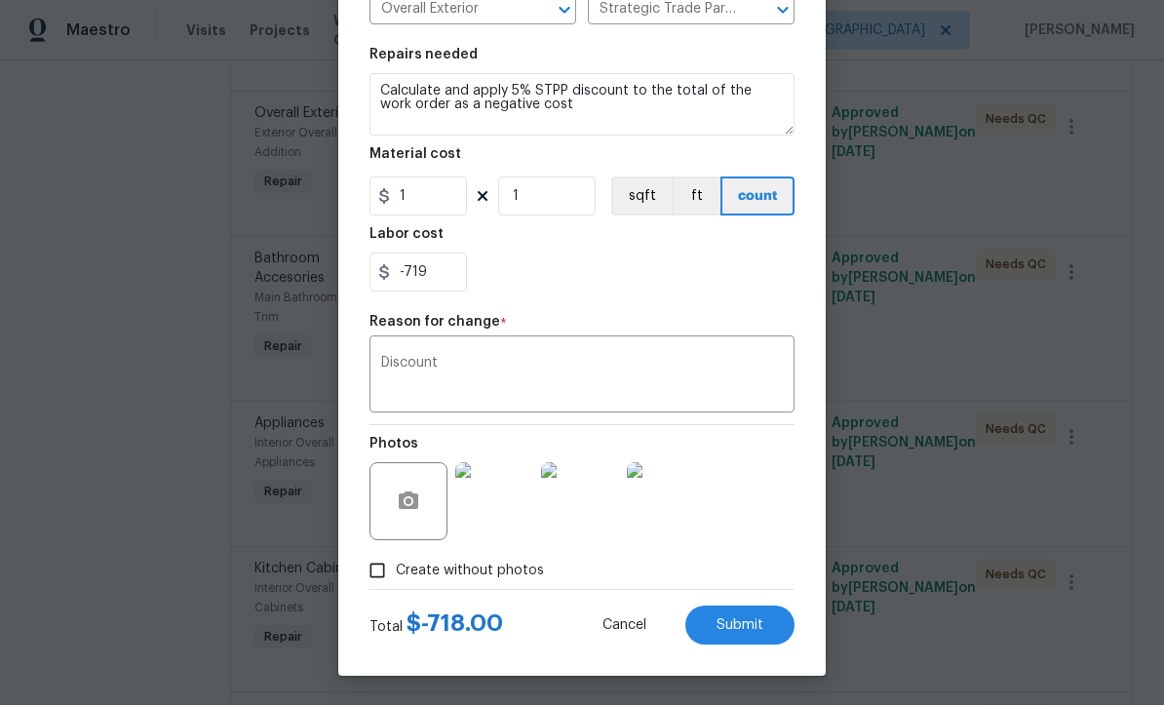
scroll to position [258, 0]
click at [744, 620] on span "Submit" at bounding box center [740, 626] width 47 height 15
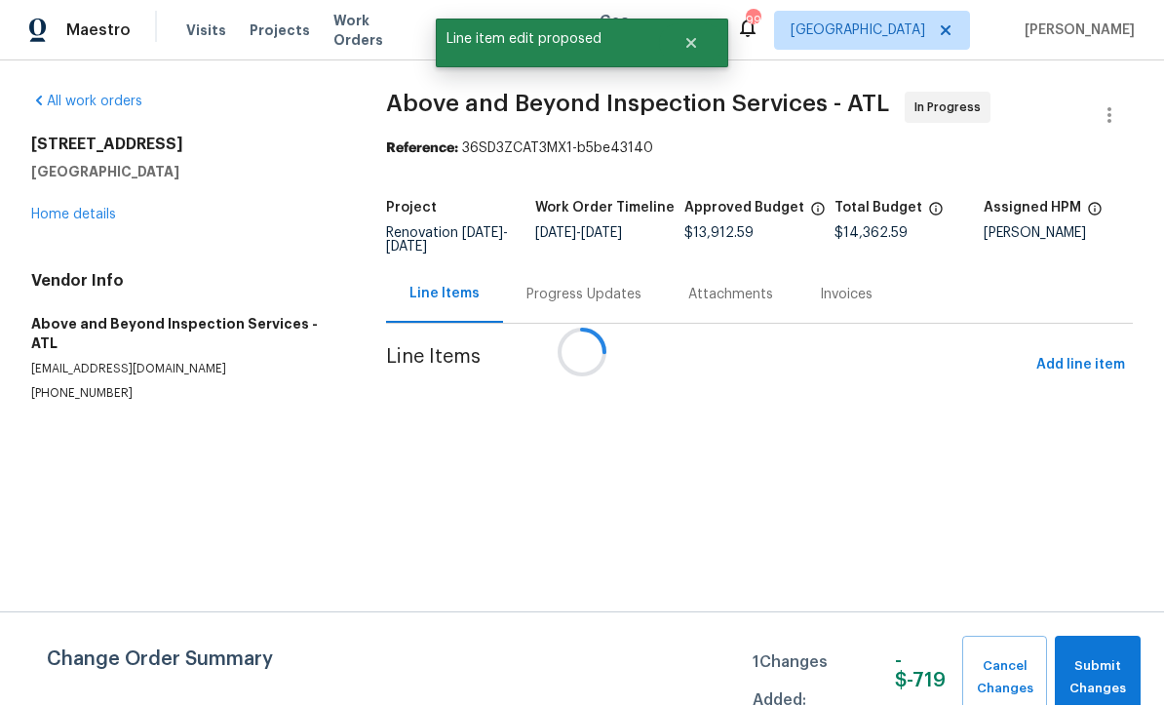
scroll to position [1, 0]
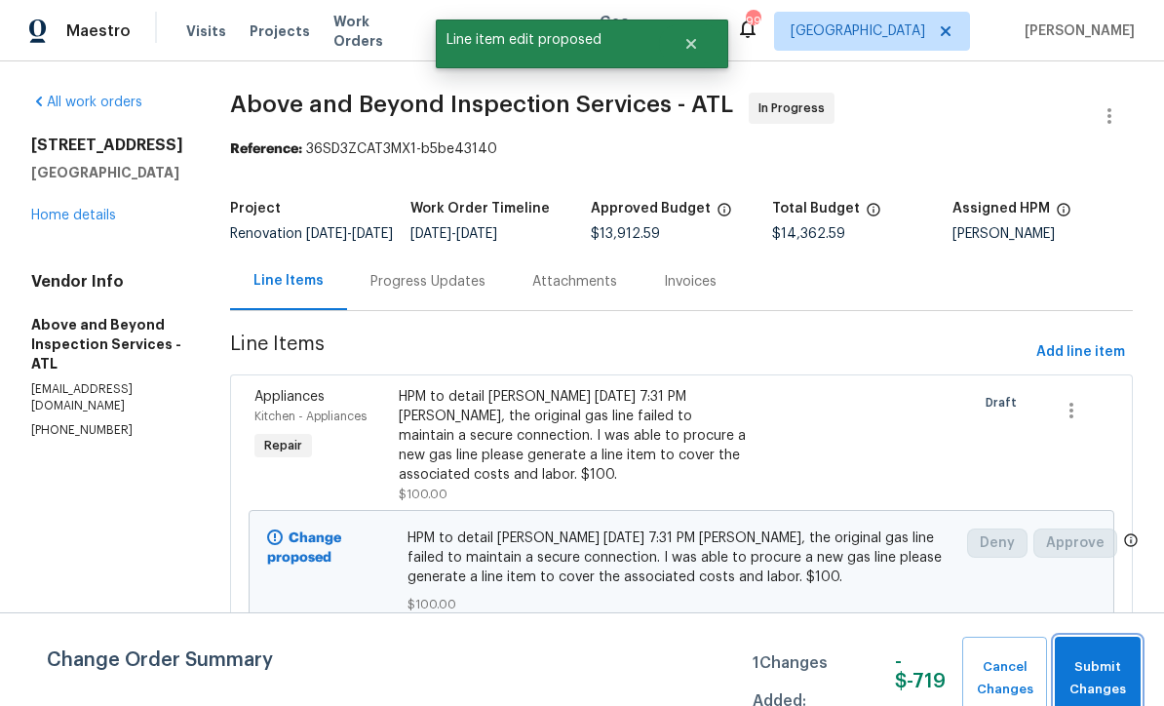
click at [1103, 665] on span "Submit Changes" at bounding box center [1098, 678] width 66 height 45
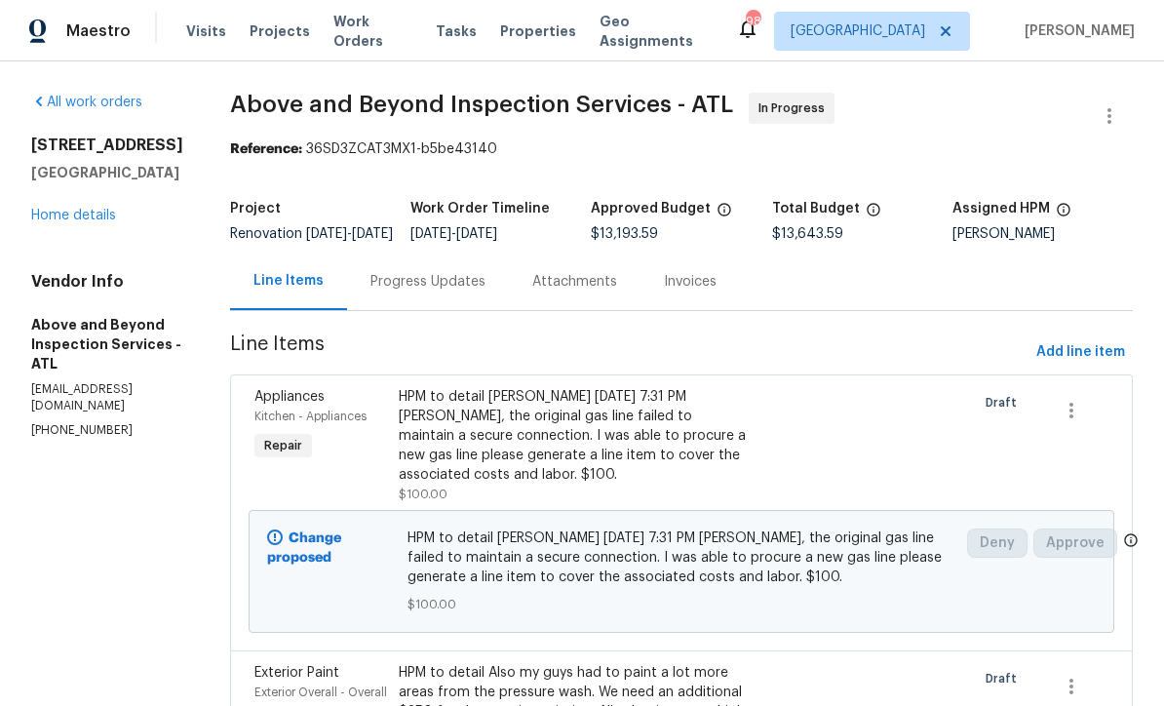
click at [484, 292] on div "Progress Updates" at bounding box center [428, 282] width 115 height 20
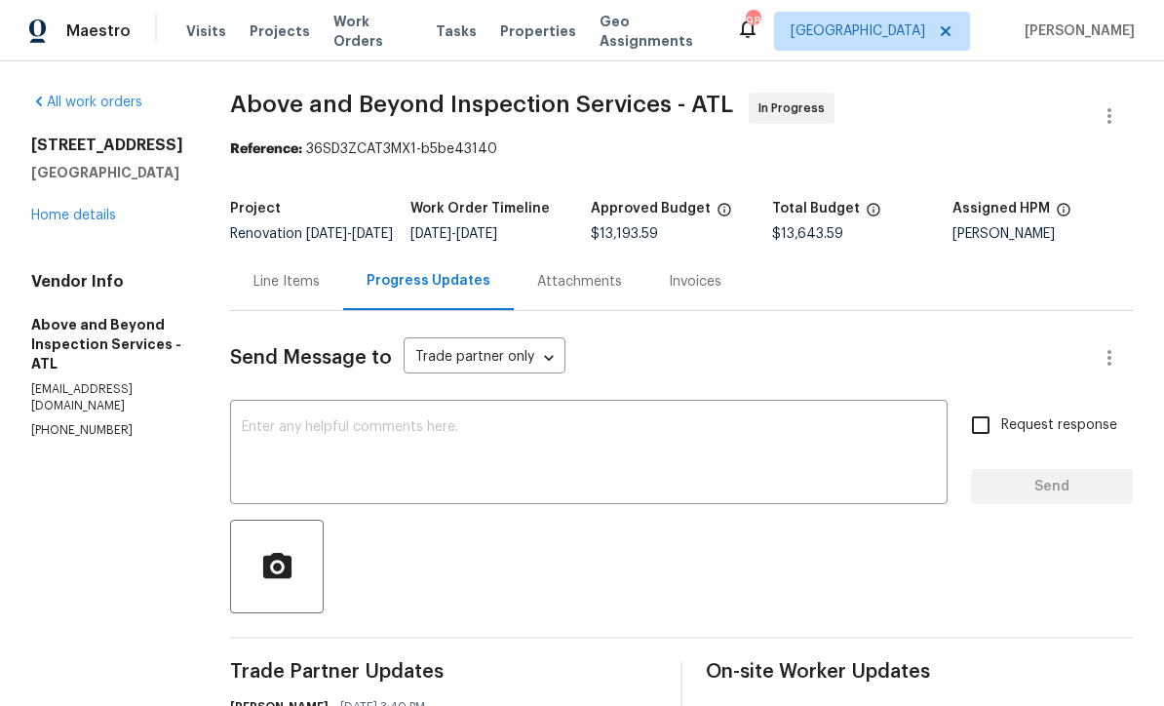
click at [340, 437] on textarea at bounding box center [589, 454] width 694 height 68
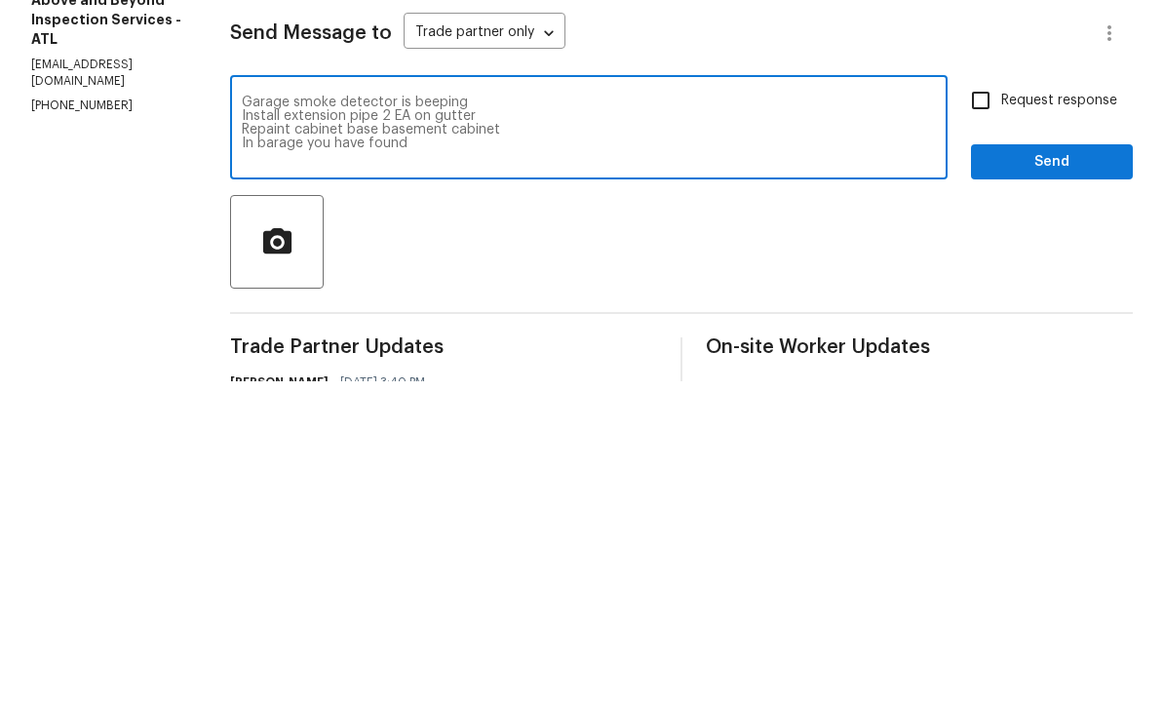
click at [346, 420] on textarea "Garage smoke detector is beeping Install extension pipe 2 EA on gutter Repaint …" at bounding box center [589, 454] width 694 height 68
click at [490, 420] on textarea "Garage smoke detector is beeping Install extension pipe 2 EA on gutter Repaint …" at bounding box center [589, 454] width 694 height 68
click at [557, 420] on textarea "Garage smoke detector is beeping Install extension pipe 2 EA on gutter Repaint …" at bounding box center [589, 454] width 694 height 68
type textarea "Garage smoke detector is beeping Install extension pipe 2 EA on gutter and clea…"
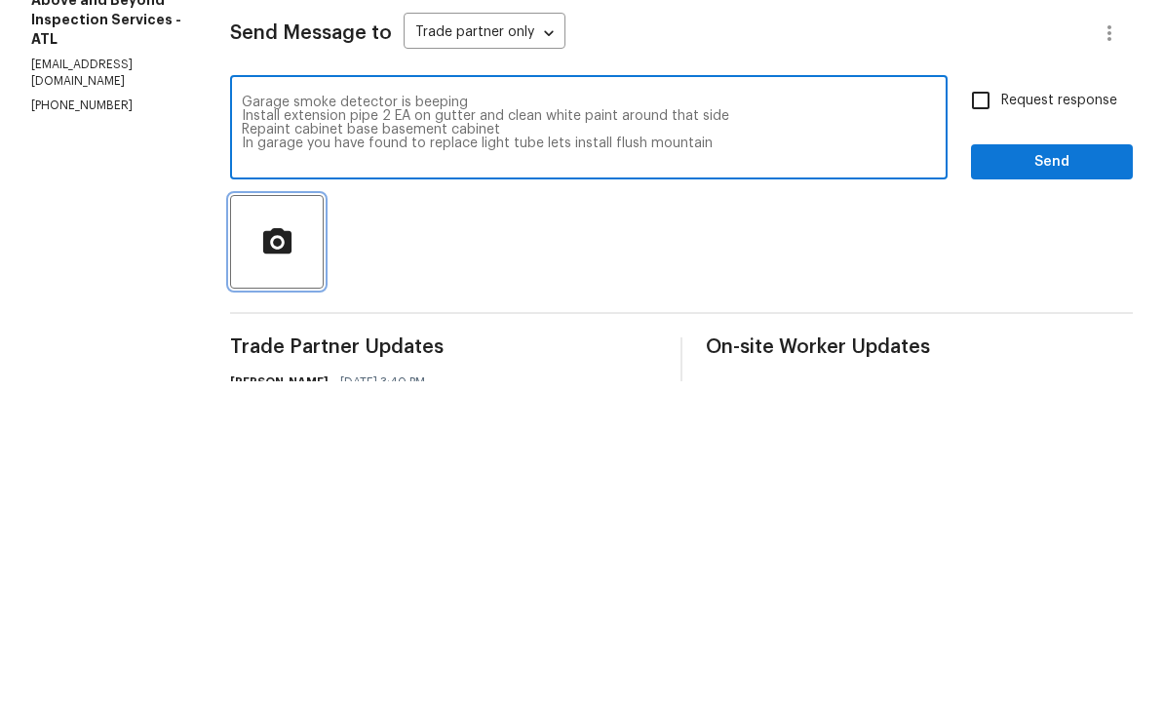
click at [291, 552] on icon "button" at bounding box center [276, 564] width 28 height 25
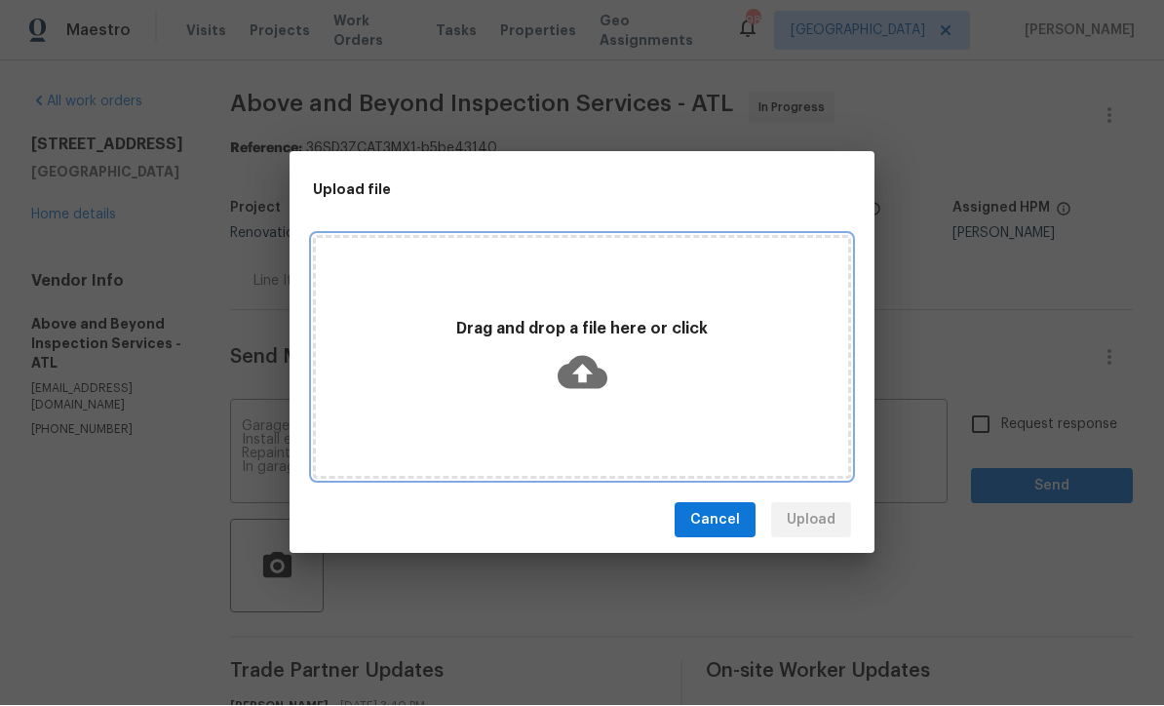
click at [585, 373] on icon at bounding box center [583, 373] width 50 height 50
